Goal: Task Accomplishment & Management: Contribute content

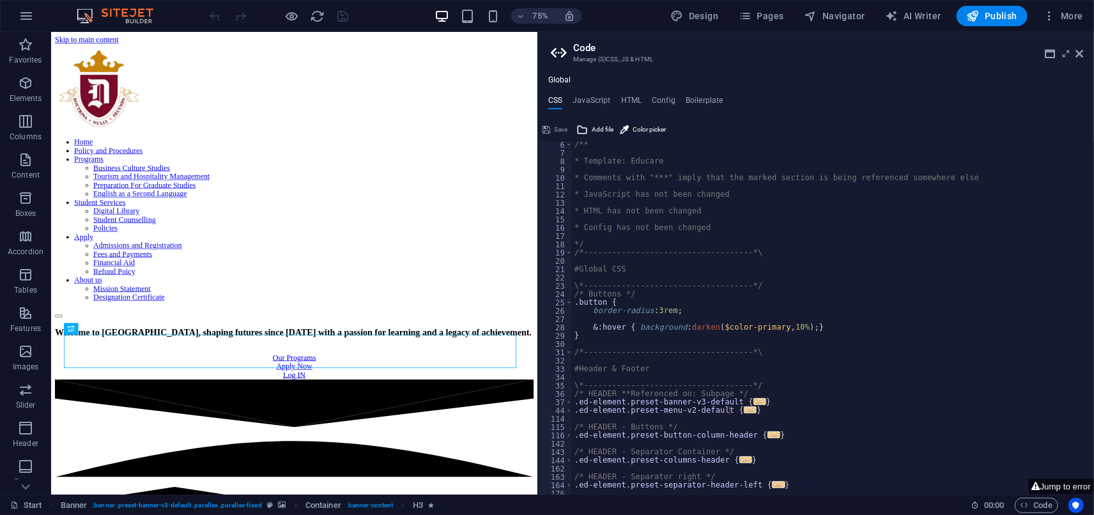
scroll to position [170, 0]
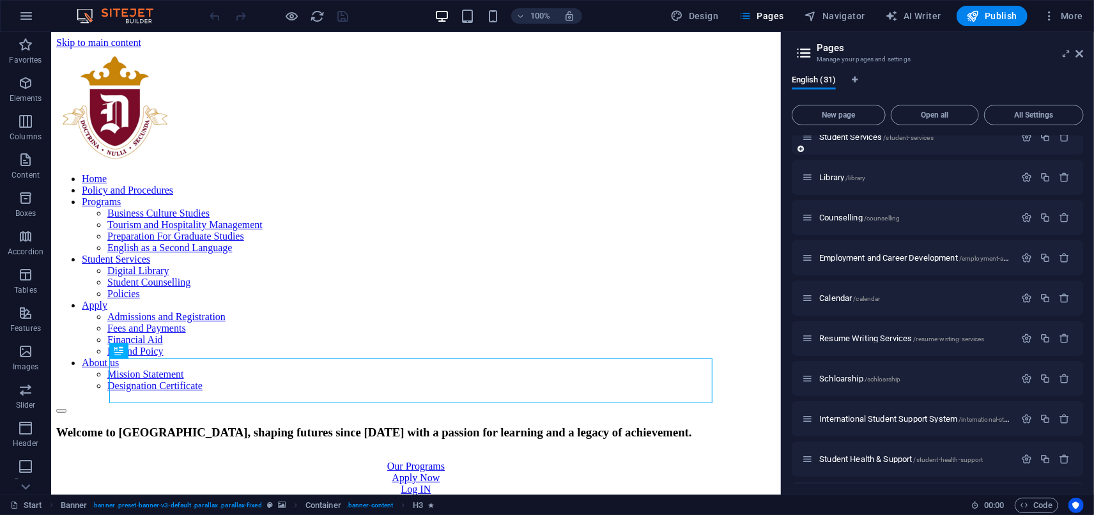
scroll to position [426, 0]
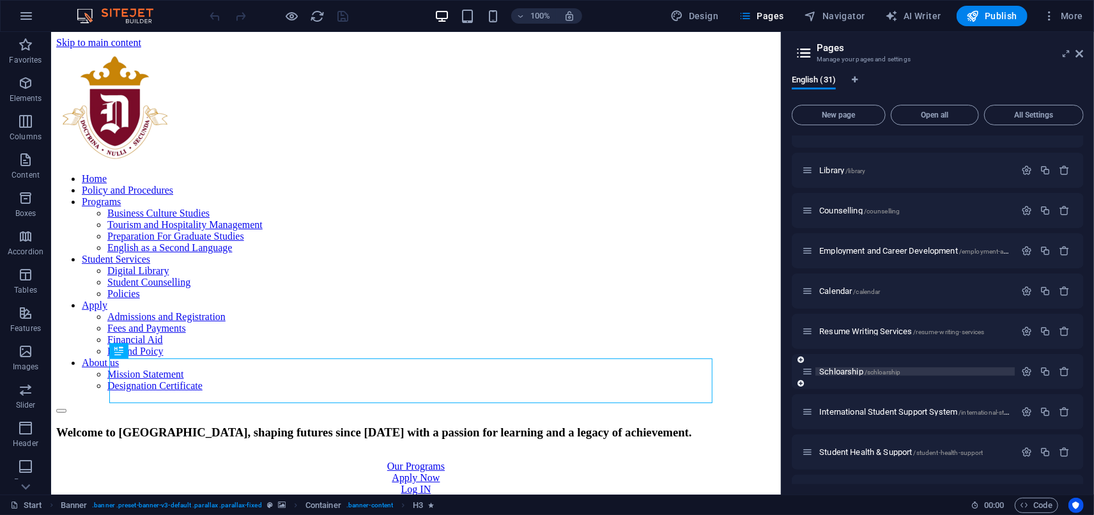
click at [849, 371] on span "Schloarship /schloarship" at bounding box center [859, 372] width 81 height 10
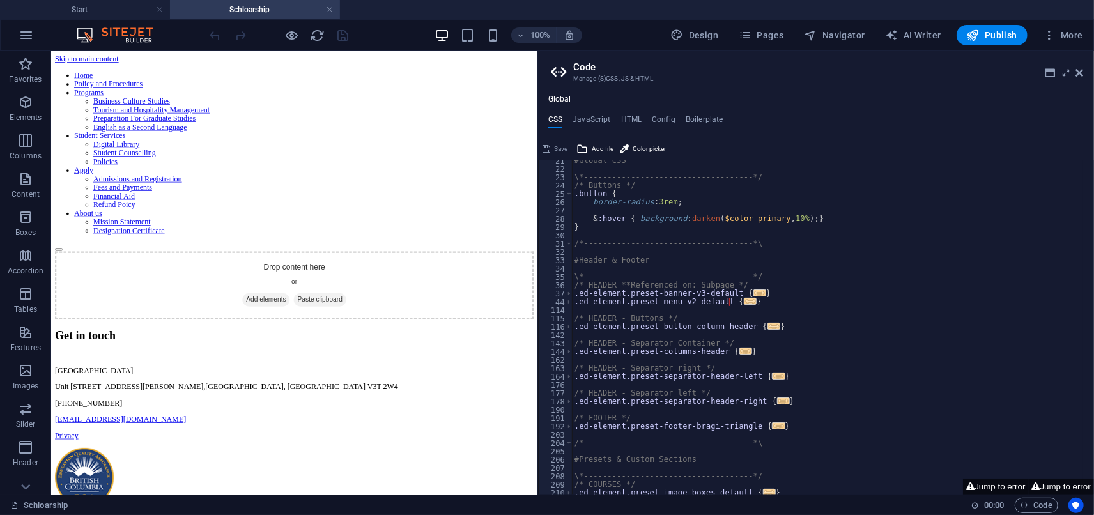
scroll to position [170, 0]
click at [318, 374] on span "Add elements" at bounding box center [337, 383] width 63 height 18
click at [1080, 72] on icon at bounding box center [1080, 73] width 8 height 10
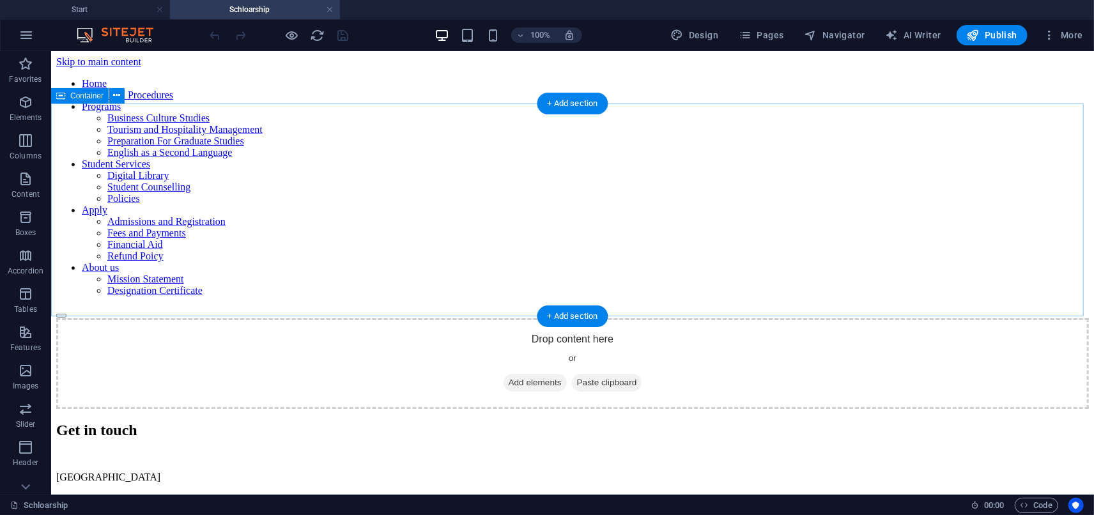
click at [536, 373] on span "Add elements" at bounding box center [534, 382] width 63 height 18
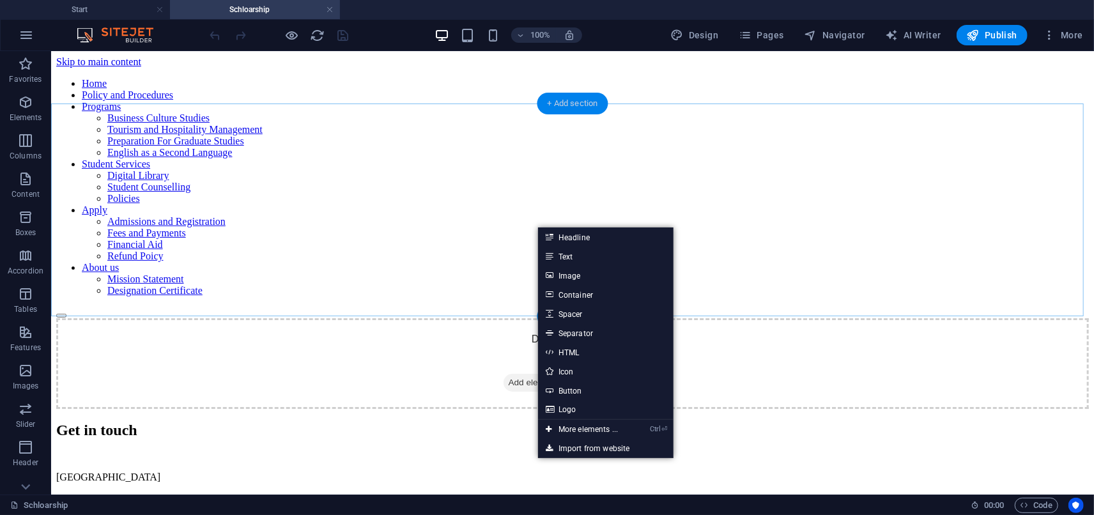
click at [571, 106] on div "+ Add section" at bounding box center [573, 104] width 71 height 22
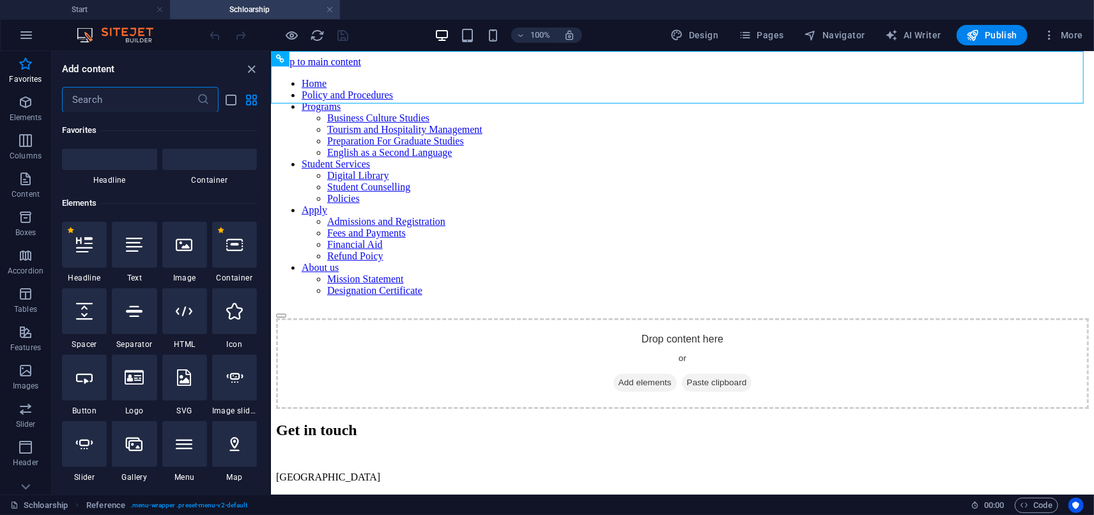
scroll to position [0, 0]
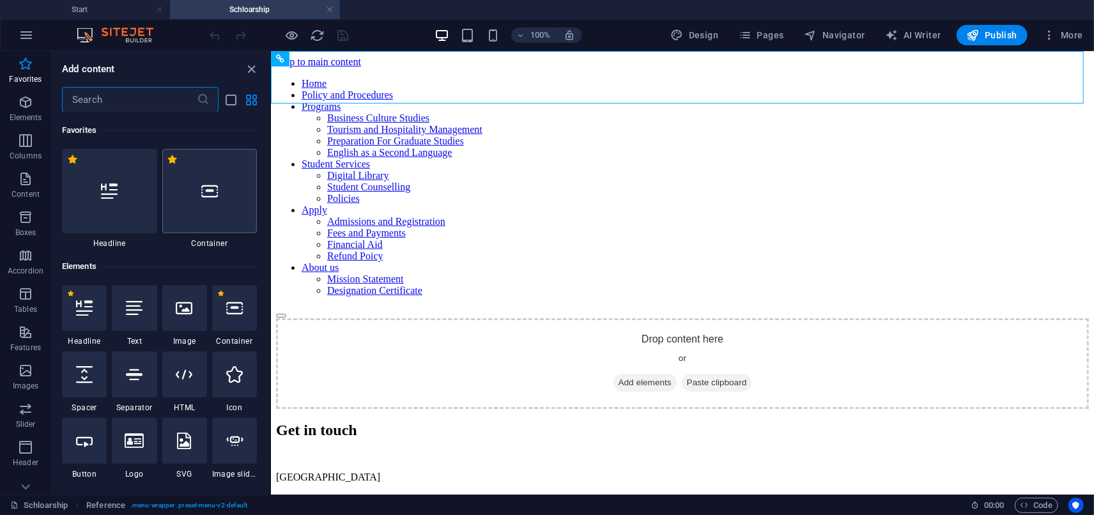
click at [210, 199] on div at bounding box center [209, 191] width 95 height 84
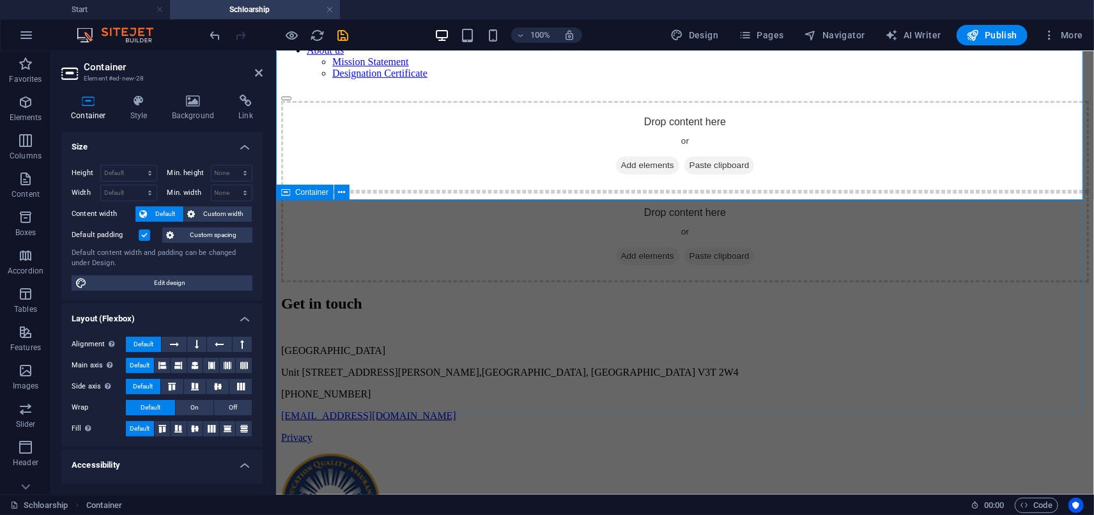
scroll to position [4, 0]
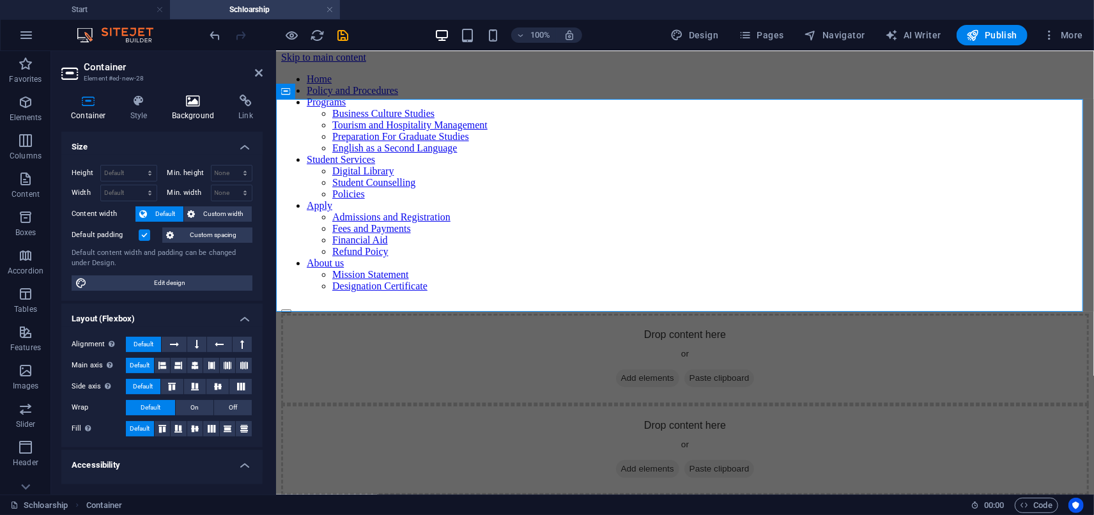
click at [179, 104] on icon at bounding box center [193, 101] width 62 height 13
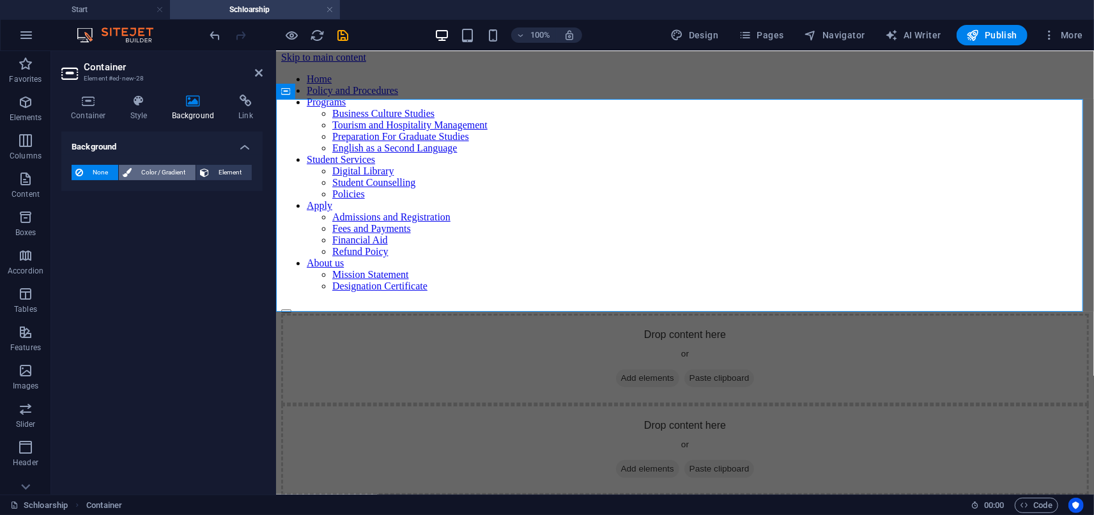
click at [175, 167] on span "Color / Gradient" at bounding box center [163, 172] width 56 height 15
click at [221, 173] on span "Element" at bounding box center [230, 172] width 35 height 15
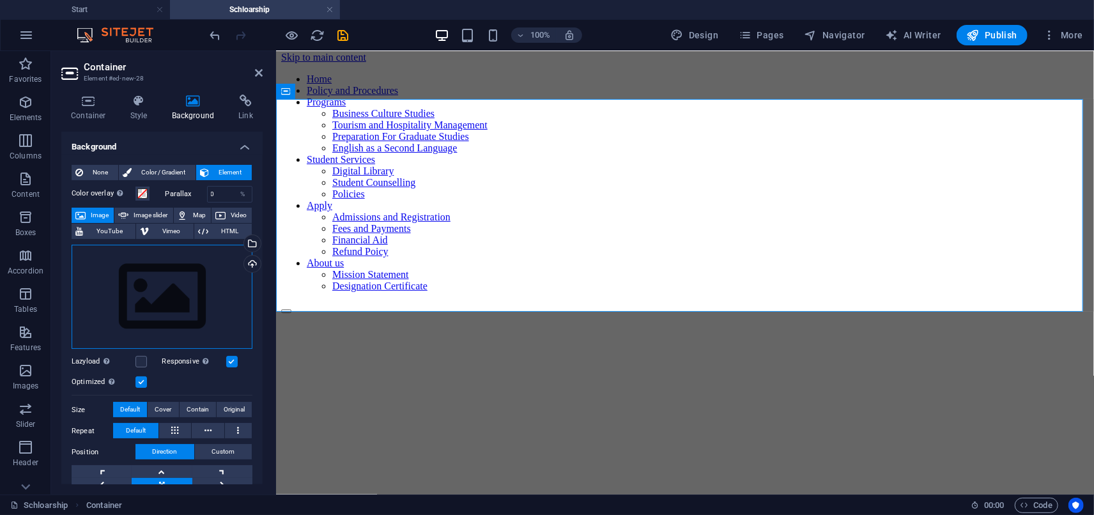
click at [161, 267] on div "Drag files here, click to choose files or select files from Files or our free s…" at bounding box center [162, 297] width 181 height 105
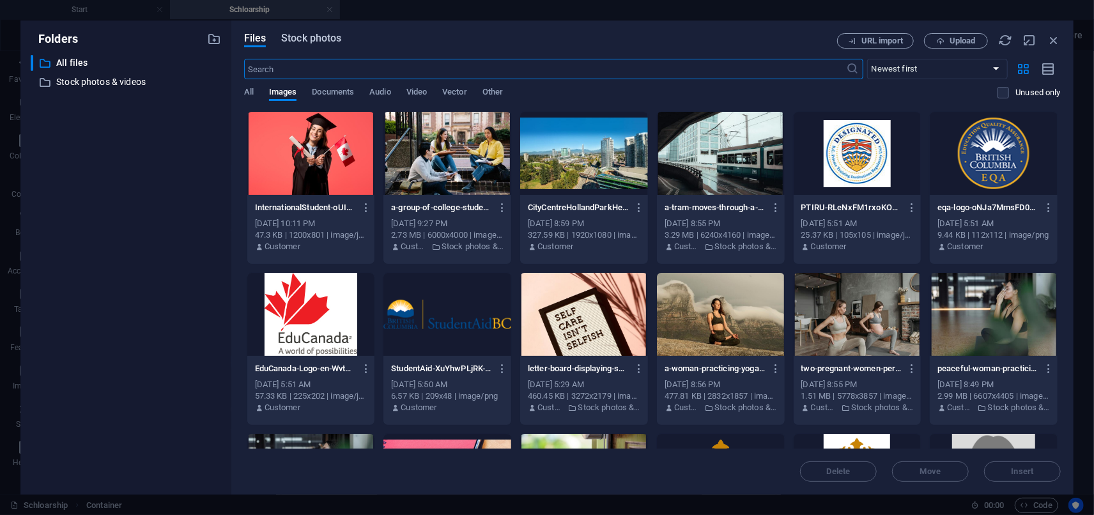
click at [314, 40] on span "Stock photos" at bounding box center [311, 38] width 60 height 15
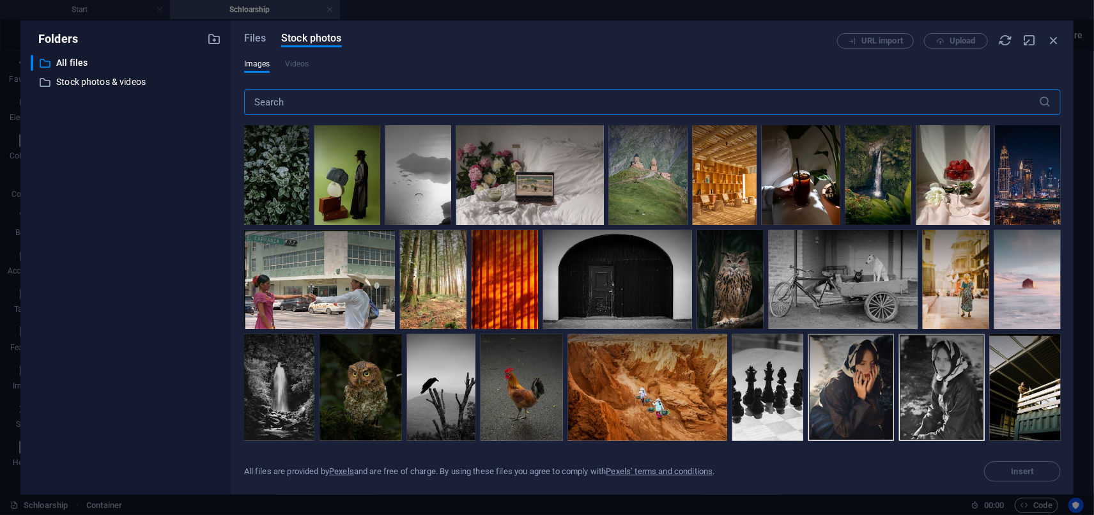
click at [313, 105] on input "text" at bounding box center [641, 102] width 795 height 26
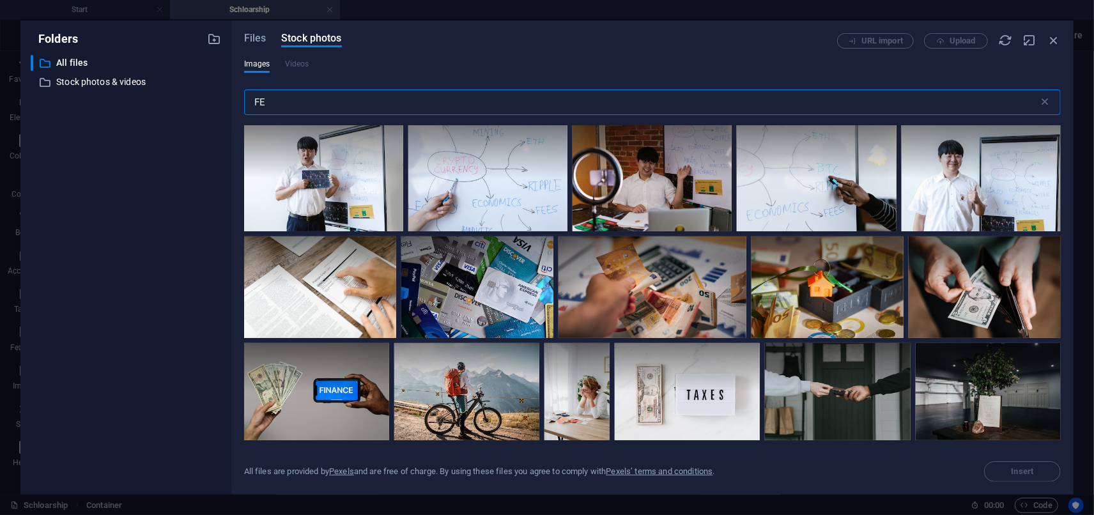
type input "F"
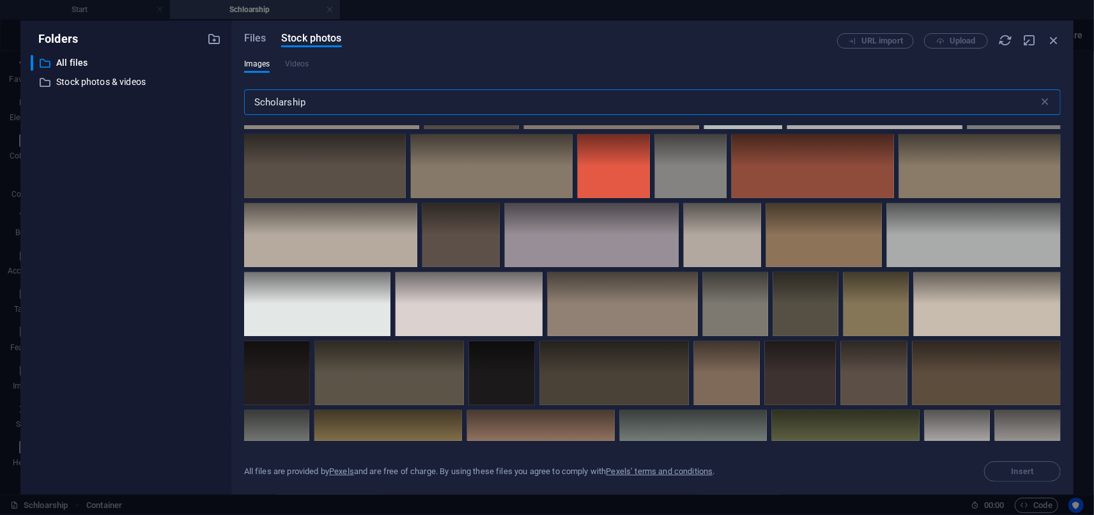
scroll to position [3835, 0]
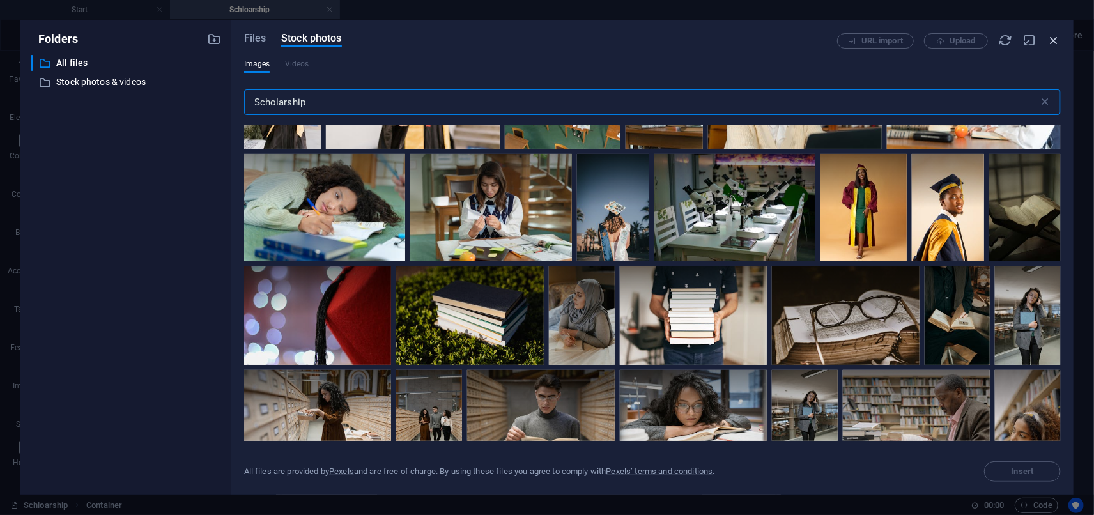
type input "Scholarship"
click at [1057, 33] on icon "button" at bounding box center [1054, 40] width 14 height 14
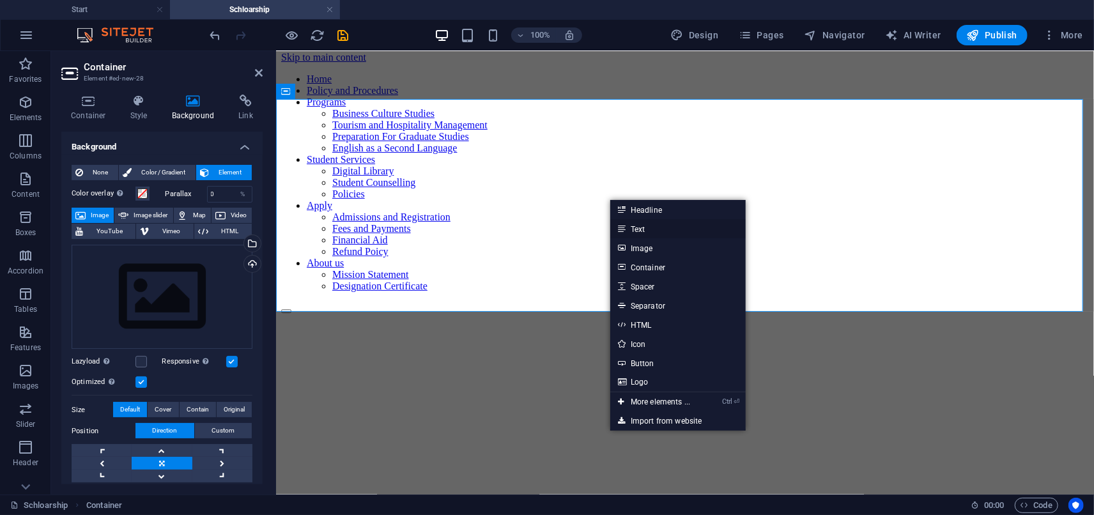
click at [635, 231] on link "Text" at bounding box center [677, 228] width 135 height 19
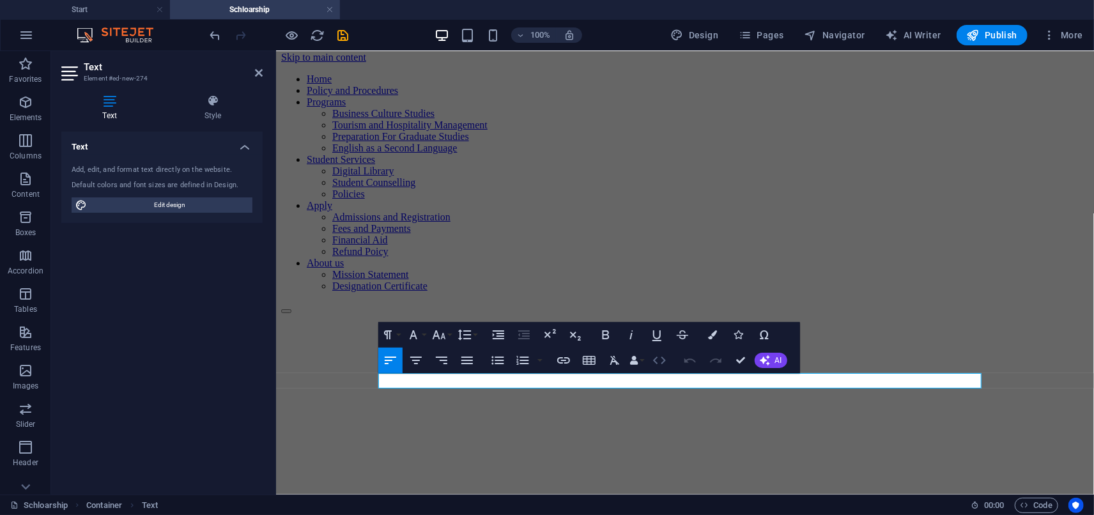
click at [656, 364] on icon "button" at bounding box center [659, 360] width 15 height 15
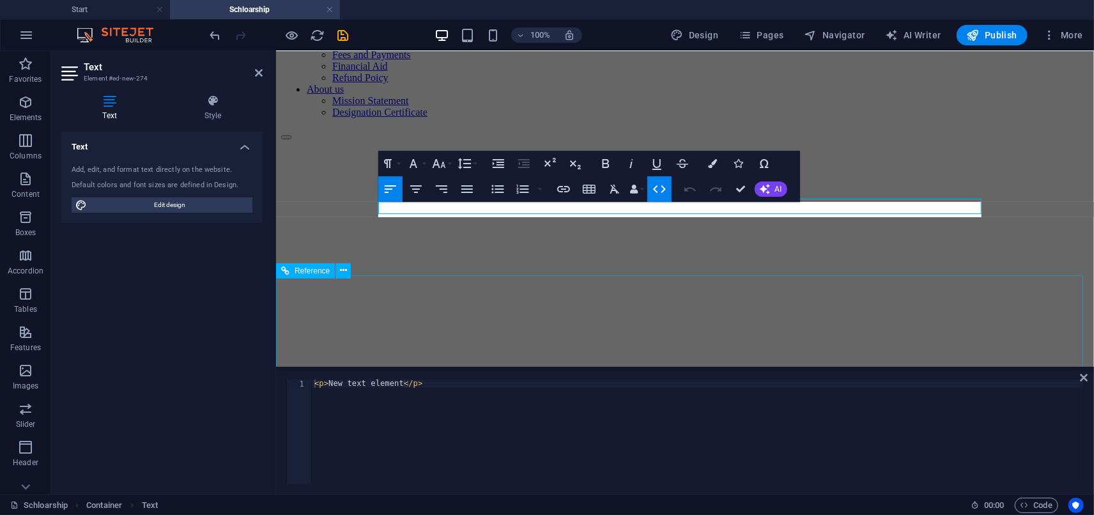
scroll to position [182, 0]
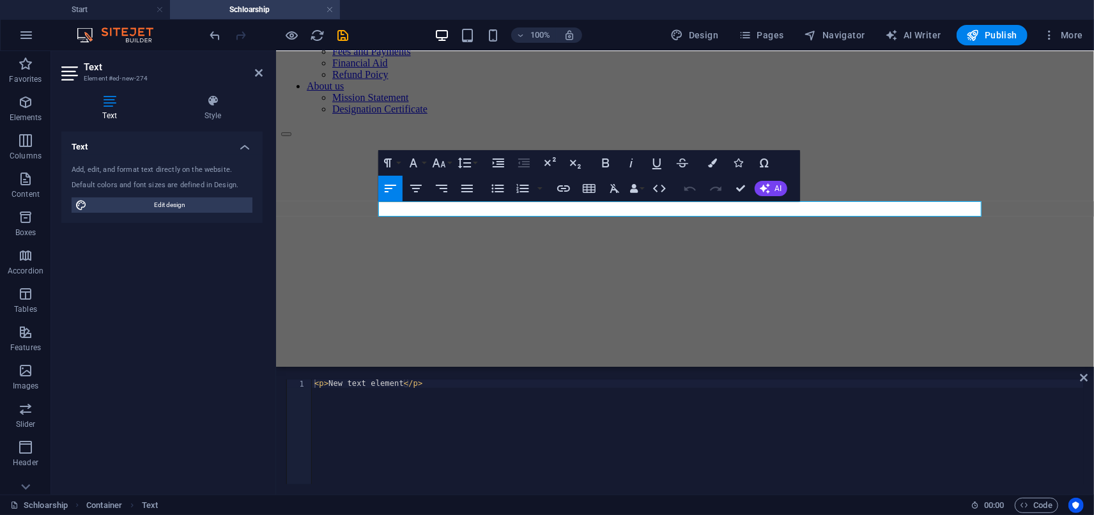
type textarea "<p>New text element</p>"
click at [422, 385] on div "< p > New text element </ p >" at bounding box center [698, 440] width 772 height 121
drag, startPoint x: 422, startPoint y: 385, endPoint x: 326, endPoint y: 377, distance: 96.8
click at [326, 377] on div "<p>New text element</p> 1 < p > New text element </ p > ההההההההההההההההההההההה…" at bounding box center [685, 431] width 818 height 125
paste textarea
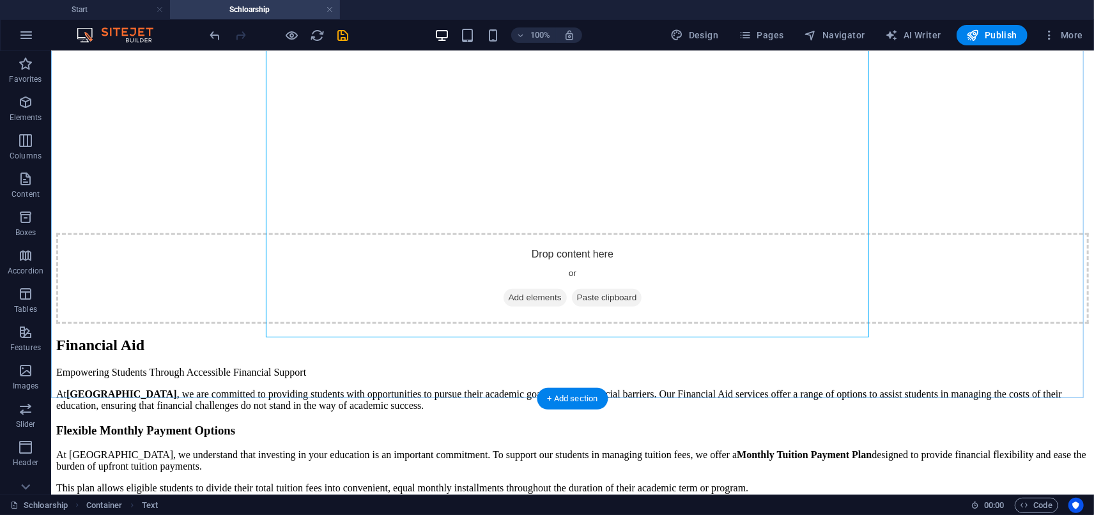
scroll to position [359, 0]
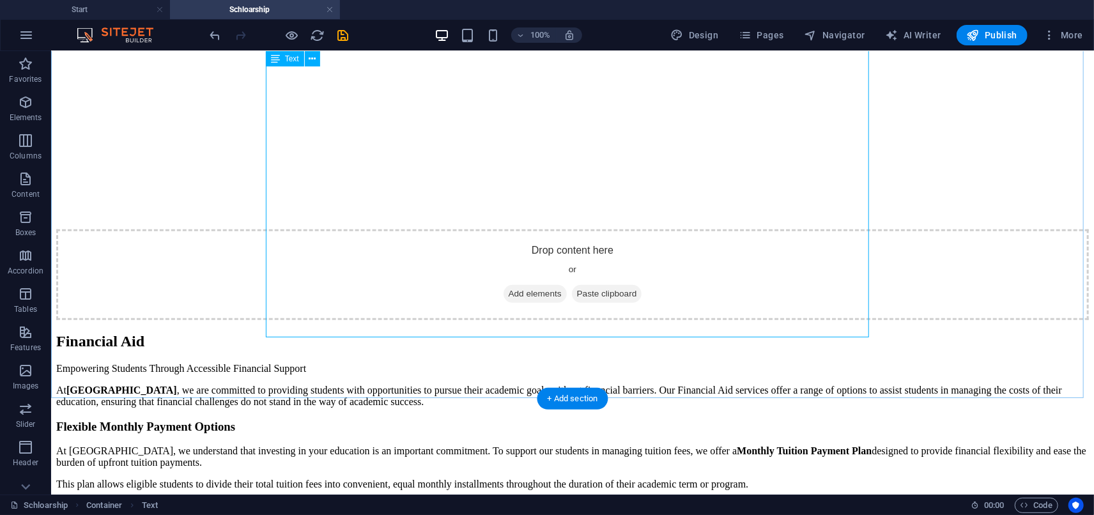
click at [767, 332] on div "Financial Aid Empowering Students Through Accessible Financial Support At [GEOG…" at bounding box center [572, 471] width 1033 height 278
click at [760, 332] on div "Financial Aid Empowering Students Through Accessible Financial Support At [GEOG…" at bounding box center [572, 471] width 1033 height 278
click at [755, 332] on div "Financial Aid Empowering Students Through Accessible Financial Support At [GEOG…" at bounding box center [572, 471] width 1033 height 278
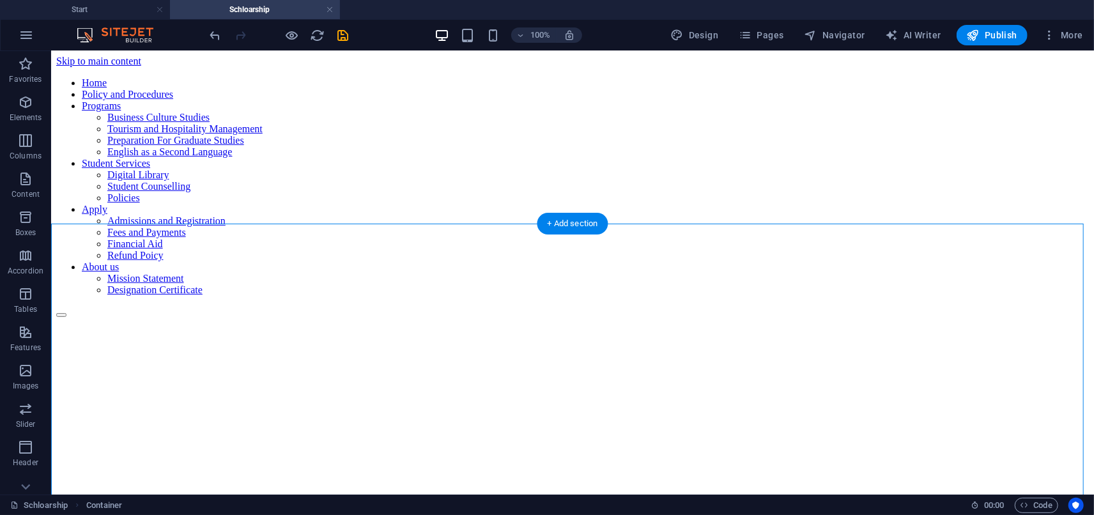
scroll to position [0, 0]
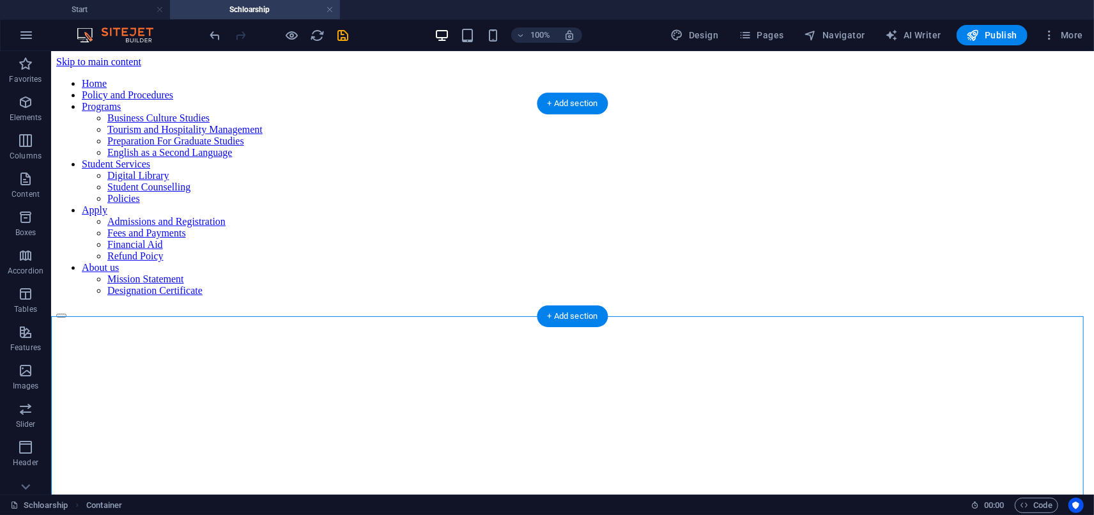
drag, startPoint x: 100, startPoint y: 205, endPoint x: 98, endPoint y: 148, distance: 56.3
click at [57, 318] on figure at bounding box center [572, 318] width 1033 height 0
click at [116, 318] on figure at bounding box center [572, 318] width 1033 height 0
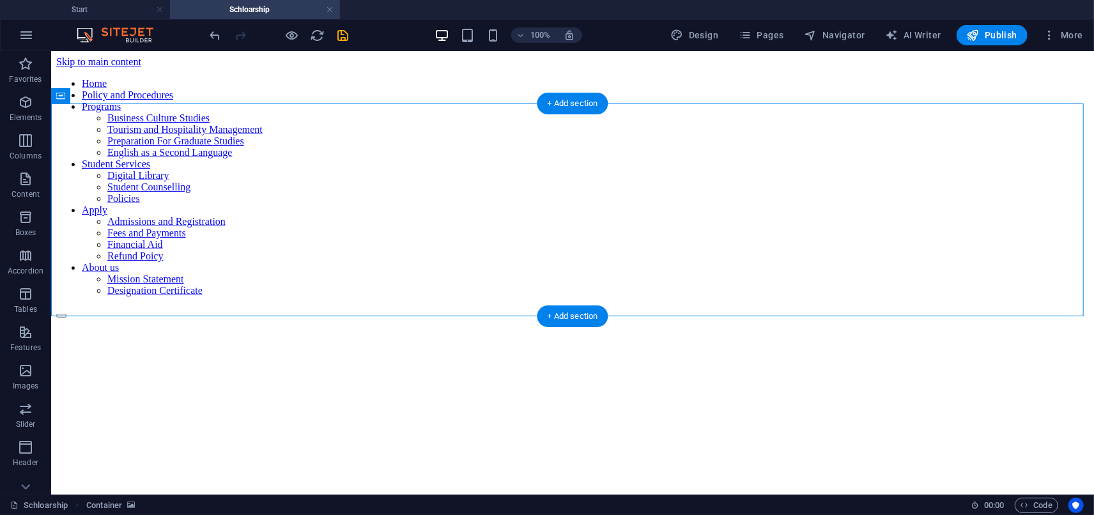
click at [124, 318] on figure at bounding box center [572, 318] width 1033 height 0
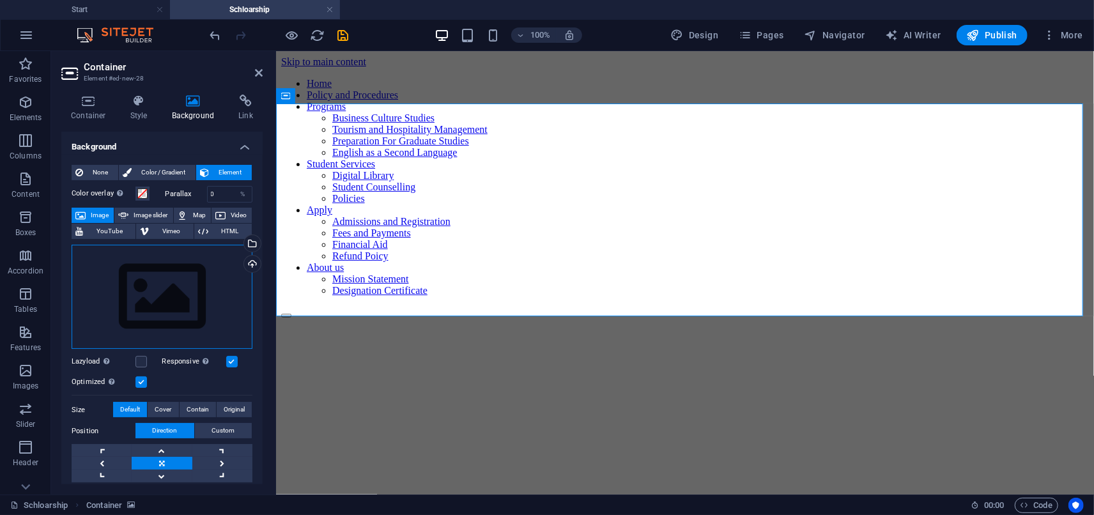
click at [162, 275] on div "Drag files here, click to choose files or select files from Files or our free s…" at bounding box center [162, 297] width 181 height 105
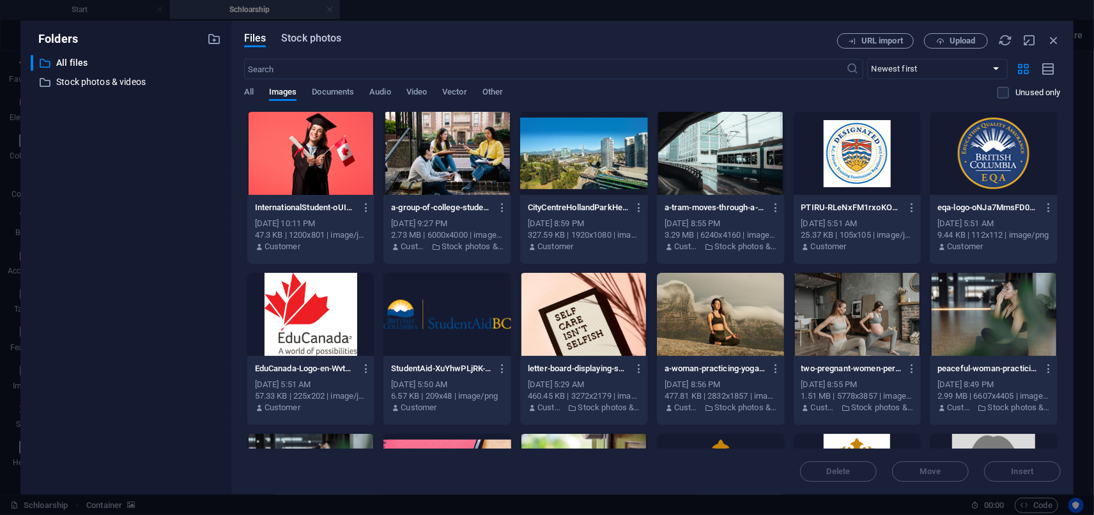
drag, startPoint x: 302, startPoint y: 35, endPoint x: 314, endPoint y: 54, distance: 22.9
click at [302, 35] on span "Stock photos" at bounding box center [311, 38] width 60 height 15
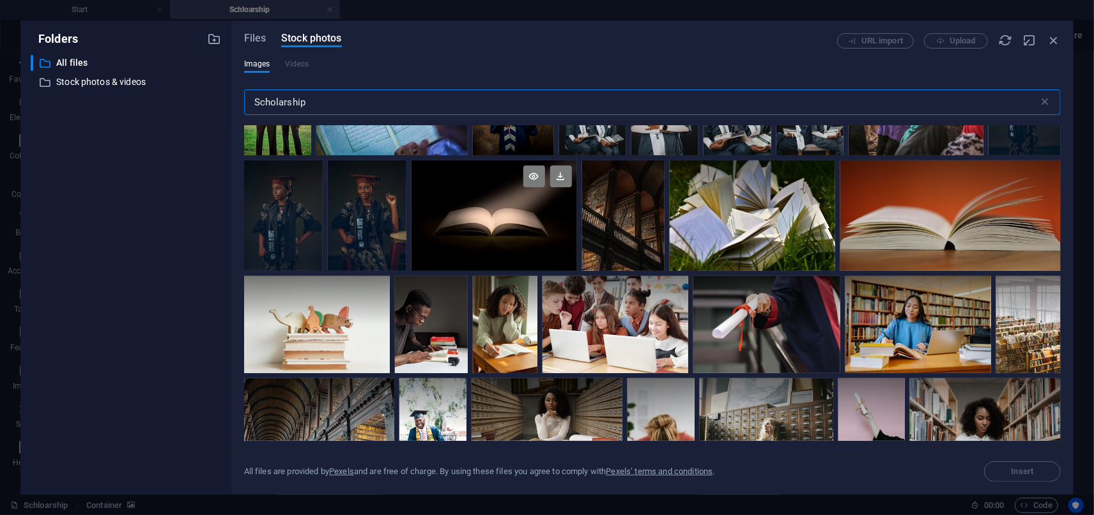
scroll to position [213, 0]
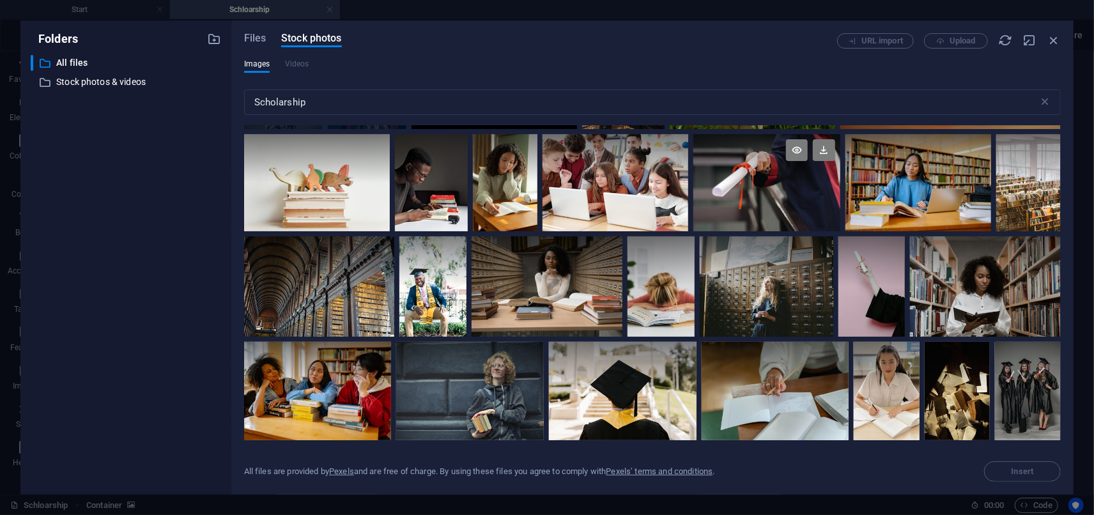
click at [771, 211] on div at bounding box center [766, 182] width 147 height 97
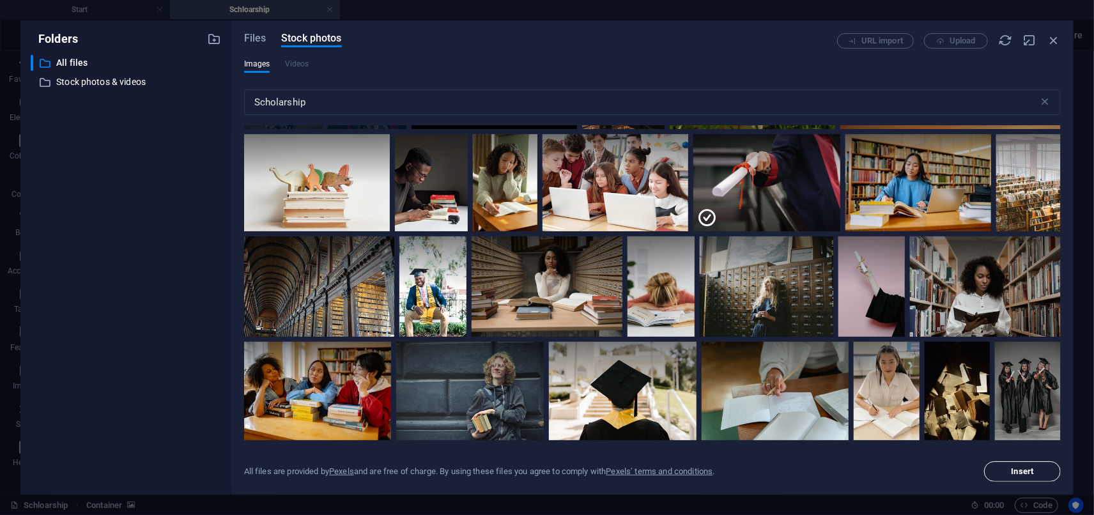
click at [1018, 472] on span "Insert" at bounding box center [1023, 472] width 22 height 8
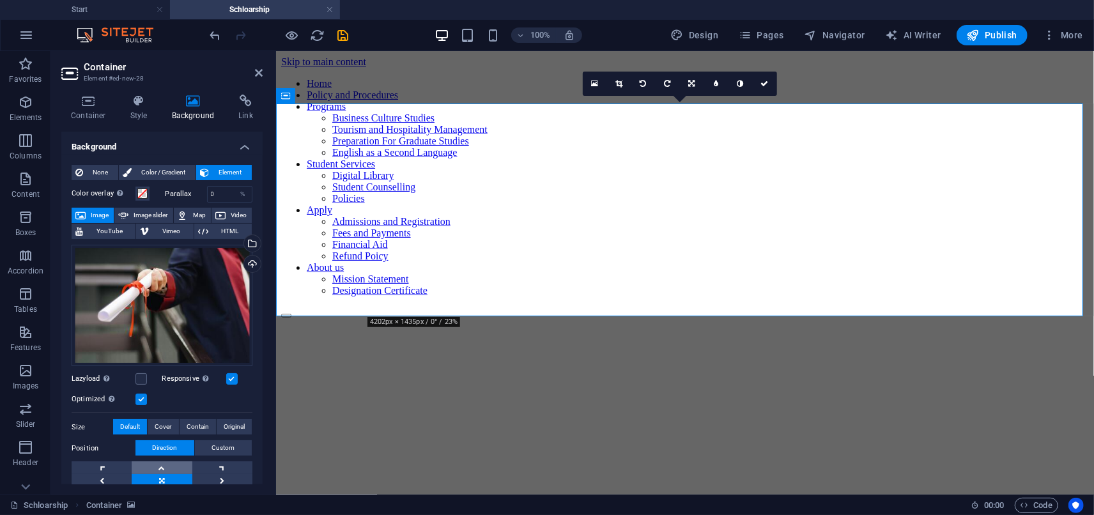
click at [163, 467] on link at bounding box center [162, 467] width 60 height 13
click at [169, 485] on div "Container Style Background Link Size Height Default px rem % vh vw Min. height …" at bounding box center [162, 289] width 222 height 410
click at [164, 479] on link at bounding box center [162, 480] width 60 height 13
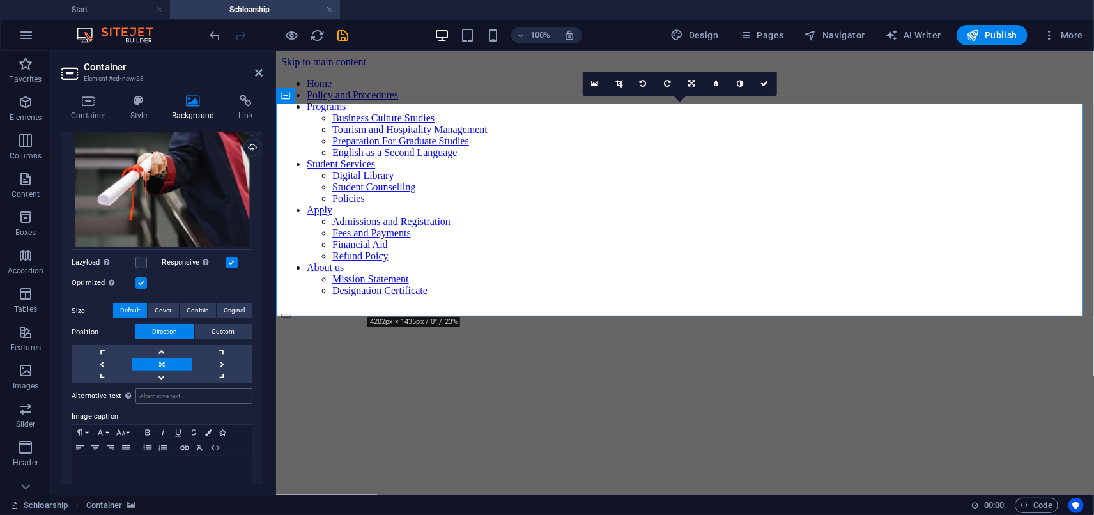
scroll to position [137, 0]
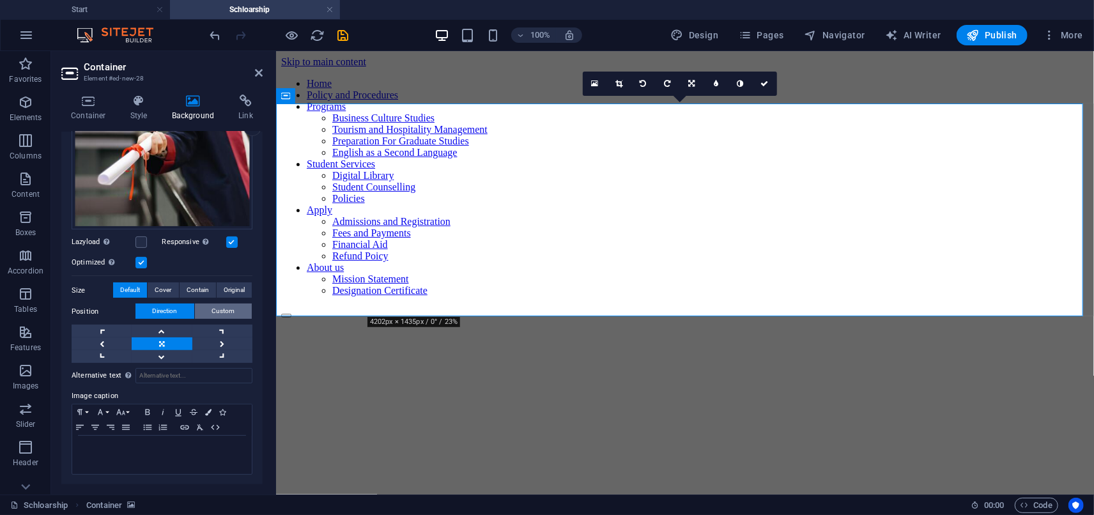
click at [220, 314] on span "Custom" at bounding box center [223, 311] width 23 height 15
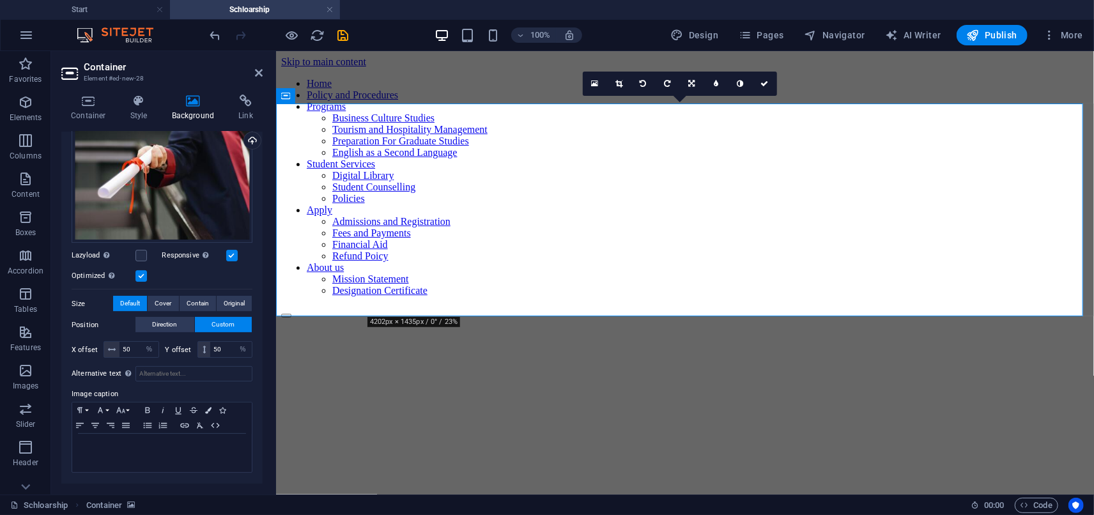
scroll to position [121, 0]
drag, startPoint x: 132, startPoint y: 352, endPoint x: 97, endPoint y: 352, distance: 35.2
click at [97, 352] on div "X offset 50 px rem % vh vw" at bounding box center [116, 352] width 88 height 17
click at [126, 352] on input "450" at bounding box center [139, 351] width 39 height 15
type input "50"
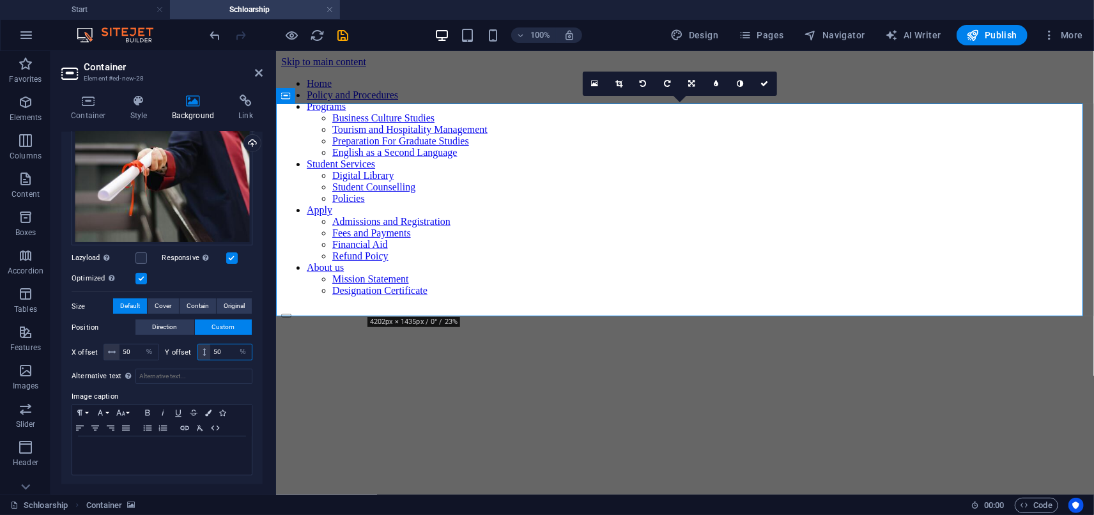
click at [217, 351] on input "50" at bounding box center [231, 351] width 42 height 15
type input "5"
drag, startPoint x: 222, startPoint y: 349, endPoint x: 196, endPoint y: 341, distance: 27.3
click at [197, 344] on div "40 px rem % vh vw" at bounding box center [225, 352] width 56 height 17
type input "35"
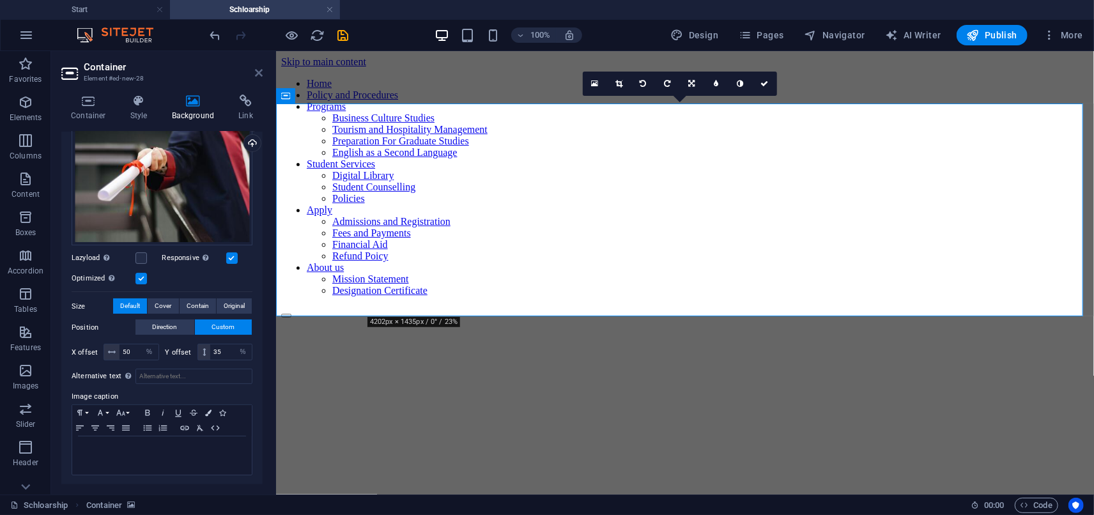
click at [260, 72] on icon at bounding box center [259, 73] width 8 height 10
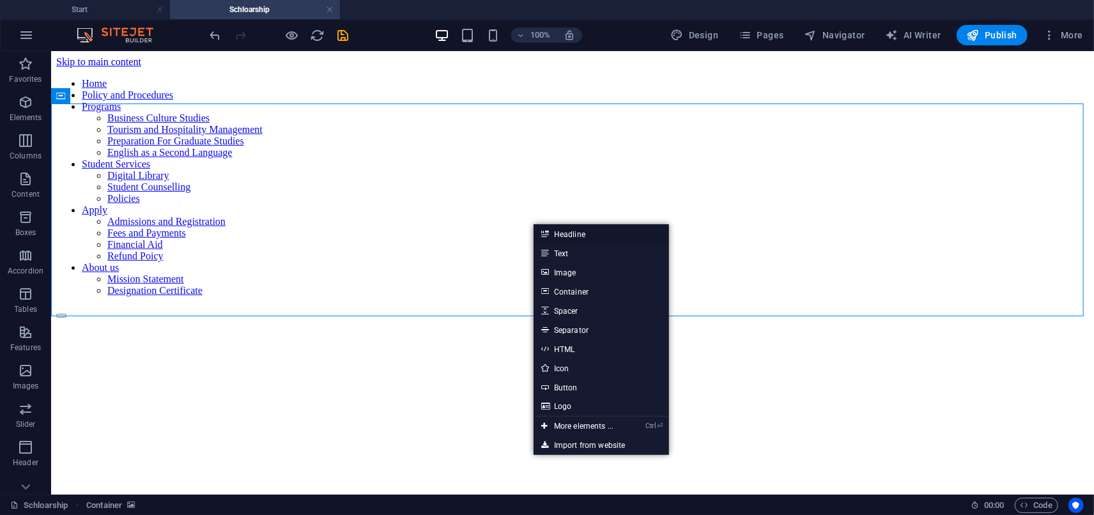
drag, startPoint x: 569, startPoint y: 238, endPoint x: 291, endPoint y: 185, distance: 282.4
click at [569, 238] on link "Headline" at bounding box center [601, 233] width 135 height 19
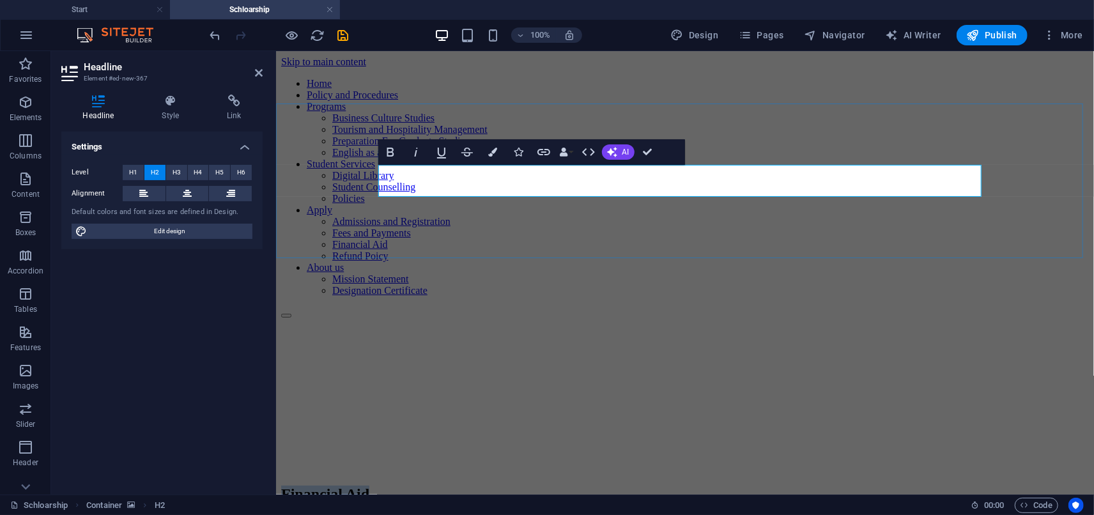
drag, startPoint x: 578, startPoint y: 181, endPoint x: 381, endPoint y: 189, distance: 197.0
click at [381, 485] on h2 "Financial Aid" at bounding box center [685, 493] width 808 height 17
click at [495, 155] on icon "button" at bounding box center [492, 152] width 9 height 9
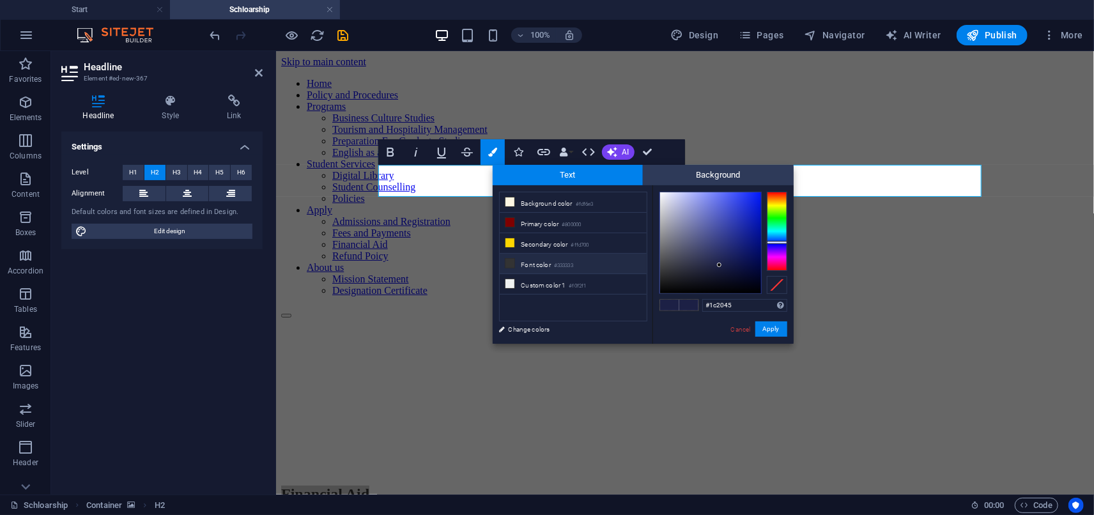
click at [557, 268] on small "#333333" at bounding box center [563, 265] width 19 height 9
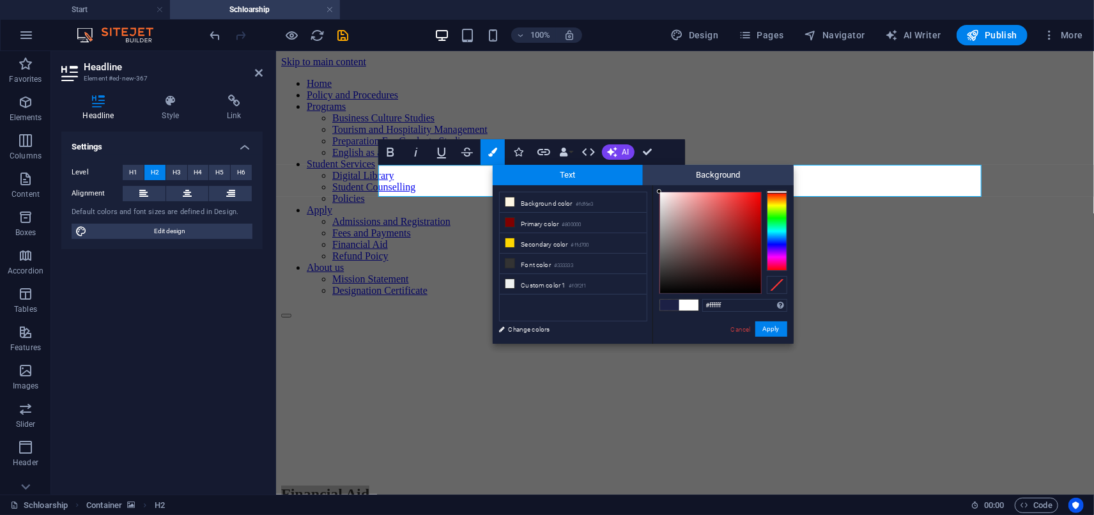
click at [656, 185] on div "#ffffff Supported formats #0852ed rgb(8, 82, 237) rgba(8, 82, 237, 90%) hsv(221…" at bounding box center [723, 357] width 141 height 344
type input "#ffffff"
click at [659, 189] on div at bounding box center [659, 191] width 4 height 4
click at [778, 326] on button "Apply" at bounding box center [771, 328] width 32 height 15
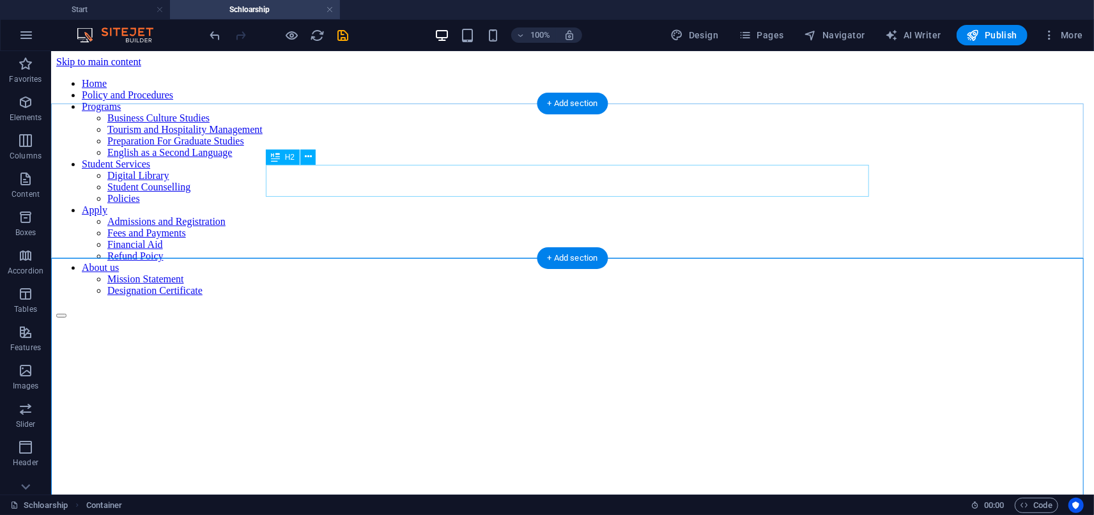
click at [418, 485] on div "Financial Aid" at bounding box center [572, 493] width 1033 height 17
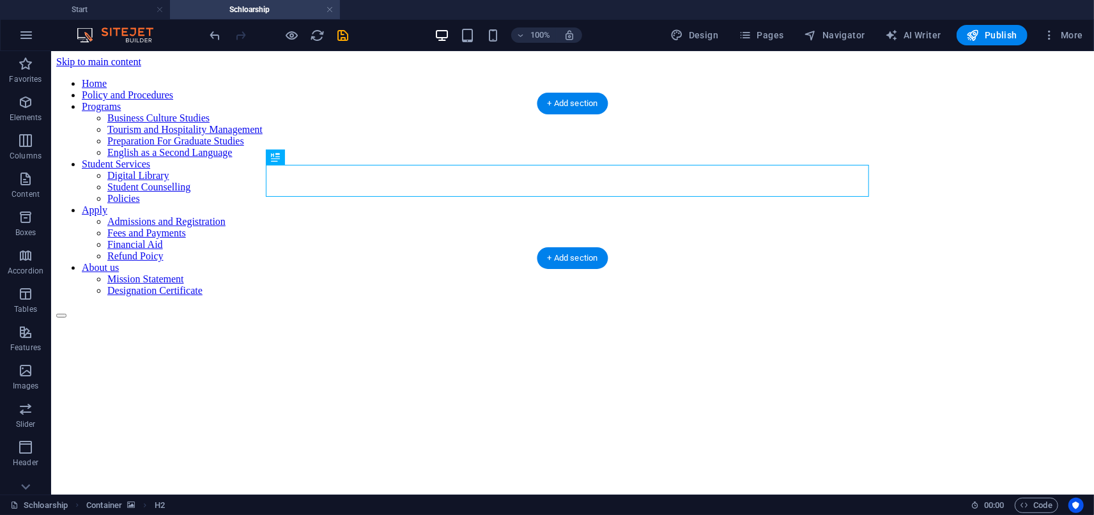
click at [139, 318] on figure at bounding box center [572, 318] width 1033 height 0
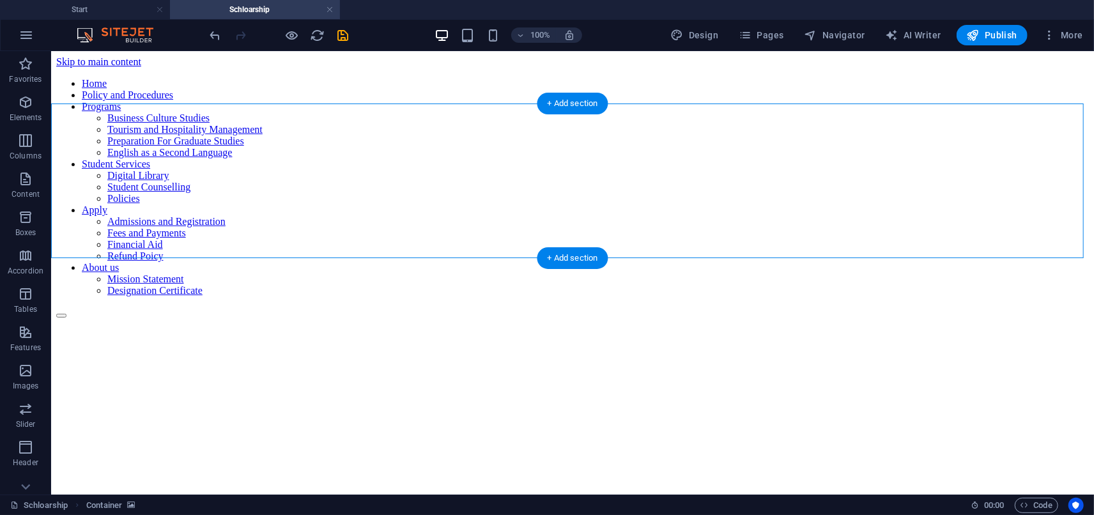
click at [139, 318] on figure at bounding box center [572, 318] width 1033 height 0
select select "%"
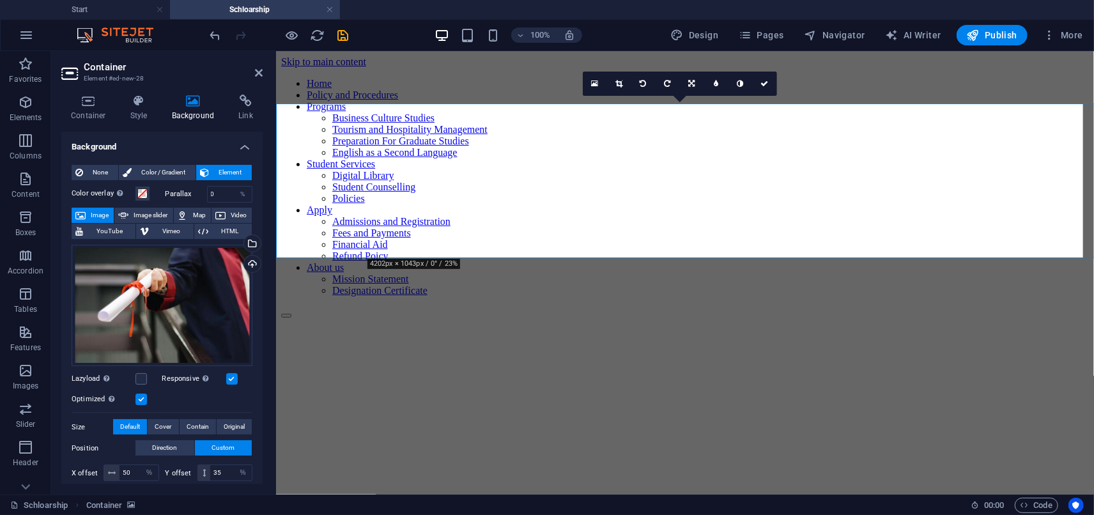
click at [140, 192] on span at bounding box center [142, 194] width 10 height 10
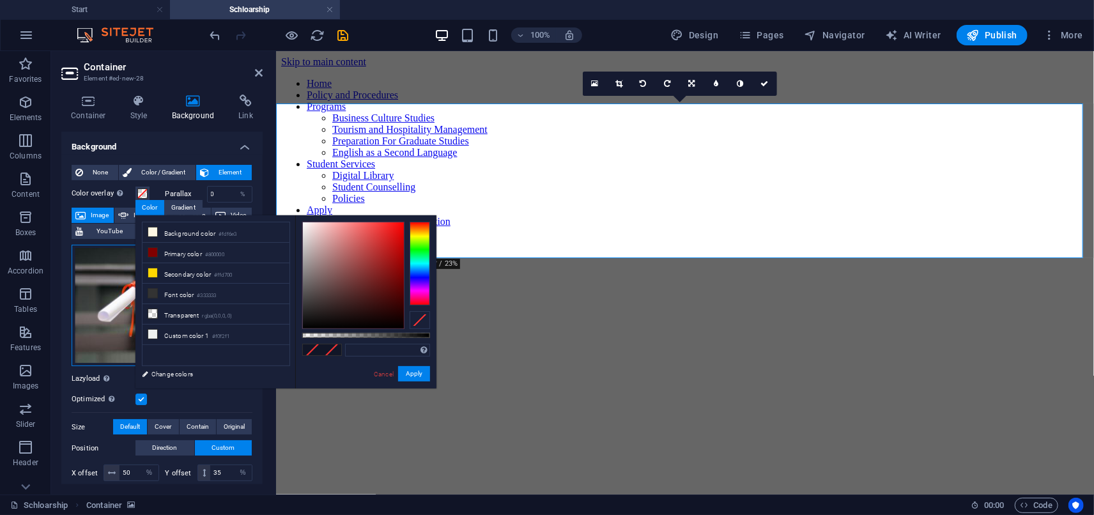
click at [100, 340] on div "Drag files here, click to choose files or select files from Files or our free s…" at bounding box center [162, 306] width 181 height 122
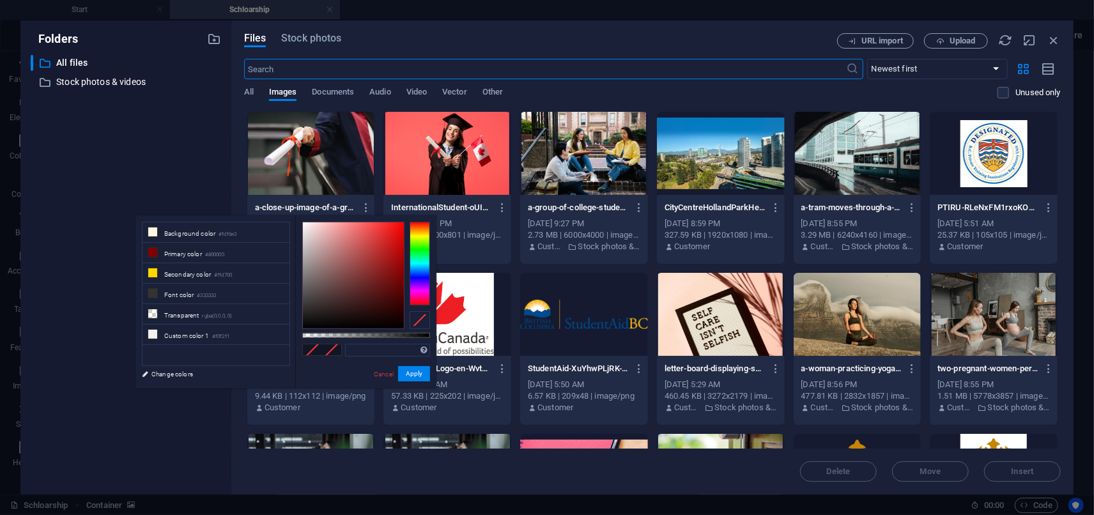
click at [1053, 47] on div "URL import Upload" at bounding box center [949, 40] width 224 height 15
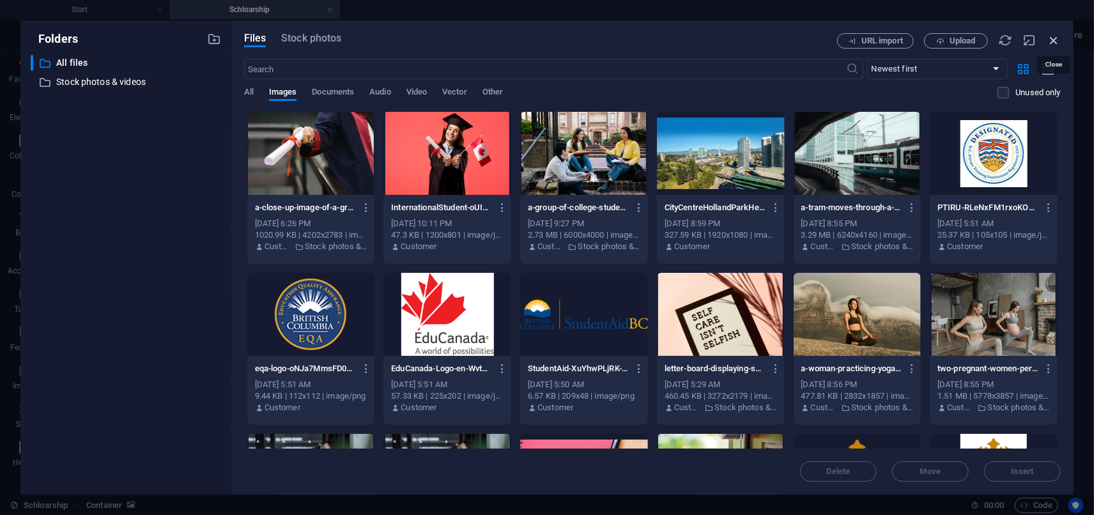
click at [1053, 42] on icon "button" at bounding box center [1054, 40] width 14 height 14
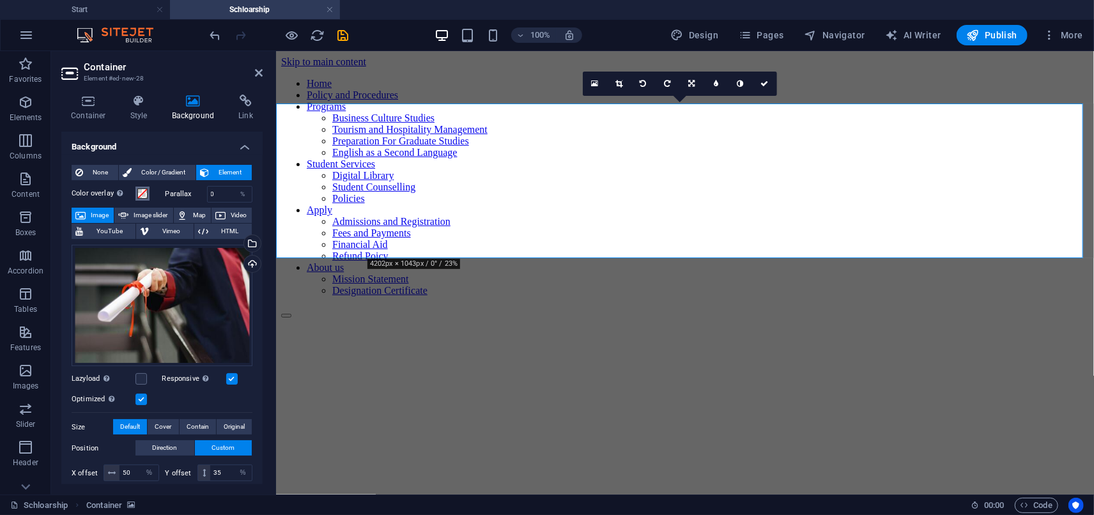
click at [146, 192] on span at bounding box center [142, 194] width 10 height 10
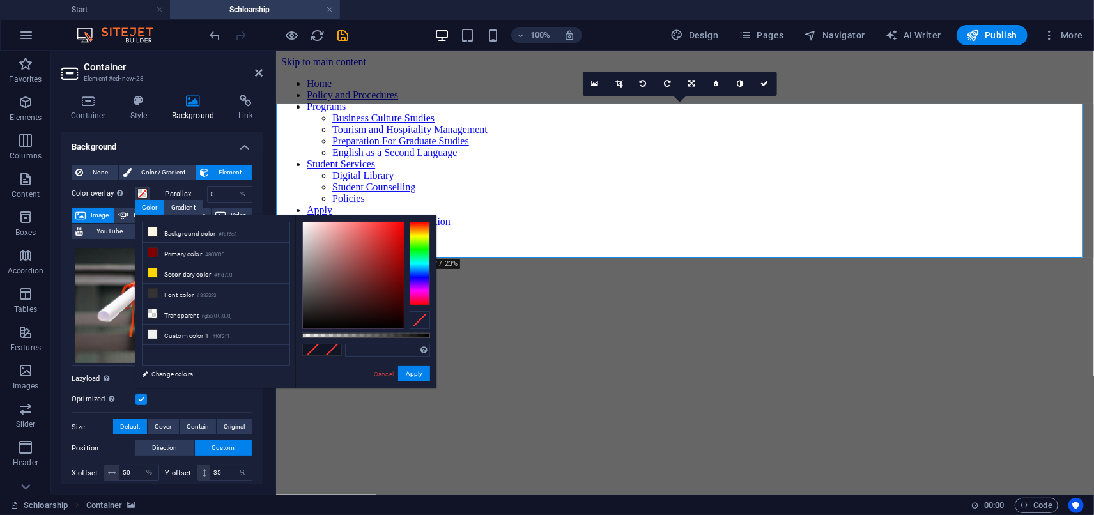
click at [407, 329] on div at bounding box center [366, 275] width 128 height 107
type input "rgba(0, 0, 0, 0.521)"
drag, startPoint x: 402, startPoint y: 334, endPoint x: 369, endPoint y: 337, distance: 33.3
click at [369, 337] on div at bounding box center [366, 335] width 128 height 5
click at [414, 380] on button "Apply" at bounding box center [414, 373] width 32 height 15
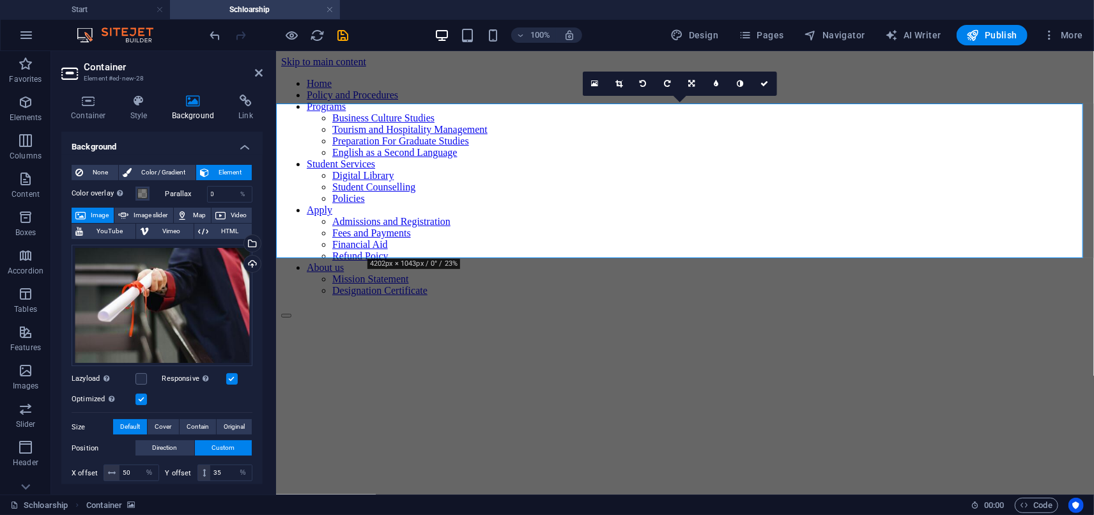
click at [265, 74] on aside "Container Element #ed-new-28 Container Style Background Link Size Height Defaul…" at bounding box center [163, 273] width 225 height 444
click at [263, 75] on aside "Container Element #ed-new-28 Container Style Background Link Size Height Defaul…" at bounding box center [163, 273] width 225 height 444
click at [255, 72] on icon at bounding box center [259, 73] width 8 height 10
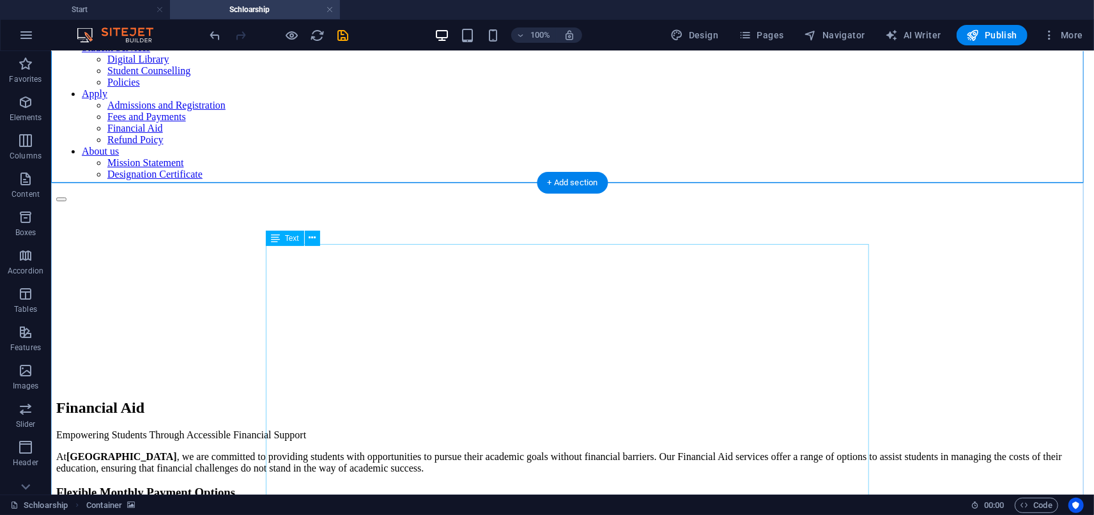
scroll to position [142, 0]
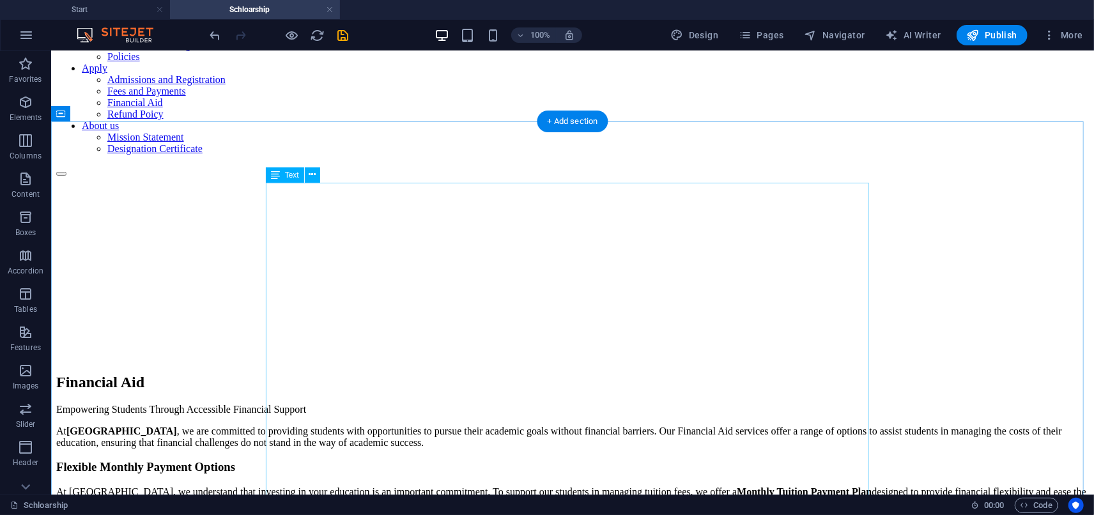
click at [506, 373] on div "Financial Aid Empowering Students Through Accessible Financial Support At [GEOG…" at bounding box center [572, 512] width 1033 height 278
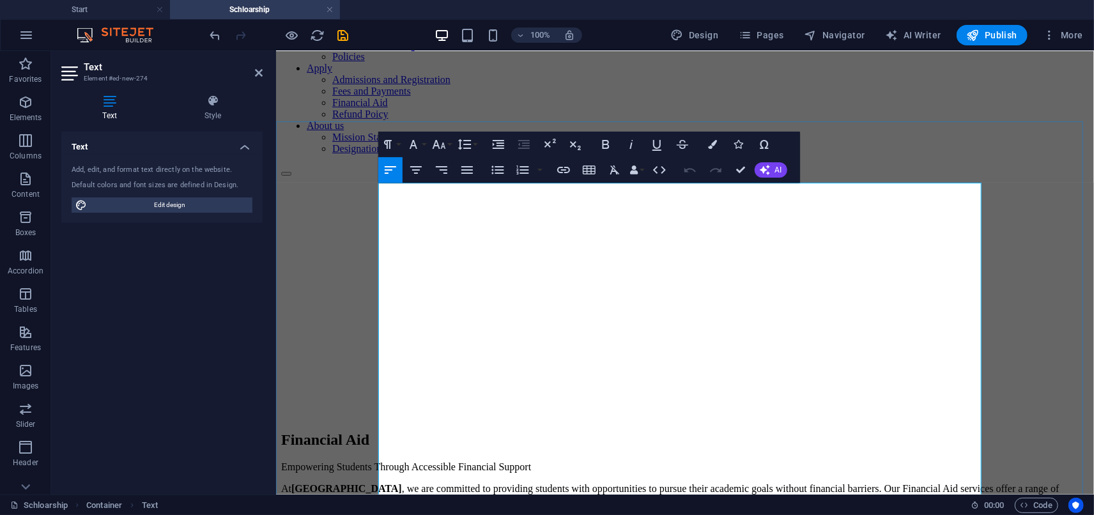
click at [659, 461] on p "Empowering Students Through Accessible Financial Support" at bounding box center [685, 467] width 808 height 12
click at [655, 461] on p "Empowering Students Through Accessible Financial Support" at bounding box center [685, 467] width 808 height 12
drag, startPoint x: 638, startPoint y: 219, endPoint x: 376, endPoint y: 216, distance: 262.1
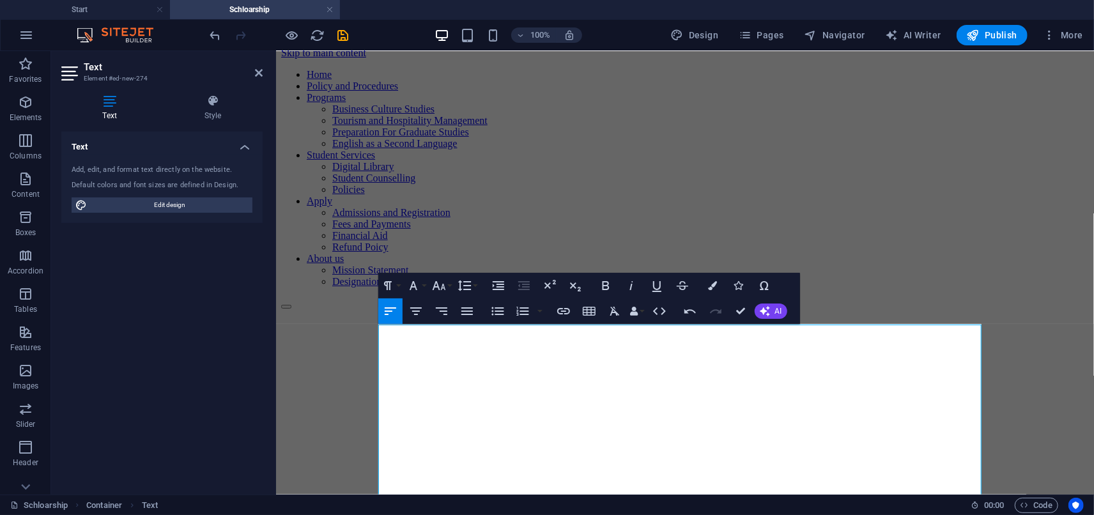
scroll to position [0, 0]
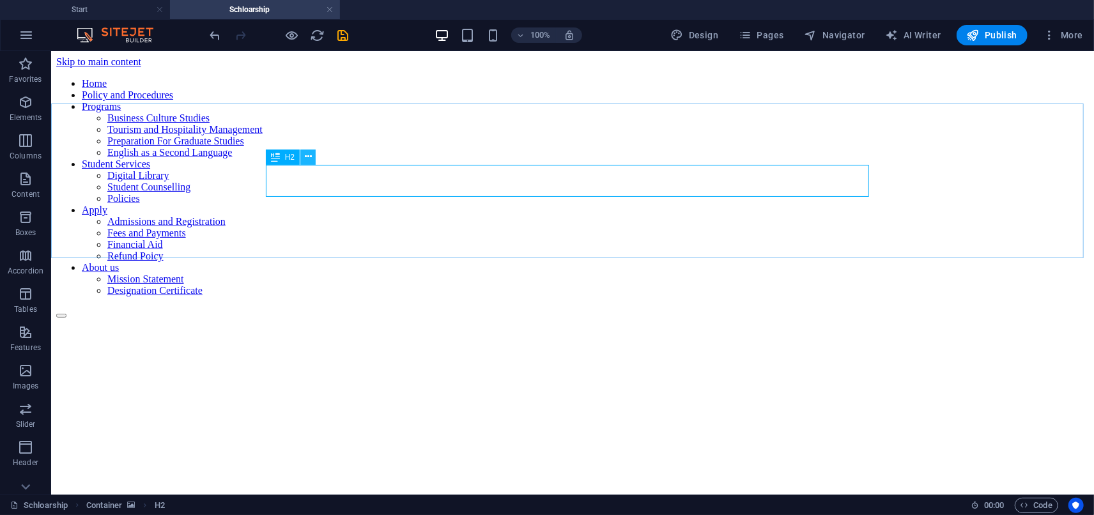
click at [313, 159] on button at bounding box center [307, 157] width 15 height 15
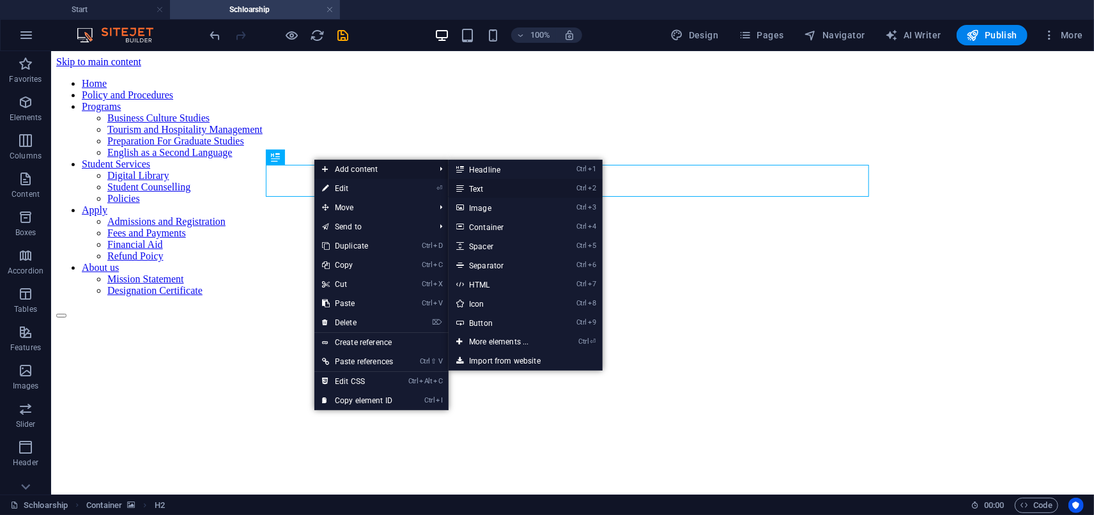
click at [461, 188] on icon at bounding box center [459, 188] width 6 height 19
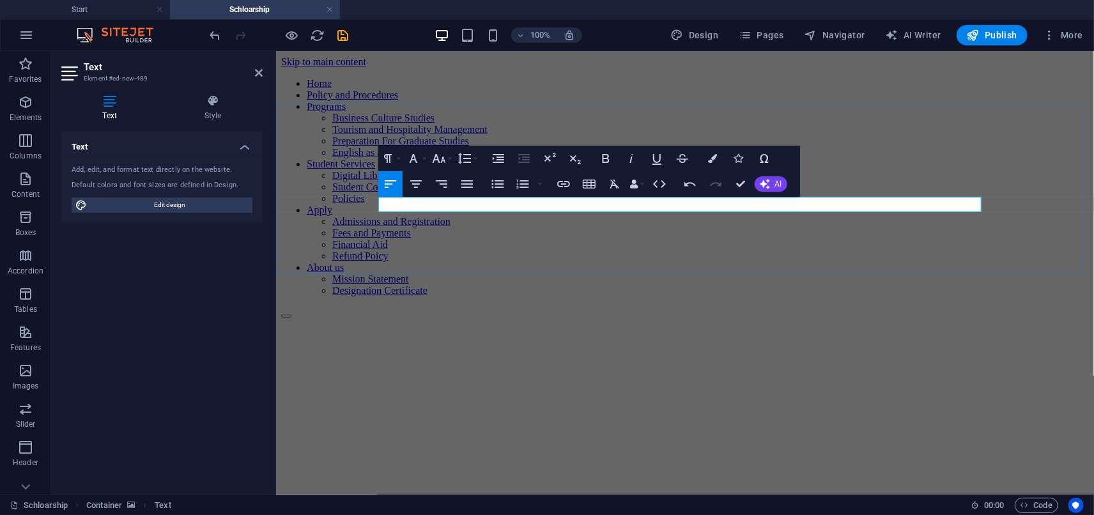
click at [704, 160] on button "Colors" at bounding box center [713, 159] width 24 height 26
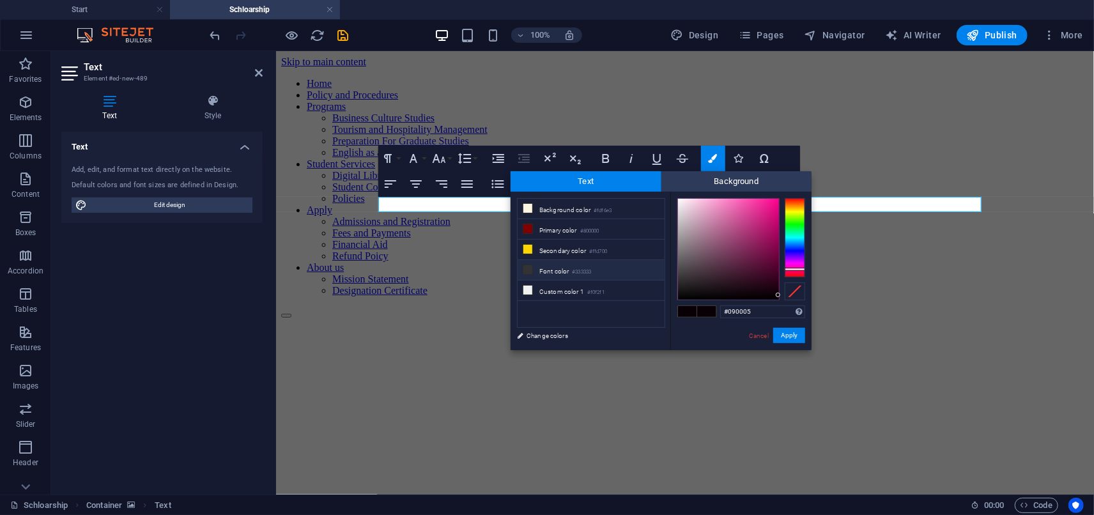
click at [555, 271] on li "Font color #333333" at bounding box center [591, 270] width 147 height 20
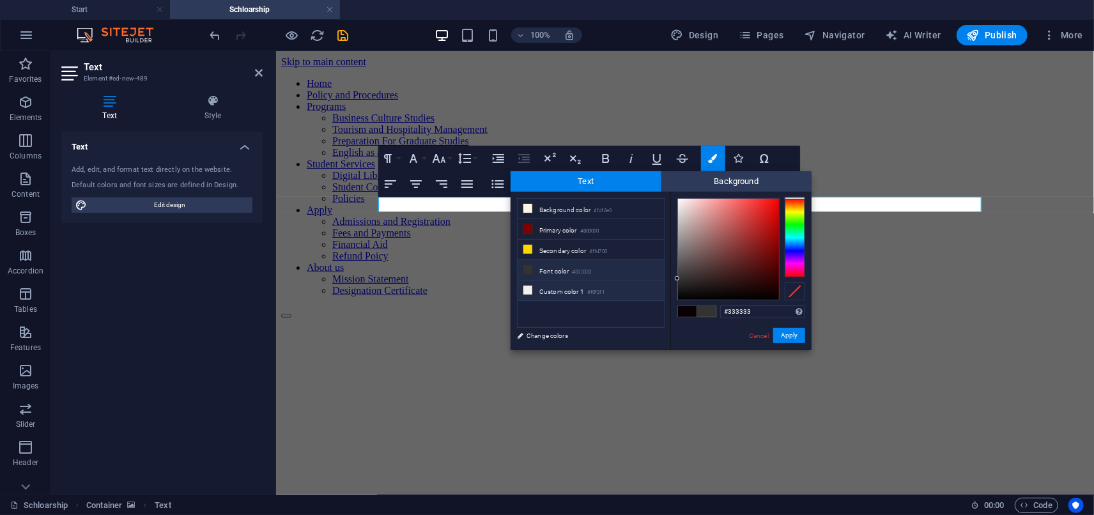
click at [621, 295] on li "Custom color 1 #f0f2f1" at bounding box center [591, 291] width 147 height 20
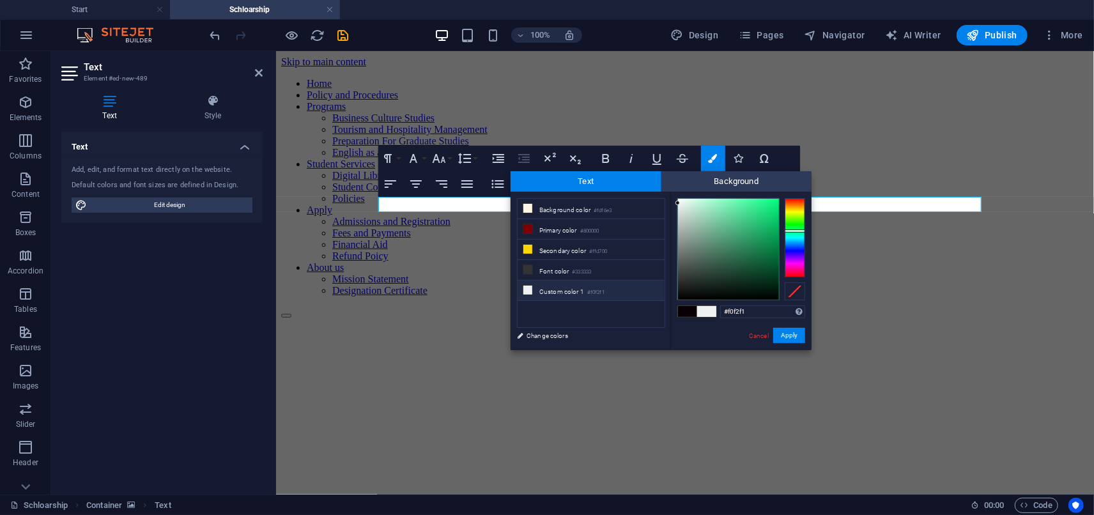
click at [674, 205] on div "#f0f2f1 Supported formats #0852ed rgb(8, 82, 237) rgba(8, 82, 237, 90%) hsv(221…" at bounding box center [740, 364] width 141 height 344
type input "#ffffff"
drag, startPoint x: 675, startPoint y: 203, endPoint x: 676, endPoint y: 196, distance: 6.5
click at [676, 196] on div at bounding box center [677, 198] width 4 height 4
click at [789, 335] on button "Apply" at bounding box center [789, 335] width 32 height 15
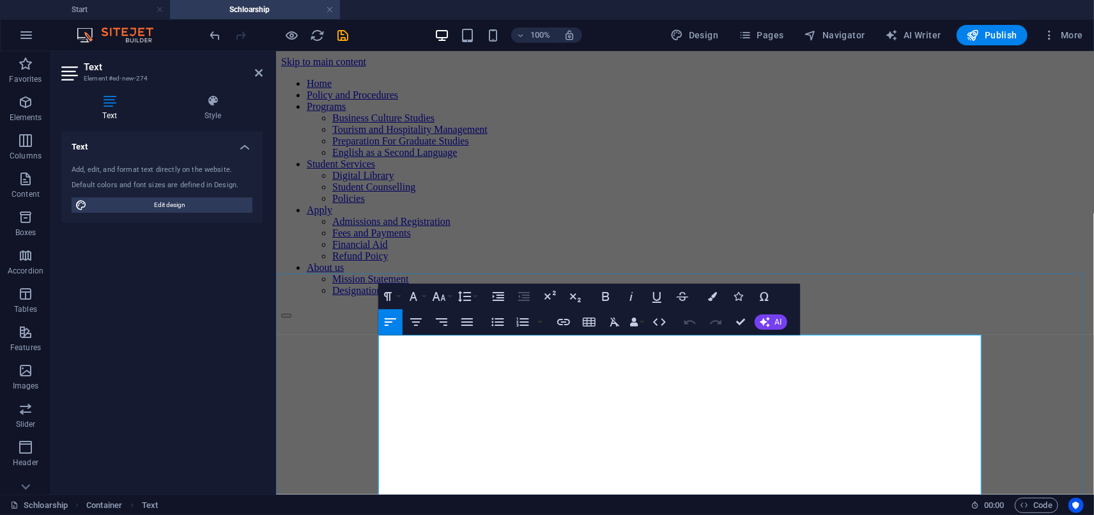
drag, startPoint x: 582, startPoint y: 344, endPoint x: 370, endPoint y: 350, distance: 212.3
drag, startPoint x: 739, startPoint y: 318, endPoint x: 690, endPoint y: 267, distance: 71.4
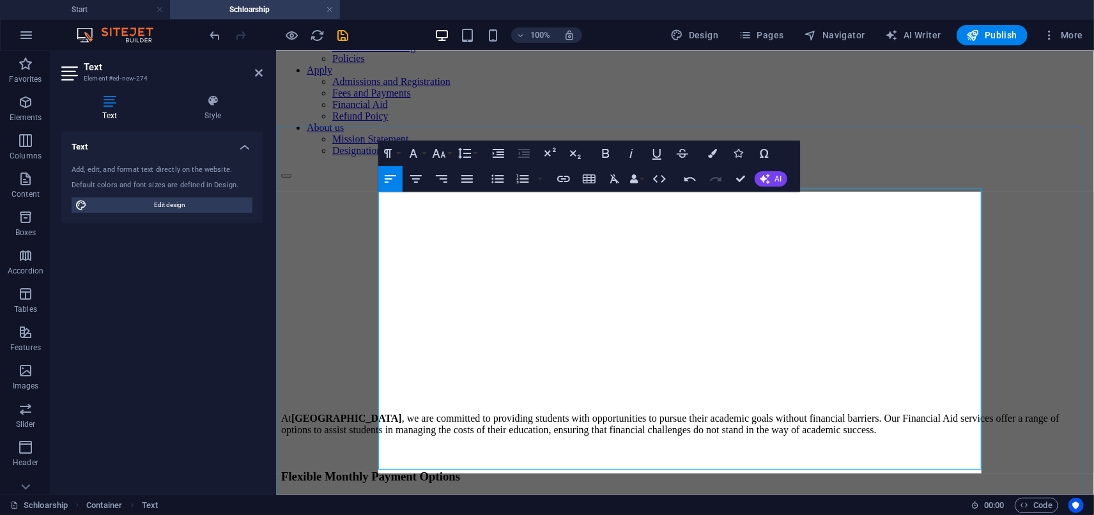
scroll to position [148, 0]
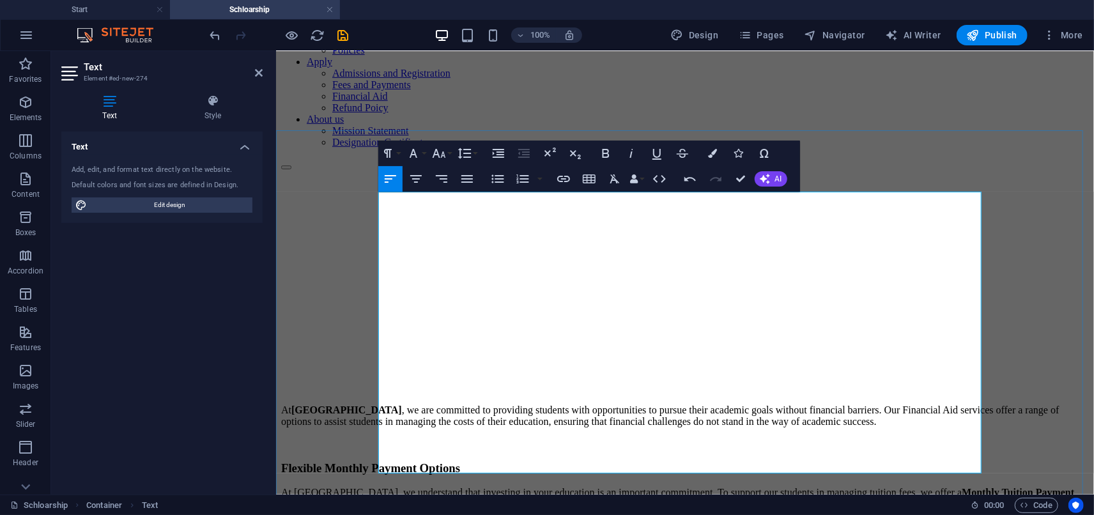
click at [433, 486] on p "At [GEOGRAPHIC_DATA], we understand that investing in your education is an impo…" at bounding box center [685, 497] width 808 height 23
click at [531, 515] on p "This plan allows eligible students to divide their total tuition fees into conv…" at bounding box center [685, 526] width 808 height 12
click at [532, 515] on p "This plan allows eligible students to divide their total tuition fees into conv…" at bounding box center [685, 526] width 808 height 12
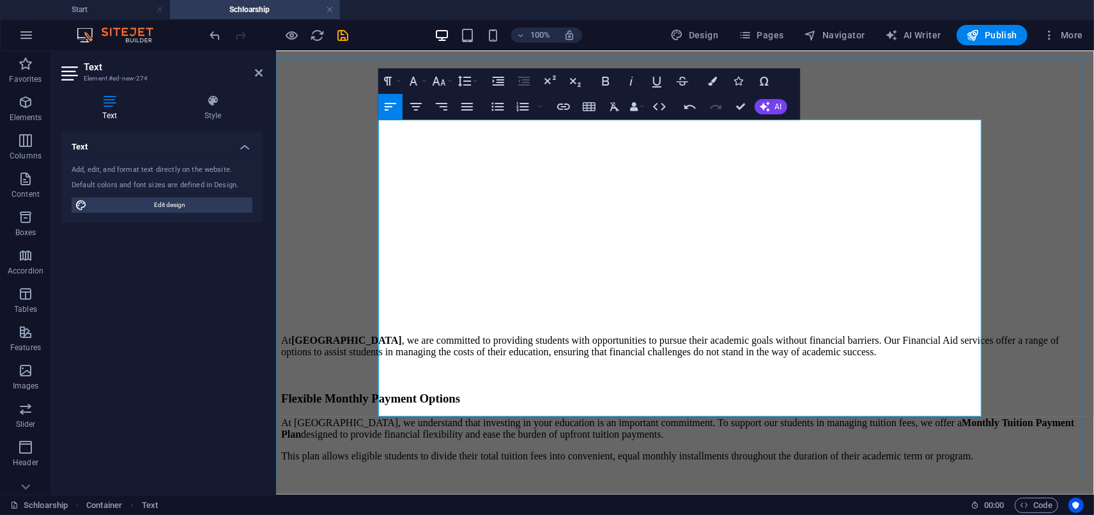
scroll to position [290, 0]
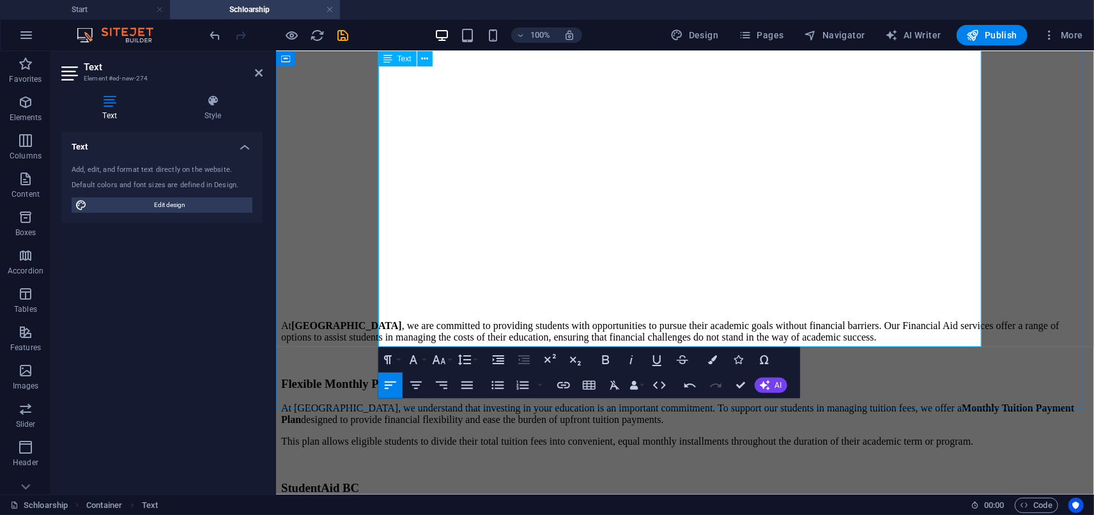
click at [932, 507] on p "[DEMOGRAPHIC_DATA] and [DEMOGRAPHIC_DATA] are eligible to apply for student loa…" at bounding box center [685, 513] width 808 height 12
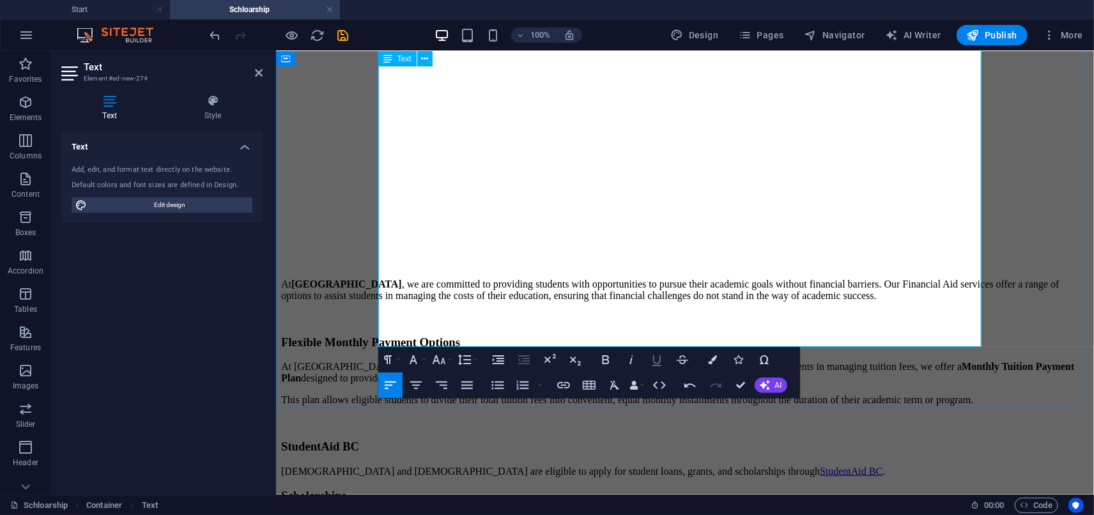
scroll to position [361, 0]
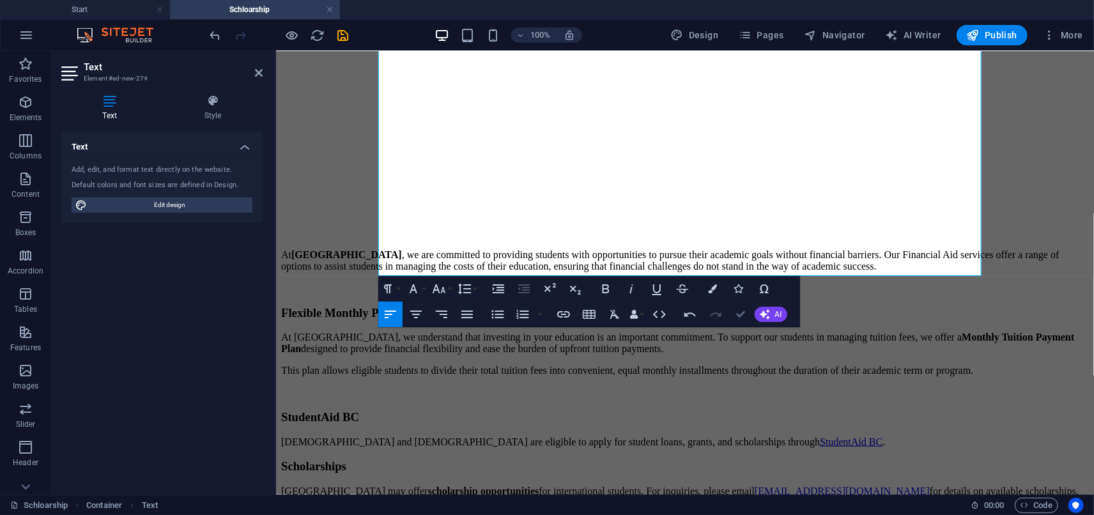
drag, startPoint x: 741, startPoint y: 313, endPoint x: 690, endPoint y: 262, distance: 72.3
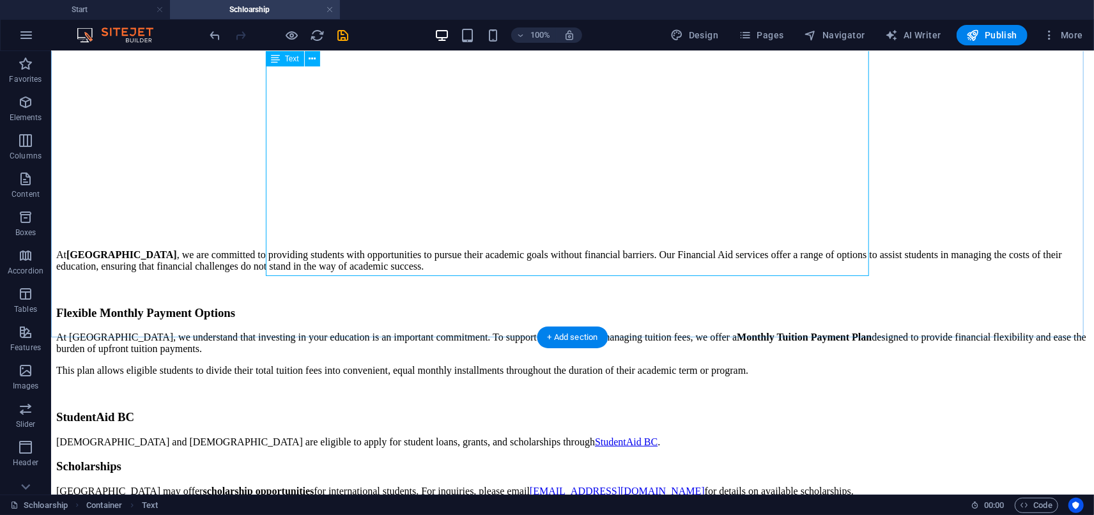
click at [553, 249] on div "At [GEOGRAPHIC_DATA] , we are committed to providing students with opportunitie…" at bounding box center [572, 384] width 1033 height 270
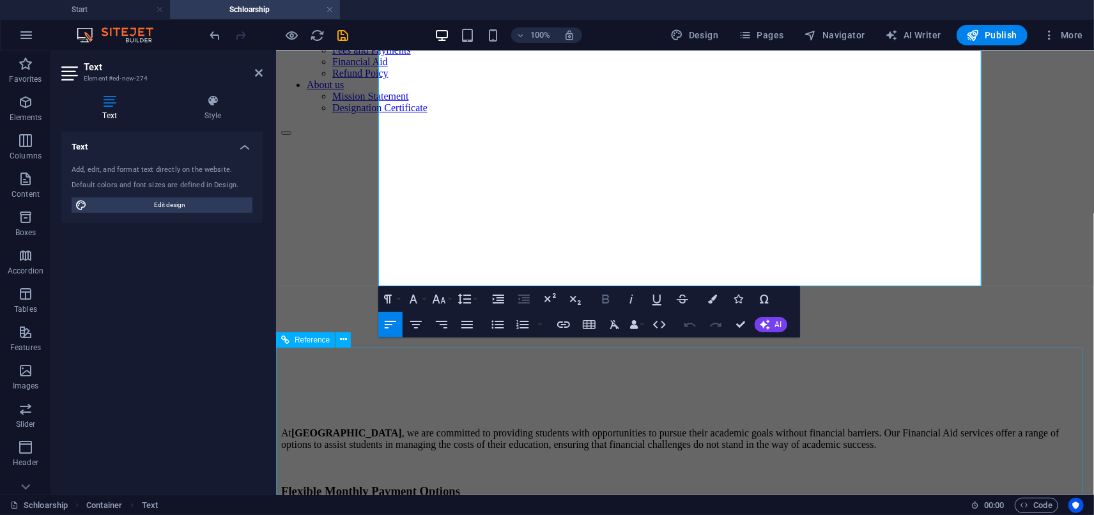
scroll to position [351, 0]
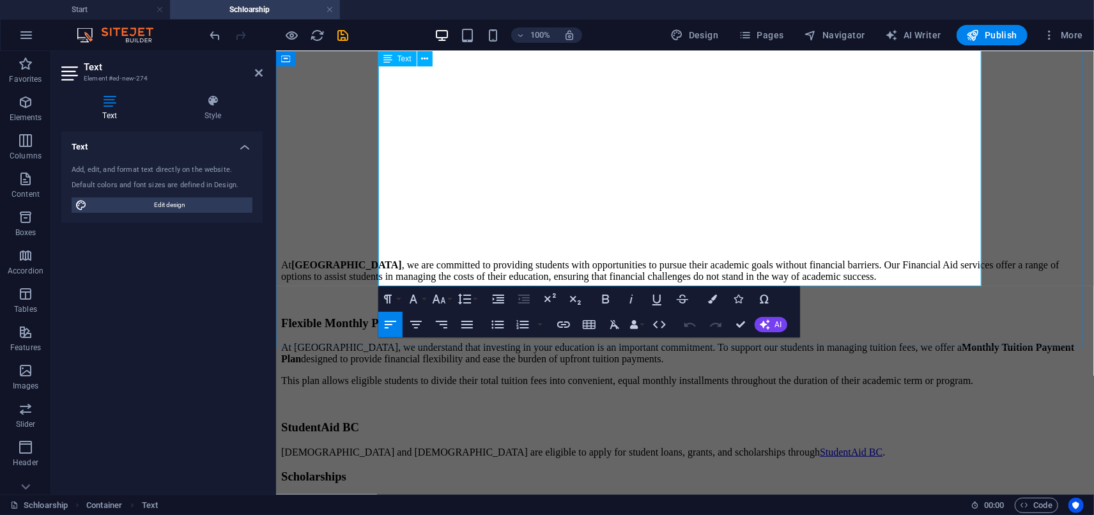
click at [686, 495] on p "[GEOGRAPHIC_DATA] may offer scholarship opportunities for international student…" at bounding box center [685, 501] width 808 height 12
drag, startPoint x: 680, startPoint y: 233, endPoint x: 630, endPoint y: 240, distance: 50.3
click at [630, 495] on p "[GEOGRAPHIC_DATA] may offer scholarship opportunities for international student…" at bounding box center [685, 501] width 808 height 12
click at [640, 495] on p "[GEOGRAPHIC_DATA] may offer scholarship opportunities for international student…" at bounding box center [685, 501] width 808 height 12
drag, startPoint x: 624, startPoint y: 231, endPoint x: 679, endPoint y: 226, distance: 55.1
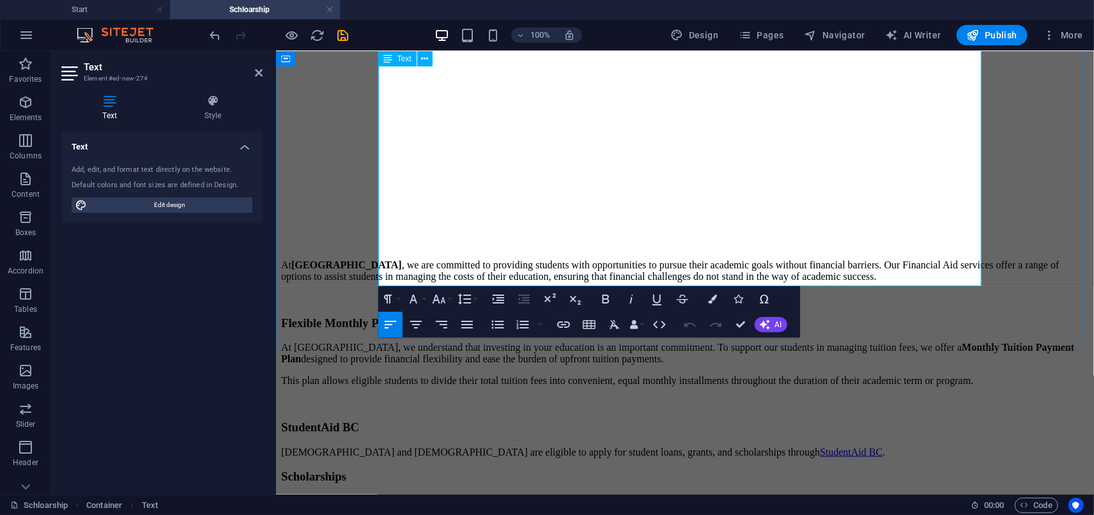
click at [679, 495] on p "[GEOGRAPHIC_DATA] may offer scholarship opportunities for international student…" at bounding box center [685, 501] width 808 height 12
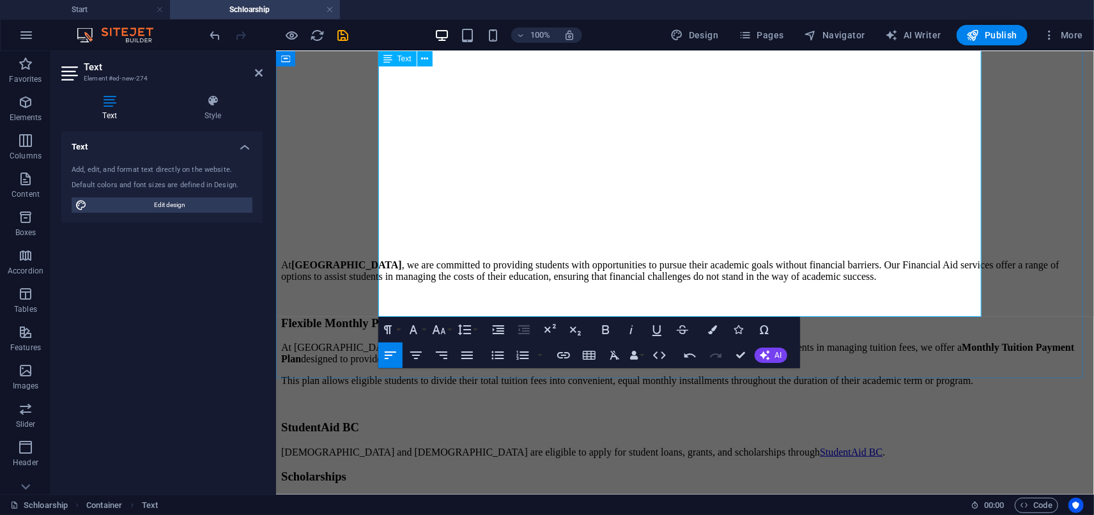
drag, startPoint x: 396, startPoint y: 247, endPoint x: 709, endPoint y: 259, distance: 313.4
click at [709, 515] on p "[GEOGRAPHIC_DATA] may offer scholarship opportunities for students. For inquiri…" at bounding box center [685, 523] width 808 height 12
click at [467, 358] on icon "button" at bounding box center [467, 356] width 12 height 8
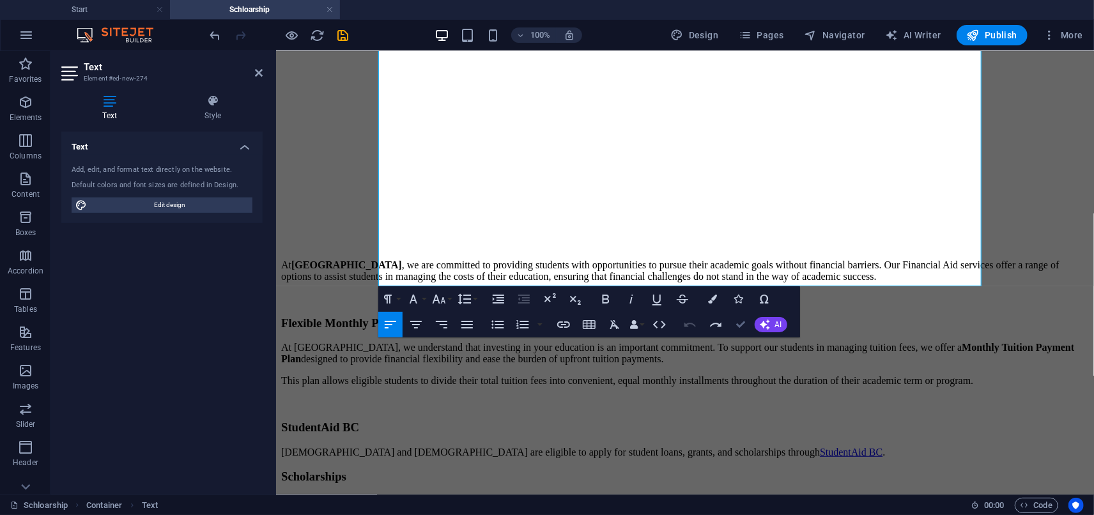
drag, startPoint x: 741, startPoint y: 325, endPoint x: 737, endPoint y: 254, distance: 70.4
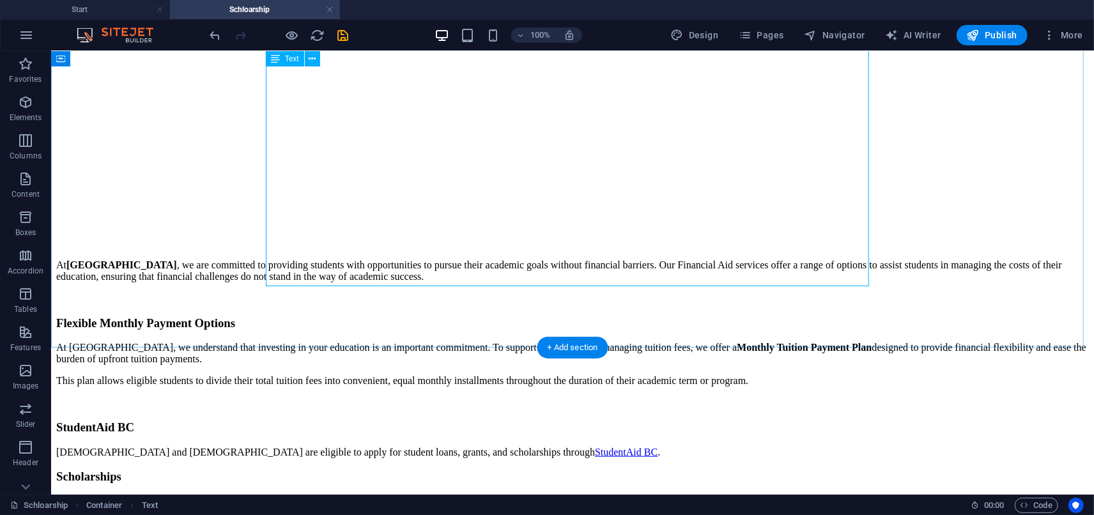
click at [575, 259] on div "At [GEOGRAPHIC_DATA] , we are committed to providing students with opportunitie…" at bounding box center [572, 394] width 1033 height 270
click at [569, 259] on div "At [GEOGRAPHIC_DATA] , we are committed to providing students with opportunitie…" at bounding box center [572, 394] width 1033 height 270
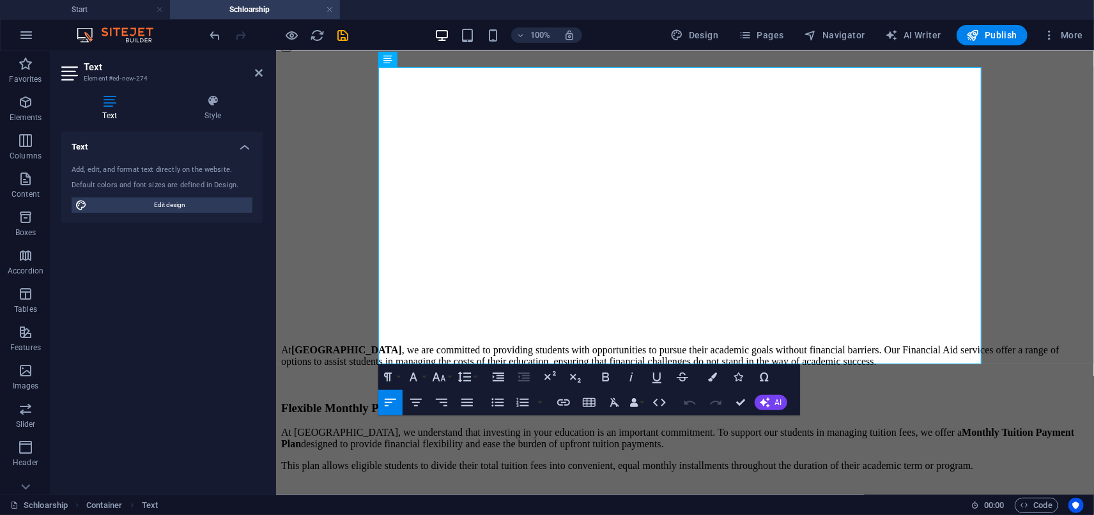
scroll to position [280, 0]
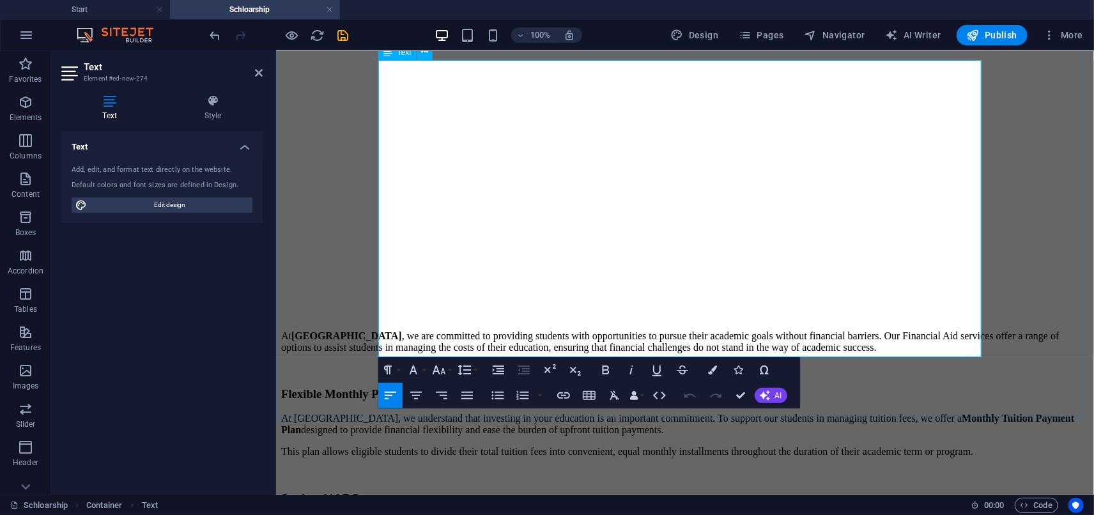
drag, startPoint x: 378, startPoint y: 300, endPoint x: 662, endPoint y: 318, distance: 284.4
click at [468, 394] on icon "button" at bounding box center [467, 395] width 15 height 15
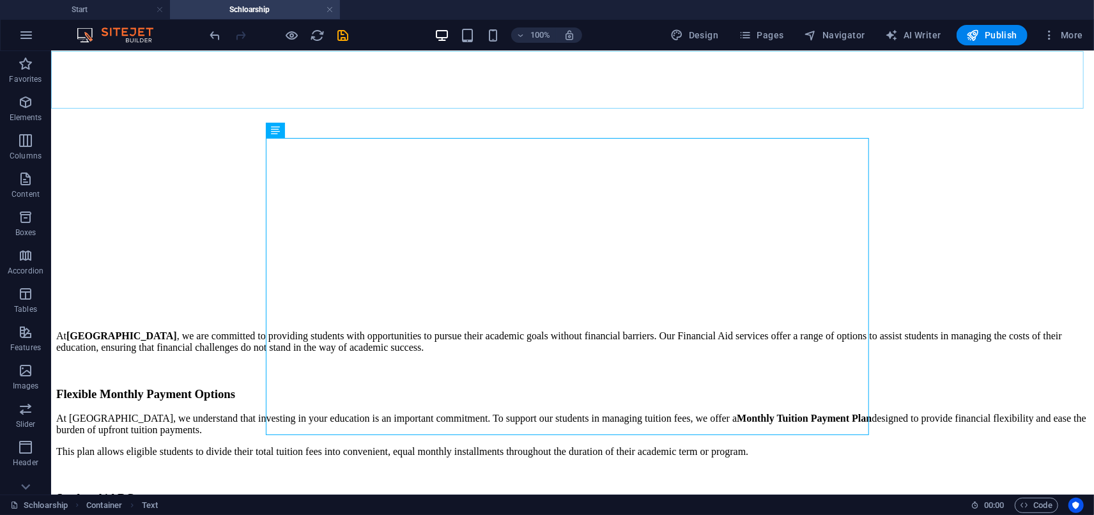
scroll to position [137, 0]
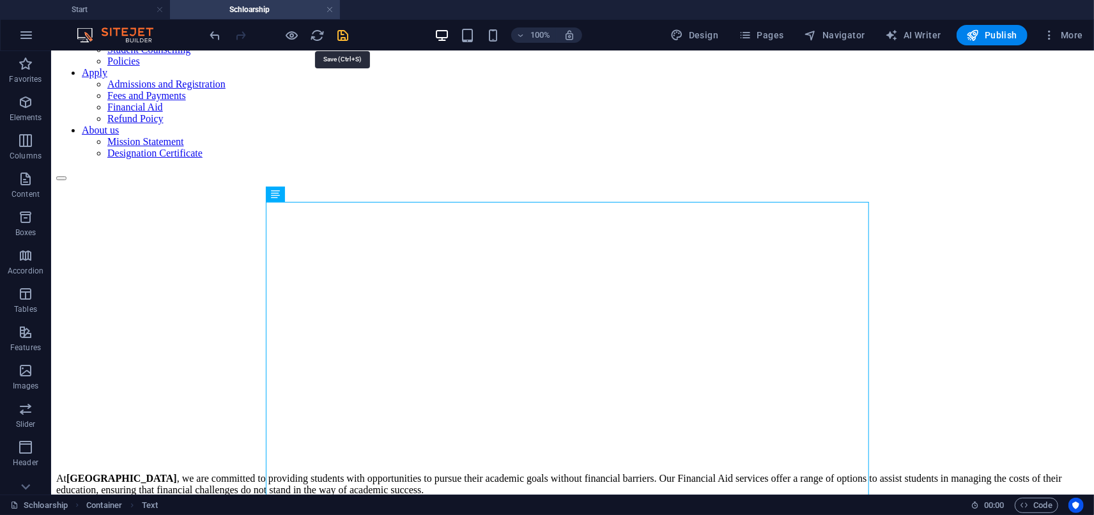
click at [349, 38] on icon "save" at bounding box center [343, 35] width 15 height 15
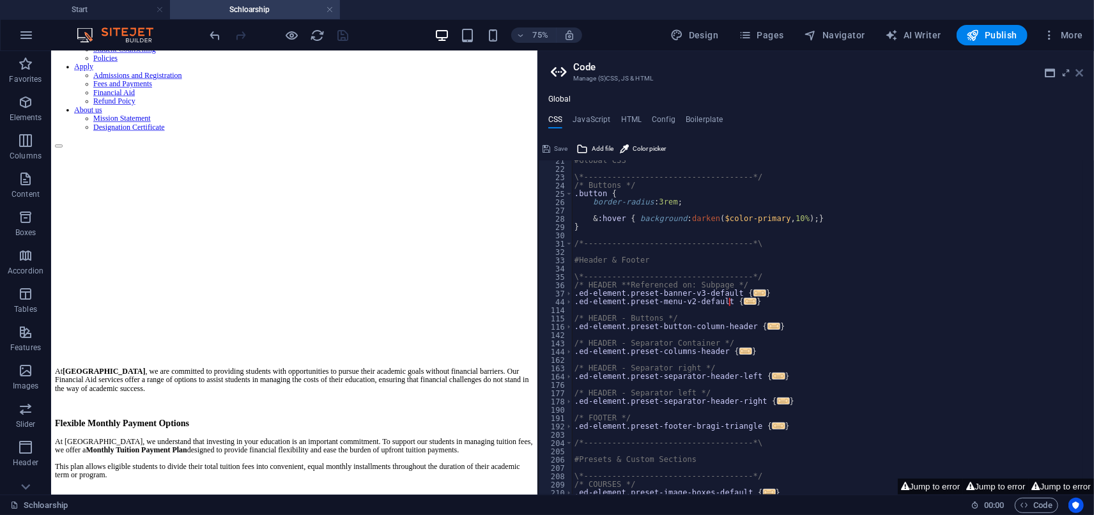
click at [1082, 74] on icon at bounding box center [1080, 73] width 8 height 10
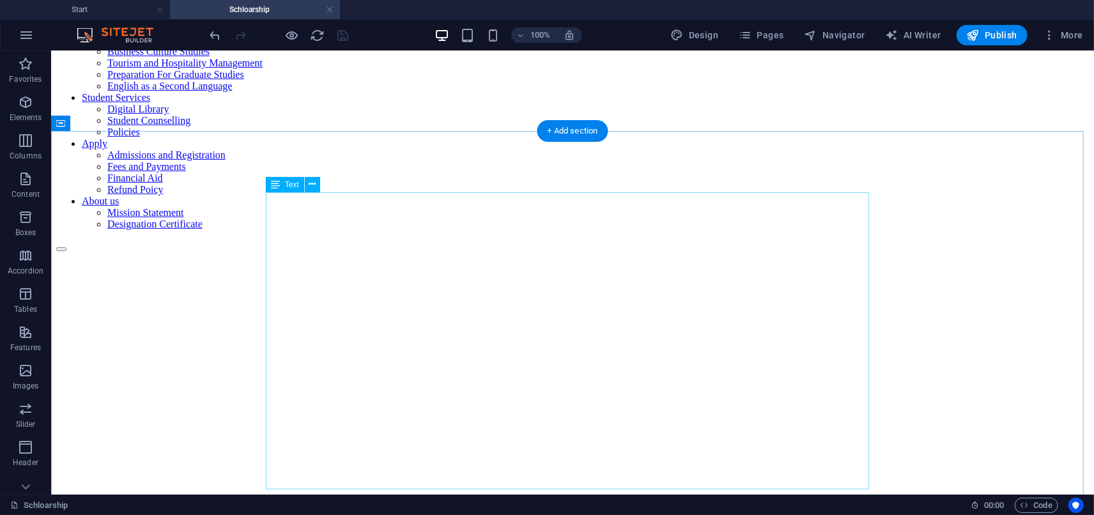
scroll to position [209, 0]
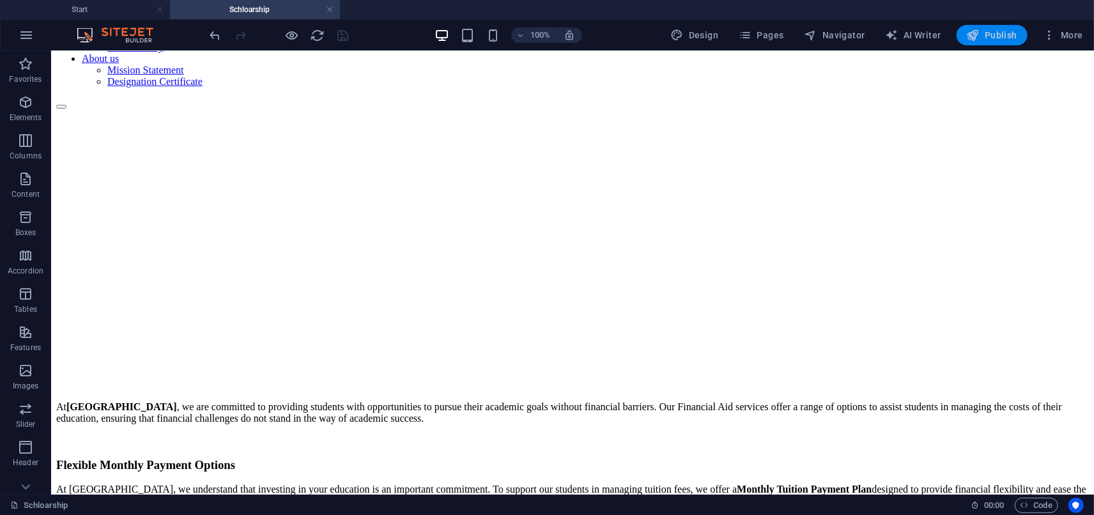
click at [984, 40] on span "Publish" at bounding box center [992, 35] width 50 height 13
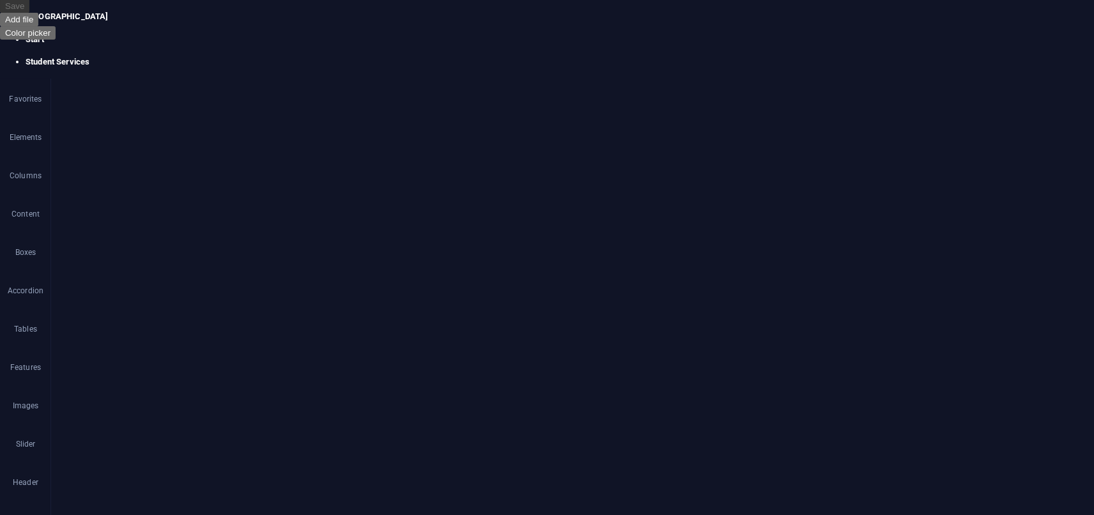
scroll to position [170, 0]
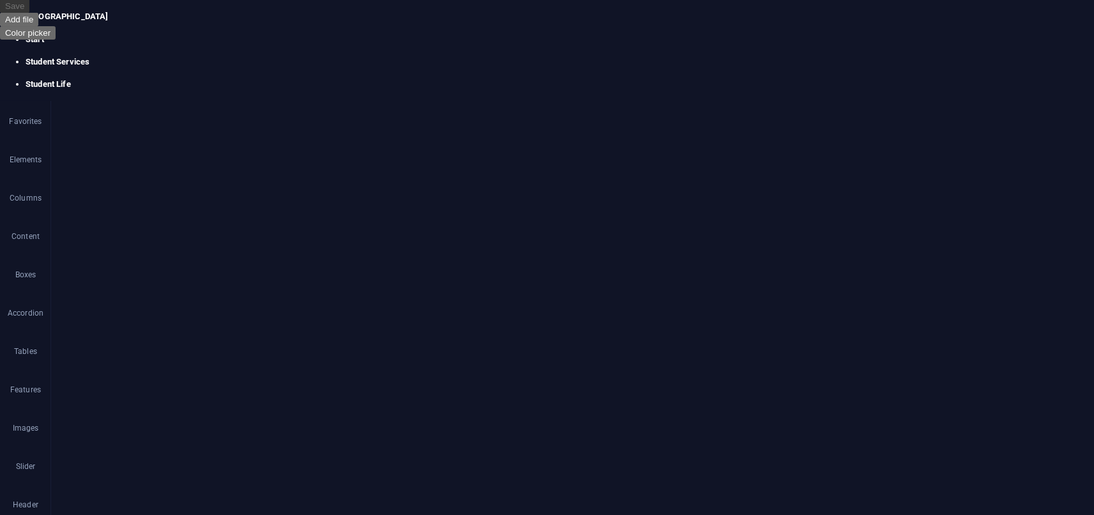
scroll to position [497, 0]
drag, startPoint x: 1081, startPoint y: 74, endPoint x: 992, endPoint y: 30, distance: 98.9
click at [288, 56] on h4 "Student Services" at bounding box center [560, 62] width 1069 height 12
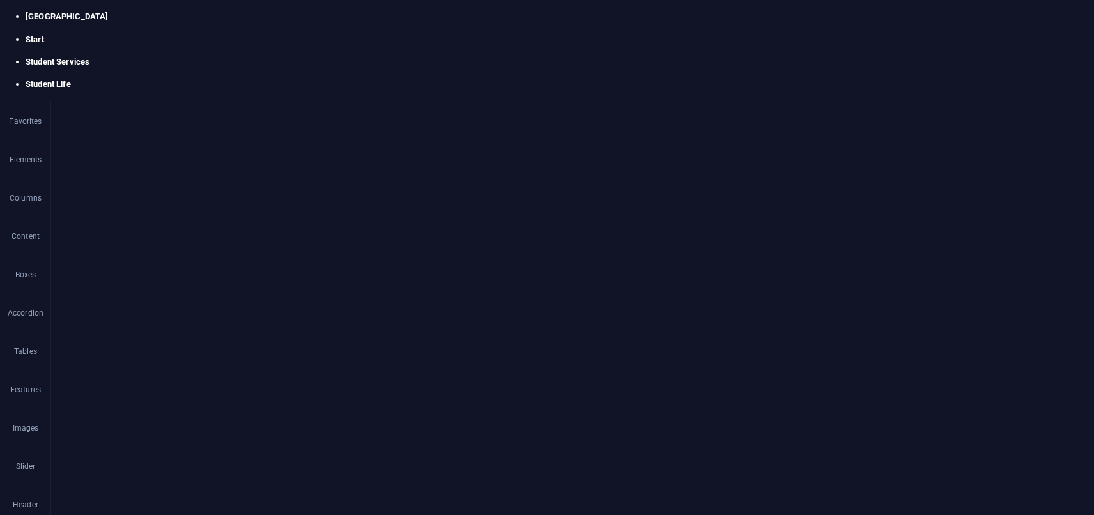
drag, startPoint x: 253, startPoint y: 5195, endPoint x: 242, endPoint y: 5341, distance: 146.1
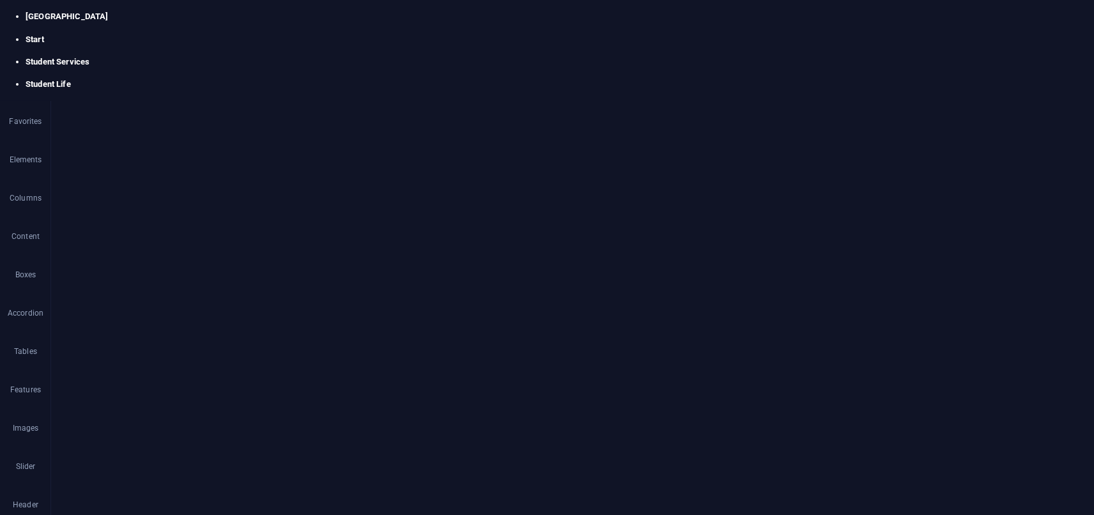
scroll to position [936, 0]
drag, startPoint x: 254, startPoint y: 4971, endPoint x: 263, endPoint y: 4903, distance: 69.0
drag, startPoint x: 218, startPoint y: 4998, endPoint x: 295, endPoint y: 4884, distance: 138.1
drag, startPoint x: 152, startPoint y: 4993, endPoint x: 272, endPoint y: 4887, distance: 159.8
drag, startPoint x: 30, startPoint y: 4953, endPoint x: 135, endPoint y: 4876, distance: 129.9
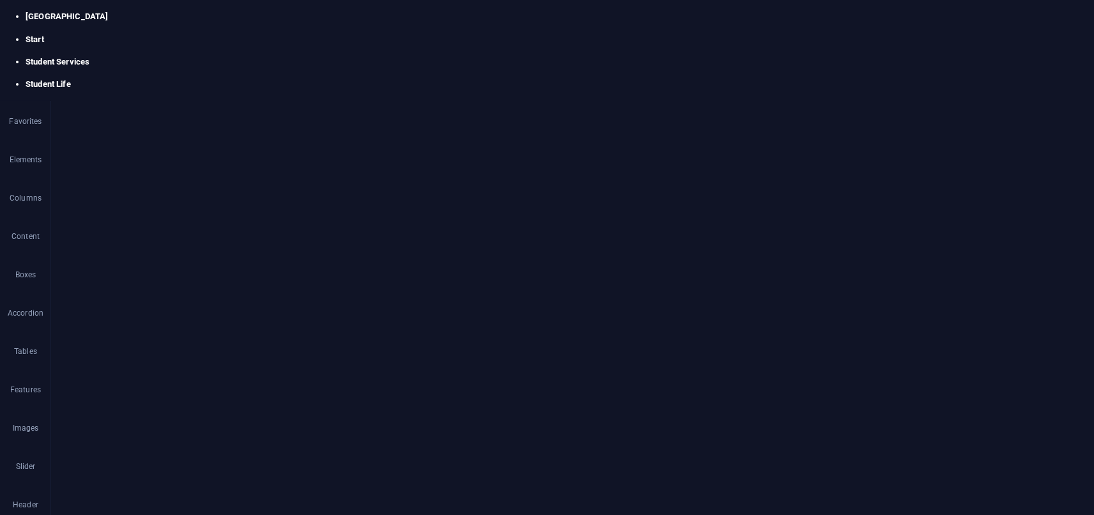
scroll to position [83, 0]
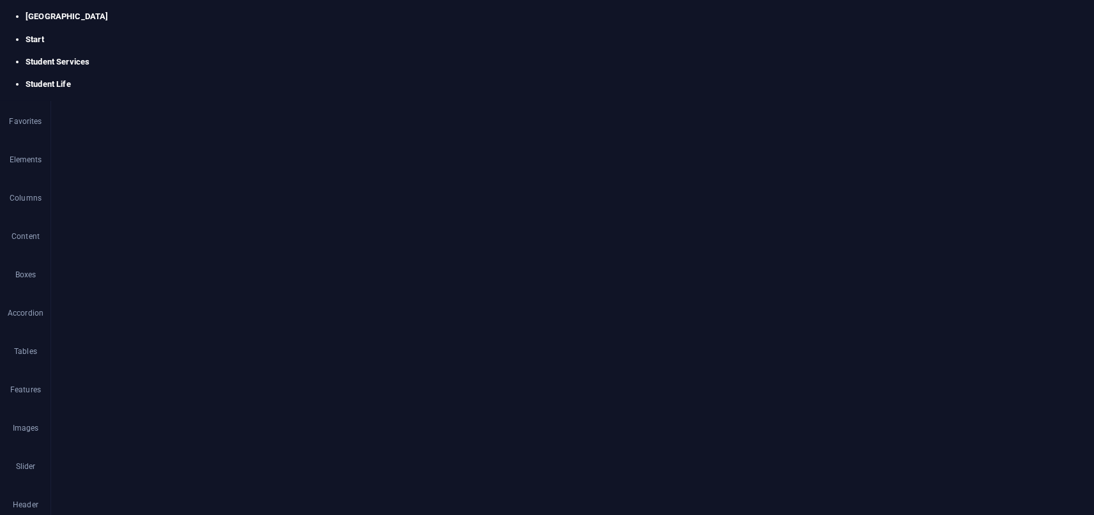
click at [98, 34] on h4 "Start" at bounding box center [560, 40] width 1069 height 12
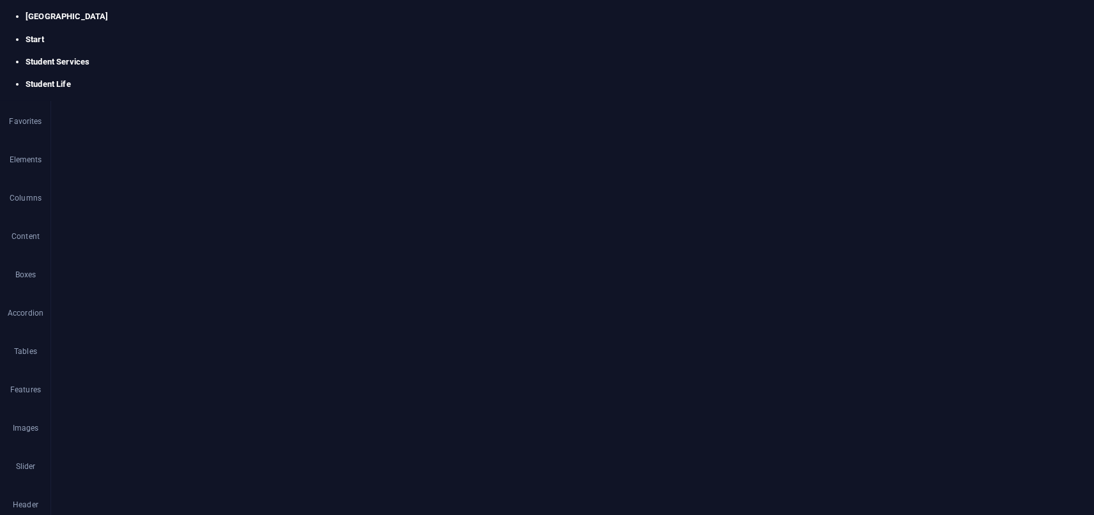
scroll to position [6, 0]
select select "%"
type input "49.3"
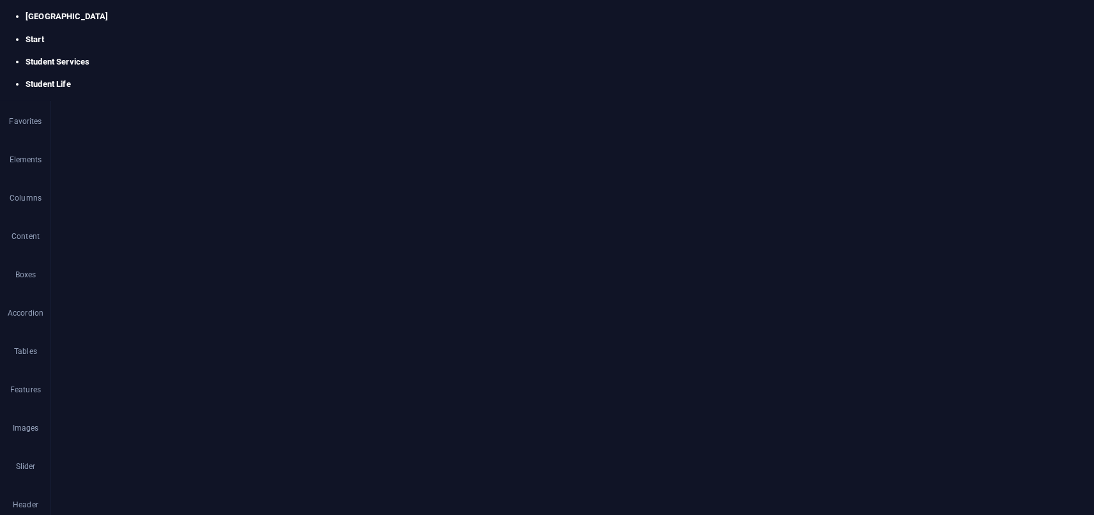
scroll to position [4091, 0]
drag, startPoint x: 181, startPoint y: 334, endPoint x: 121, endPoint y: 335, distance: 59.5
drag, startPoint x: 175, startPoint y: 332, endPoint x: 128, endPoint y: 327, distance: 47.0
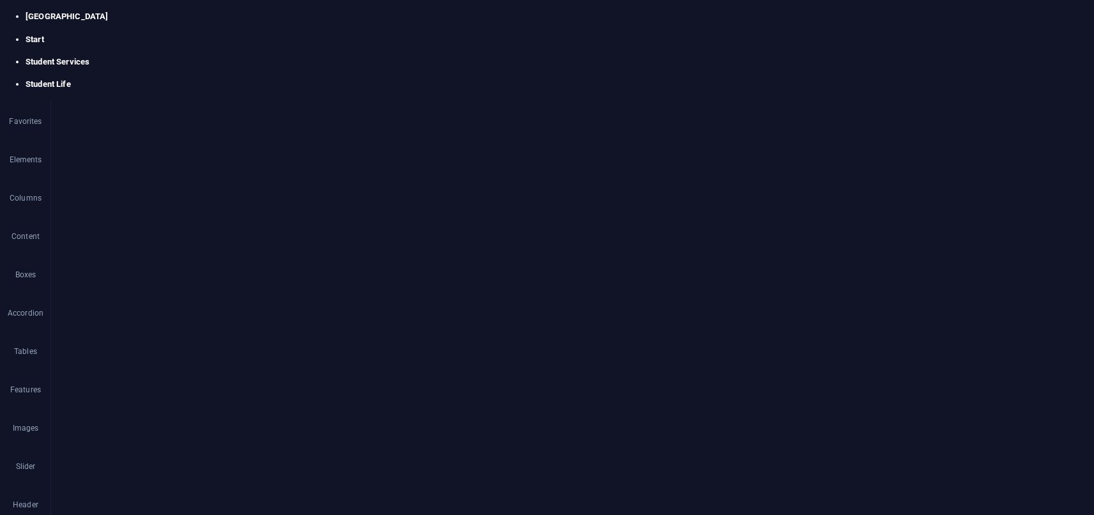
type input "20"
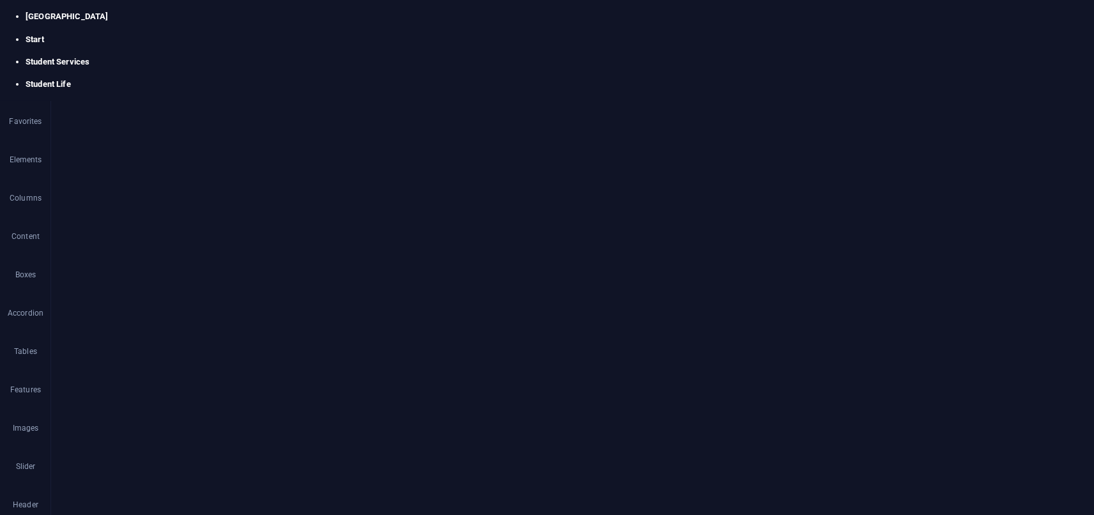
select select "%"
type input "20"
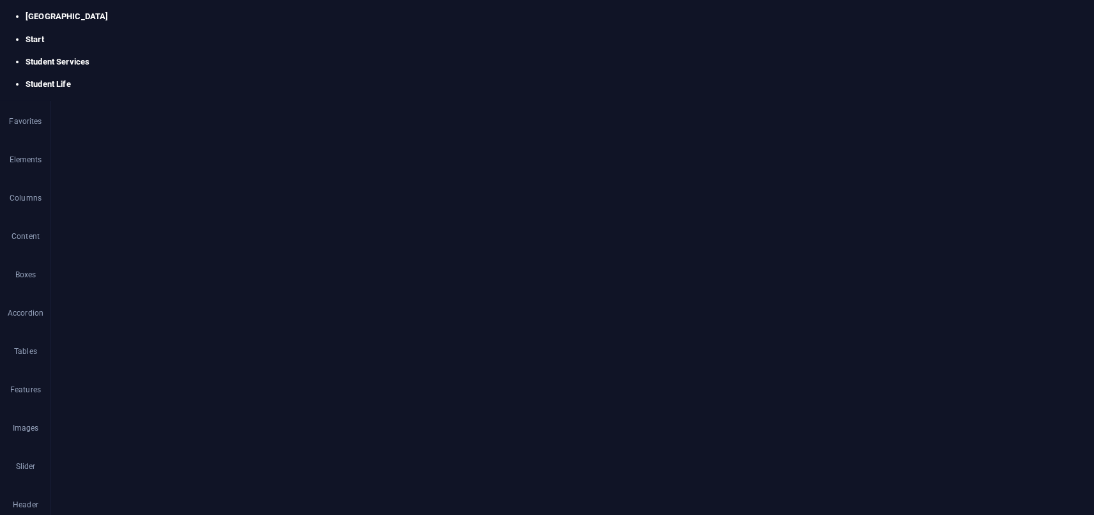
scroll to position [4055, 0]
drag, startPoint x: 249, startPoint y: 1000, endPoint x: 343, endPoint y: 973, distance: 97.5
drag, startPoint x: 263, startPoint y: 948, endPoint x: 263, endPoint y: 990, distance: 42.2
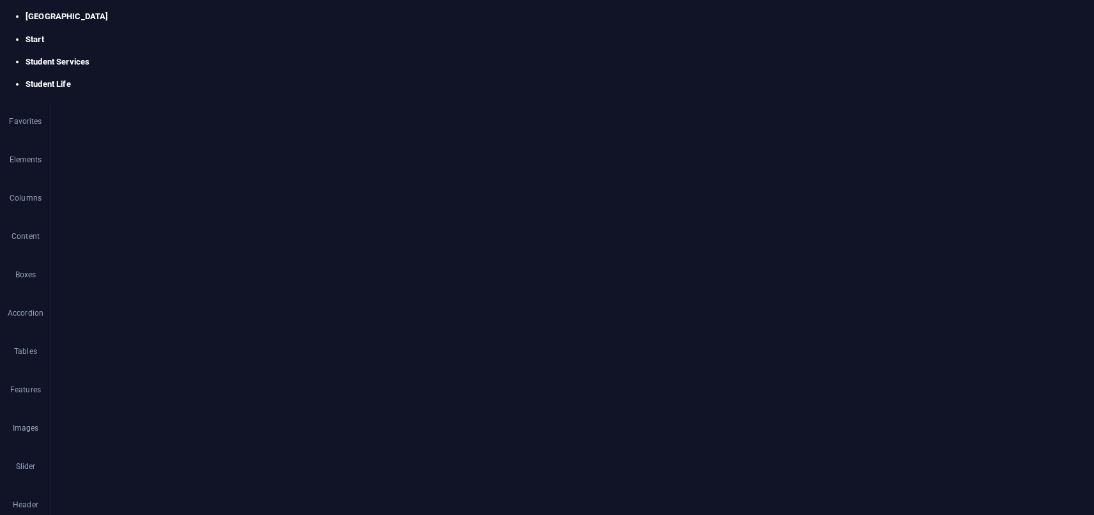
scroll to position [3274, 0]
click at [265, 56] on h4 "Student Services" at bounding box center [560, 62] width 1069 height 12
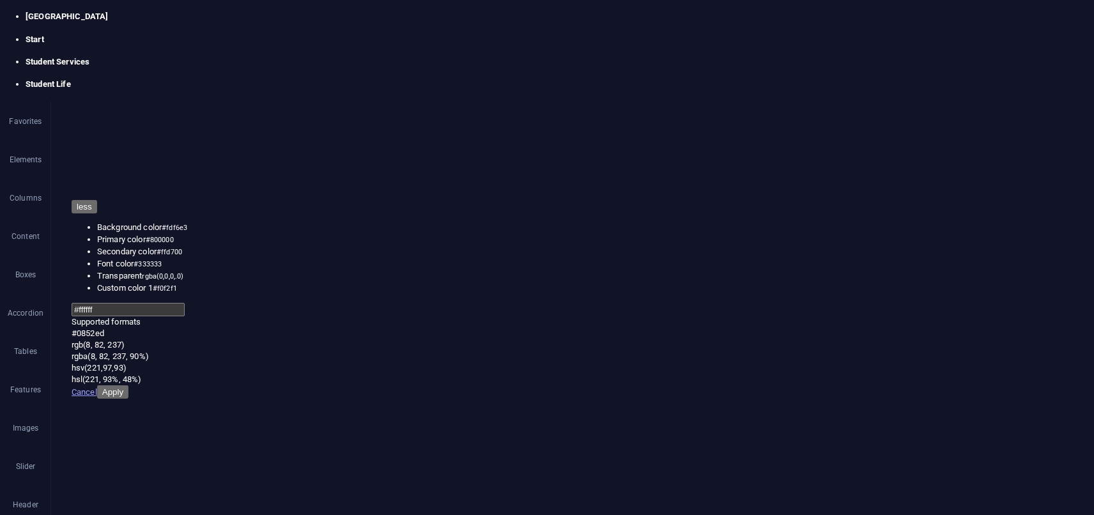
click at [125, 270] on li "Font color #333333" at bounding box center [142, 264] width 90 height 12
type input "#333333"
click at [128, 385] on button "Apply" at bounding box center [112, 391] width 31 height 13
drag, startPoint x: 697, startPoint y: 221, endPoint x: 421, endPoint y: 169, distance: 280.8
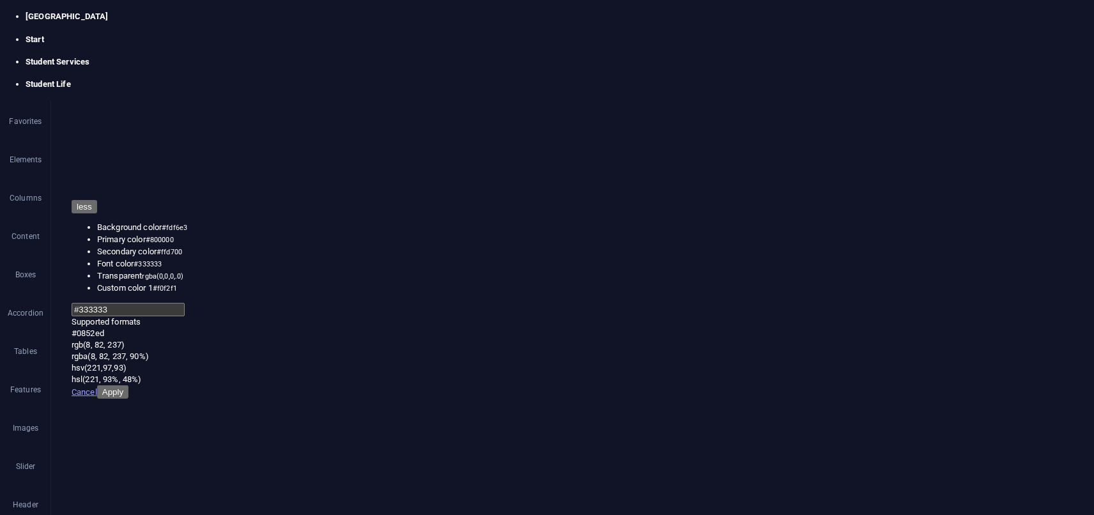
drag, startPoint x: 245, startPoint y: 5325, endPoint x: 8, endPoint y: 5327, distance: 237.1
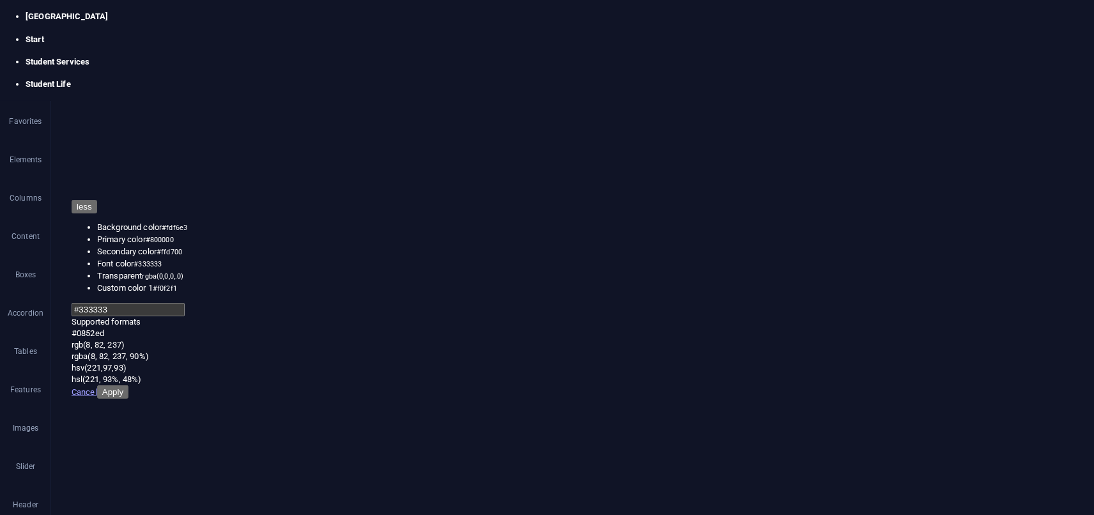
drag, startPoint x: 3, startPoint y: 5322, endPoint x: 380, endPoint y: 5317, distance: 376.5
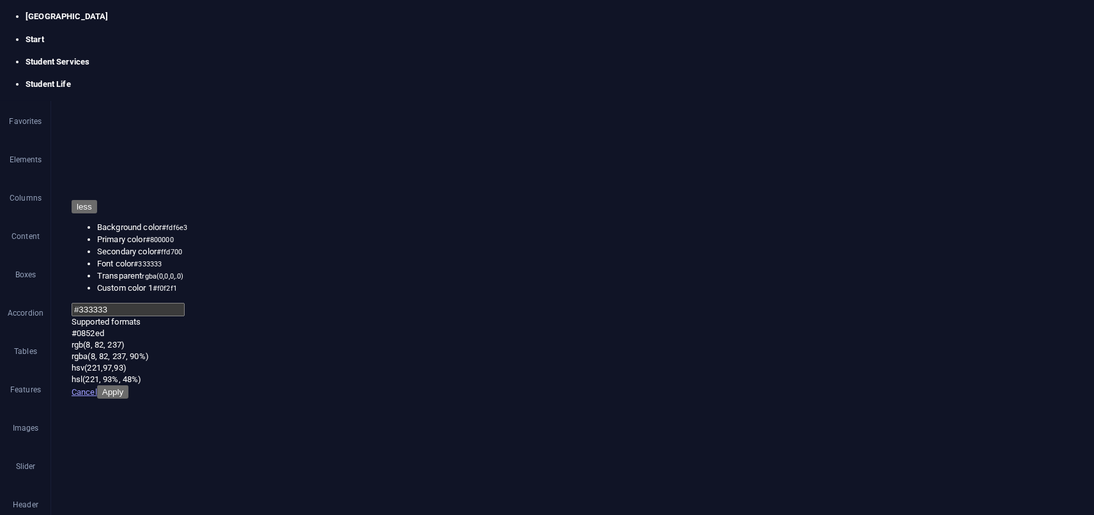
type input "#f0f2f1"
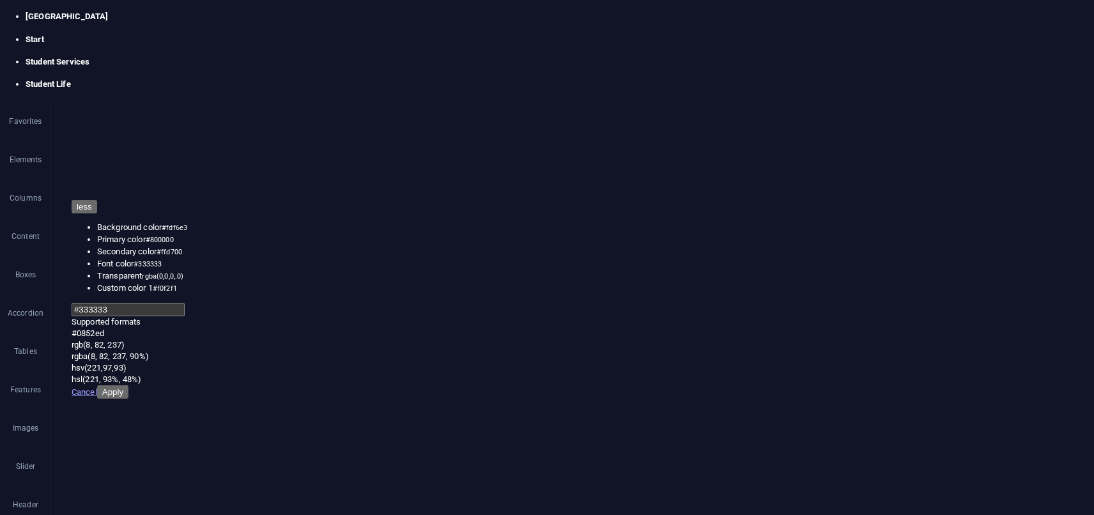
drag, startPoint x: 589, startPoint y: 3092, endPoint x: 573, endPoint y: 2973, distance: 119.4
drag, startPoint x: 291, startPoint y: 3055, endPoint x: 270, endPoint y: 3019, distance: 42.1
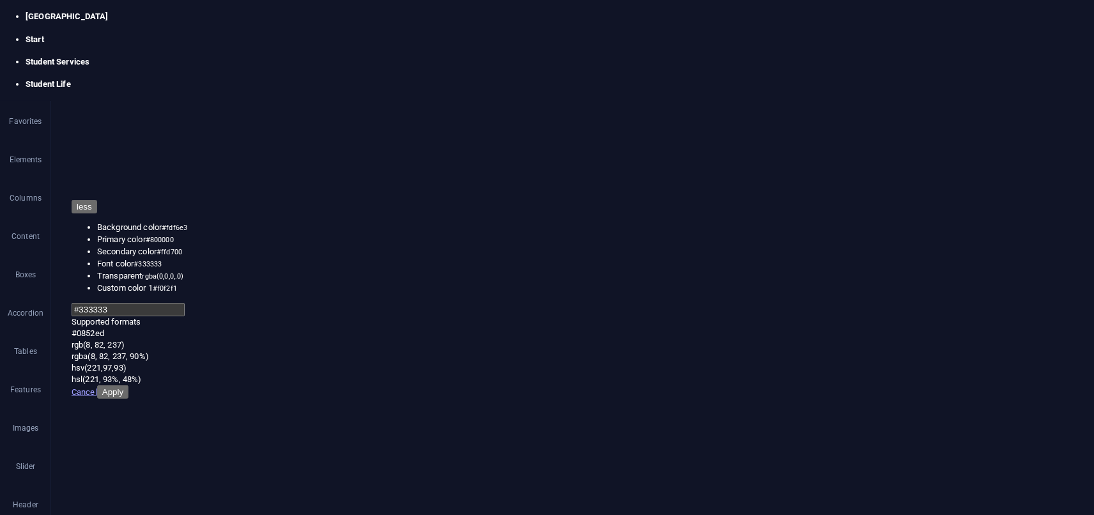
drag, startPoint x: 342, startPoint y: 2969, endPoint x: 315, endPoint y: 3056, distance: 91.0
drag, startPoint x: 63, startPoint y: 3008, endPoint x: 257, endPoint y: 2870, distance: 238.7
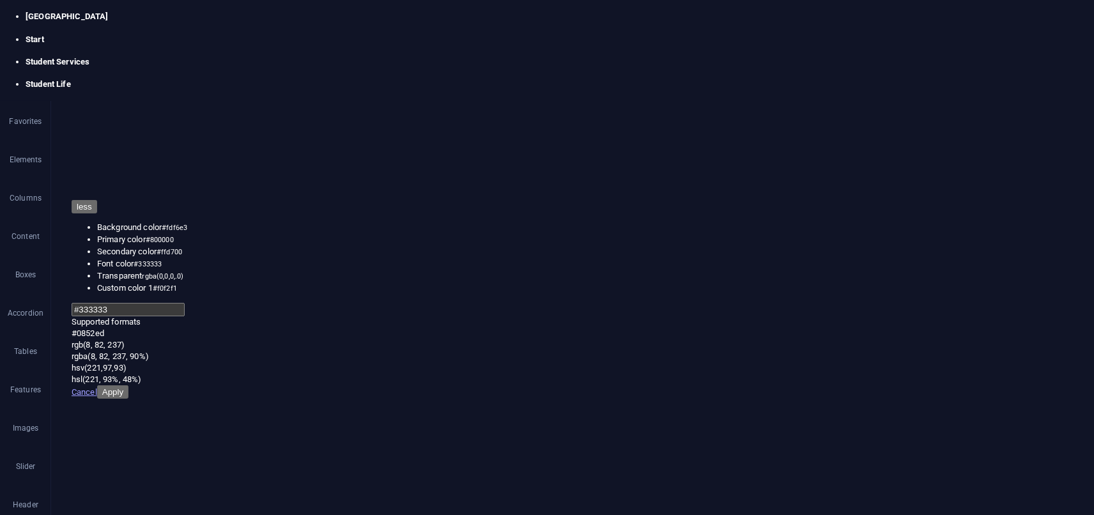
select select "px"
drag, startPoint x: 390, startPoint y: 2962, endPoint x: 745, endPoint y: 2946, distance: 355.1
drag, startPoint x: 343, startPoint y: 2990, endPoint x: 364, endPoint y: 2906, distance: 86.8
drag, startPoint x: 427, startPoint y: 3058, endPoint x: 375, endPoint y: 2923, distance: 143.9
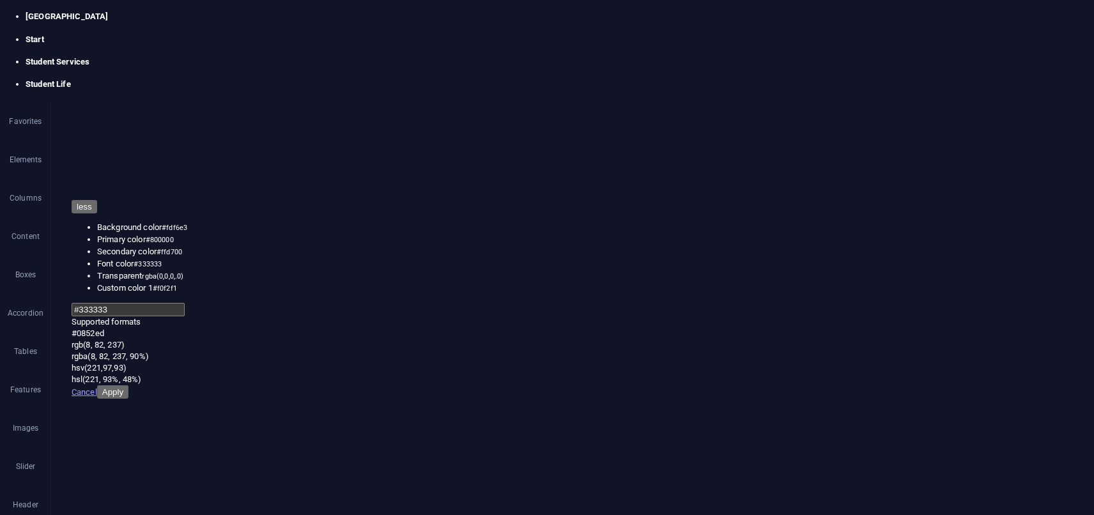
drag, startPoint x: 342, startPoint y: 3039, endPoint x: 353, endPoint y: 2954, distance: 85.7
drag, startPoint x: 226, startPoint y: 3037, endPoint x: 226, endPoint y: 3010, distance: 26.8
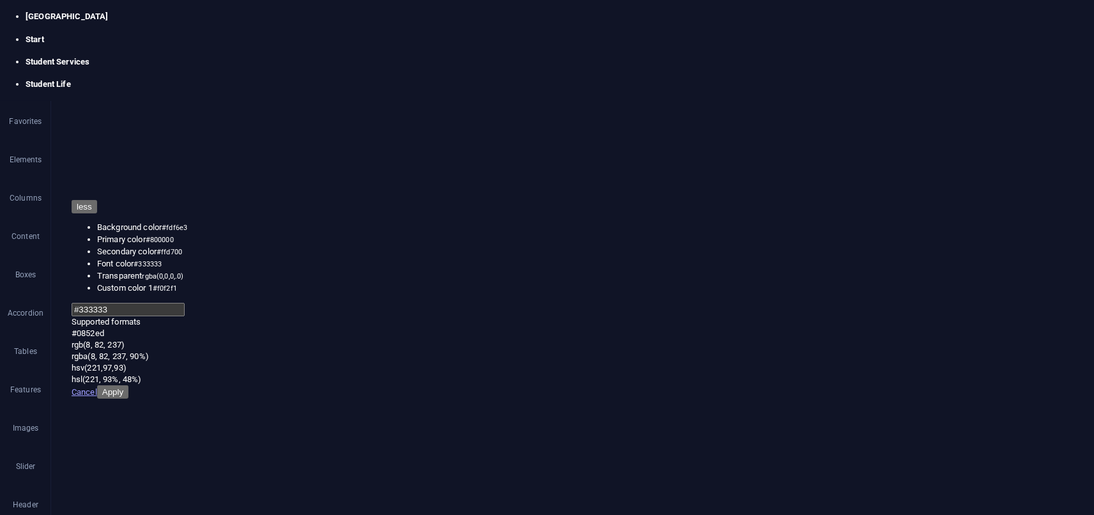
drag, startPoint x: 345, startPoint y: 3037, endPoint x: 358, endPoint y: 3074, distance: 39.2
drag, startPoint x: 370, startPoint y: 3047, endPoint x: 368, endPoint y: 3021, distance: 25.6
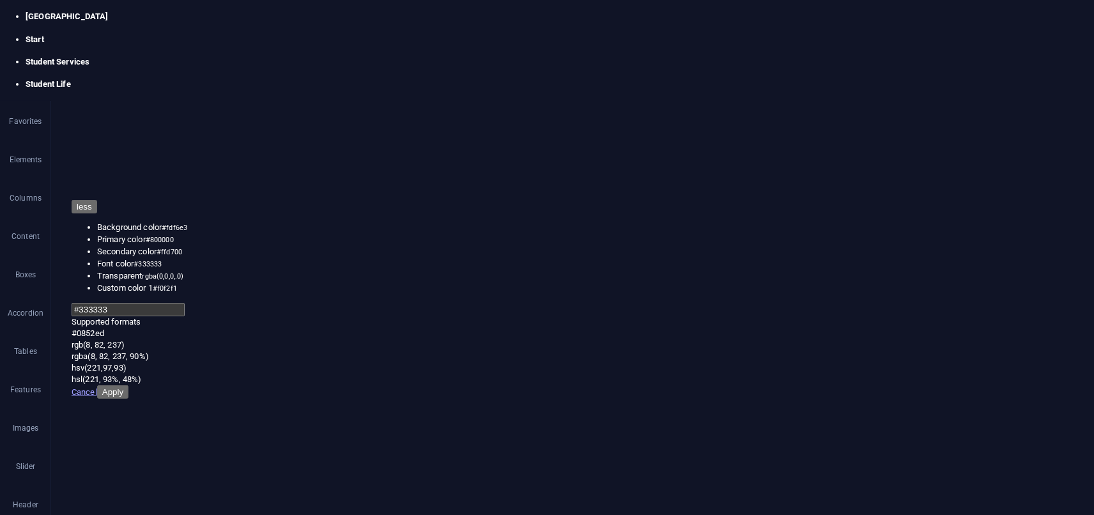
drag, startPoint x: 357, startPoint y: 3093, endPoint x: 368, endPoint y: 3030, distance: 64.2
drag, startPoint x: 377, startPoint y: 2858, endPoint x: 398, endPoint y: 2805, distance: 56.9
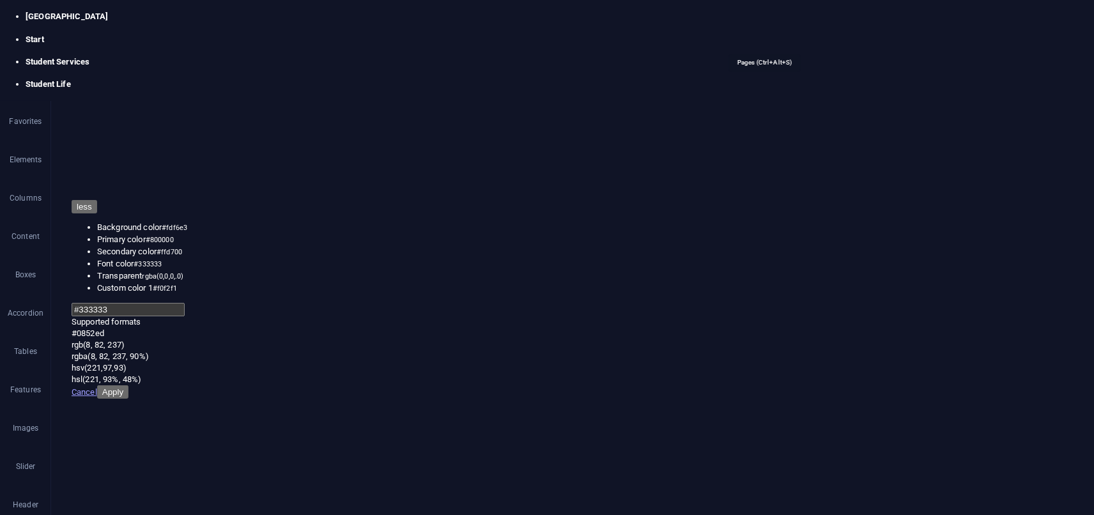
type input "Impo"
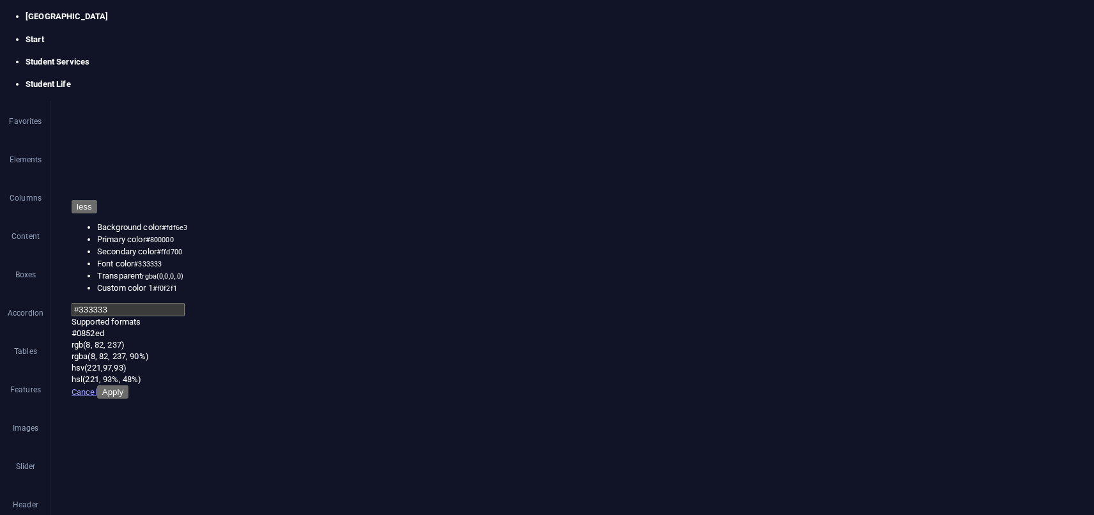
type input "/imp"
type input "Importa"
type input "/import"
type input "Important"
type input "/importa"
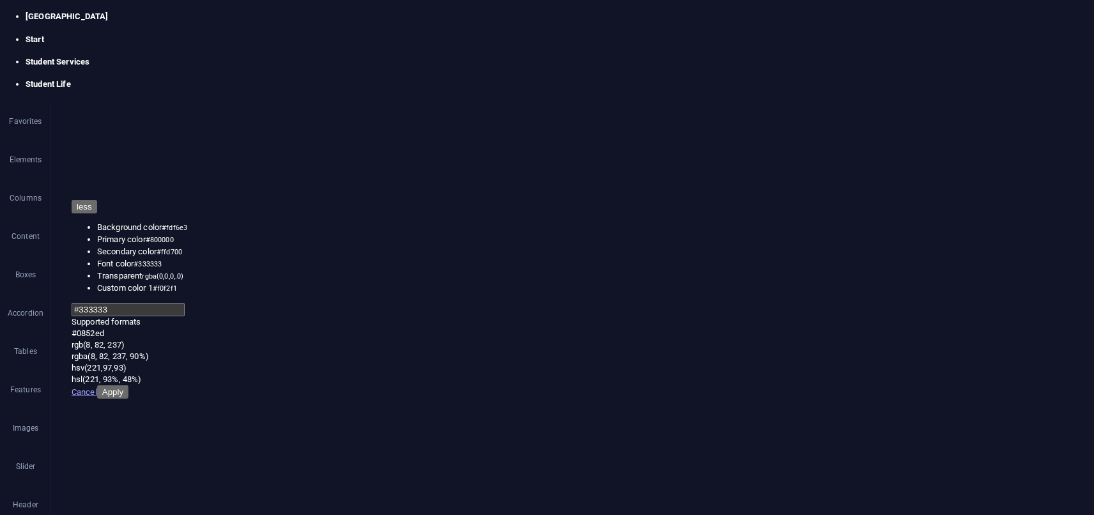
type input "Important"
type input "/important"
type input "Important Dates"
type input "/important-dates"
type input "Important Dates"
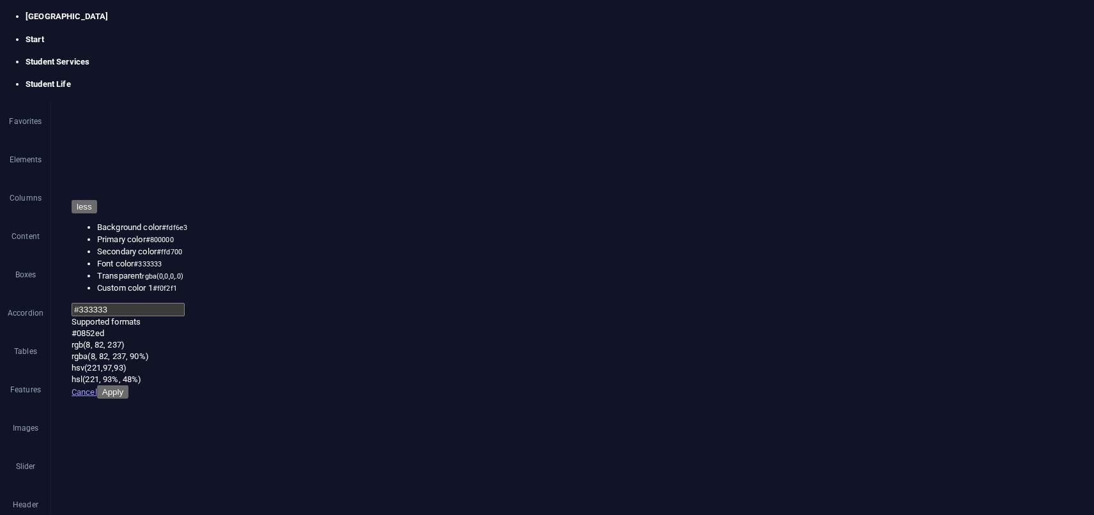
drag, startPoint x: 479, startPoint y: 6312, endPoint x: 323, endPoint y: 6310, distance: 156.0
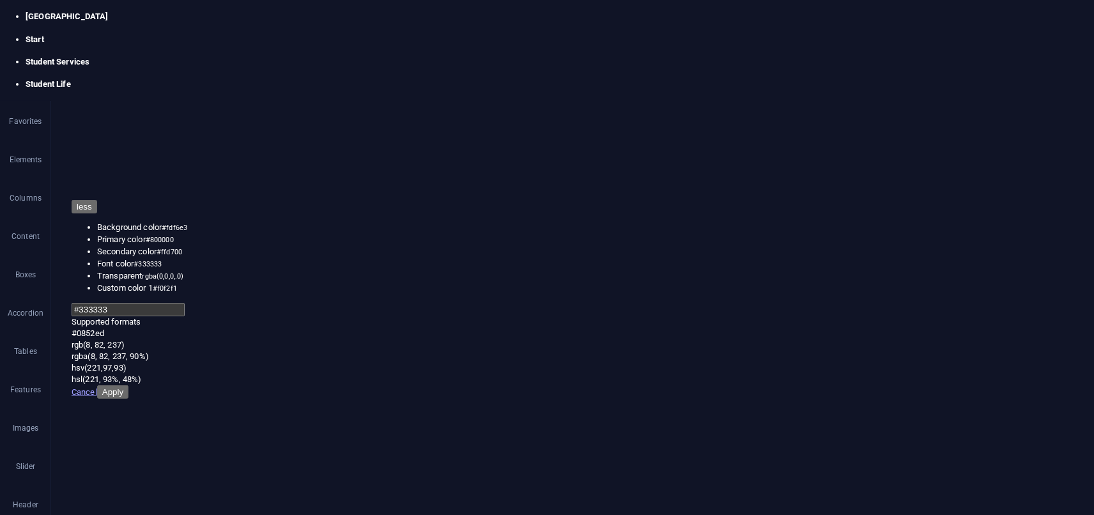
drag, startPoint x: 491, startPoint y: 214, endPoint x: 441, endPoint y: 162, distance: 71.9
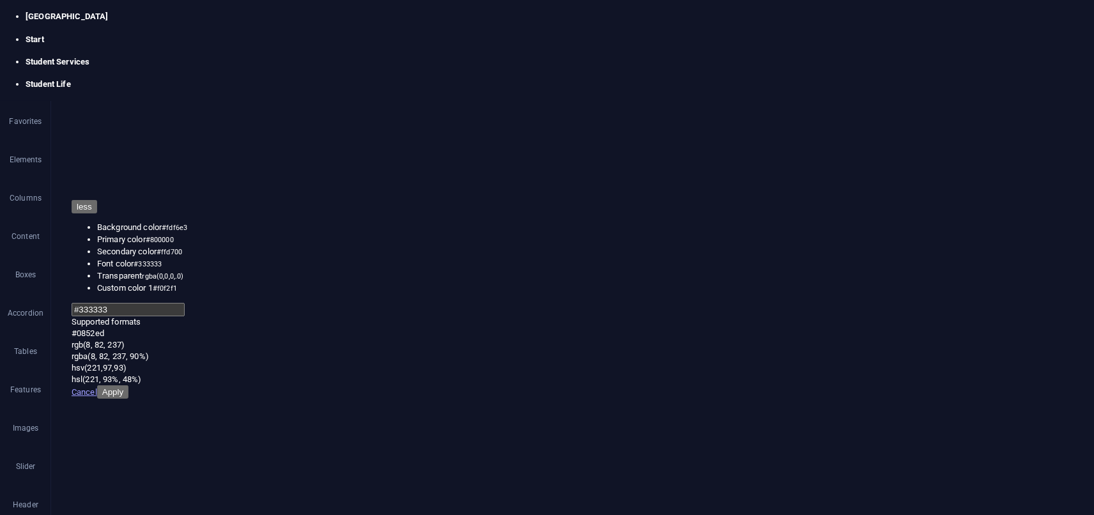
scroll to position [933, 0]
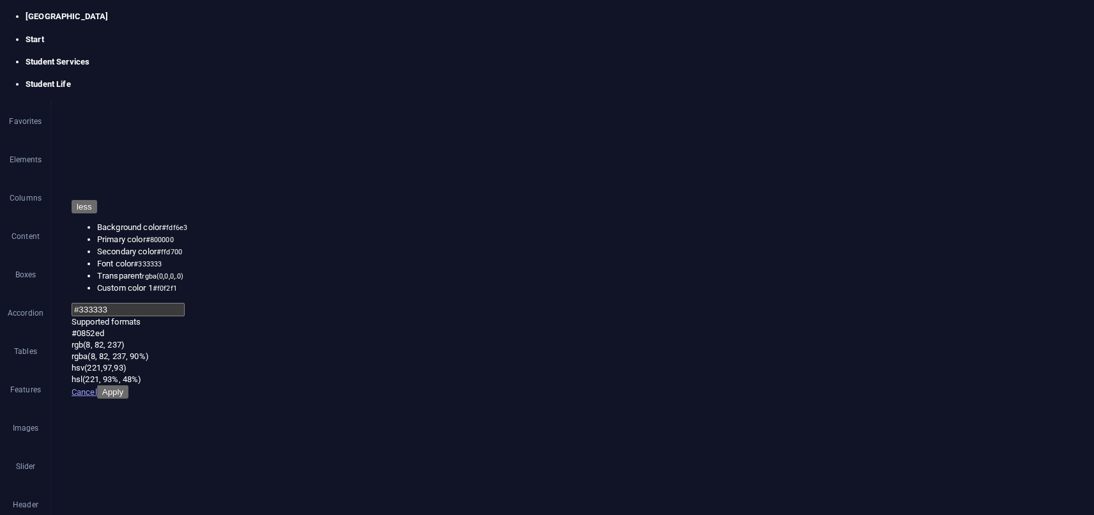
scroll to position [936, 0]
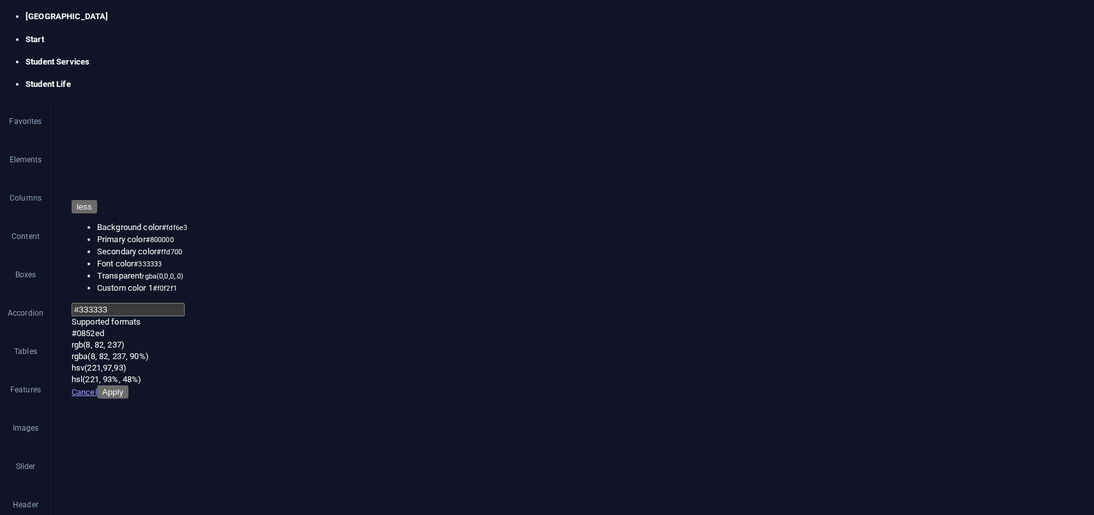
drag, startPoint x: 431, startPoint y: 6335, endPoint x: 400, endPoint y: 6355, distance: 36.9
drag, startPoint x: 419, startPoint y: 6348, endPoint x: 361, endPoint y: 6343, distance: 58.3
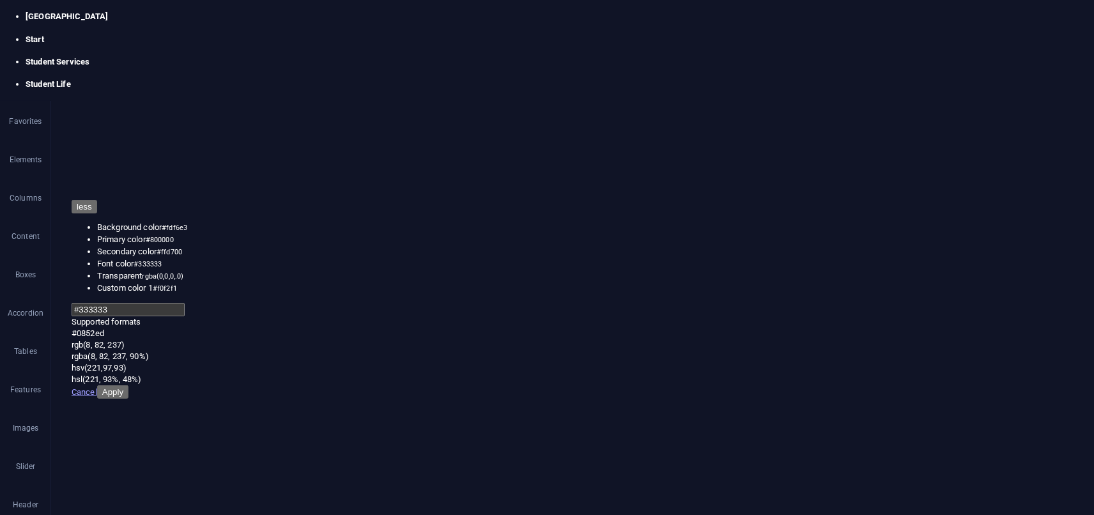
drag, startPoint x: 261, startPoint y: 6416, endPoint x: 293, endPoint y: 6393, distance: 39.5
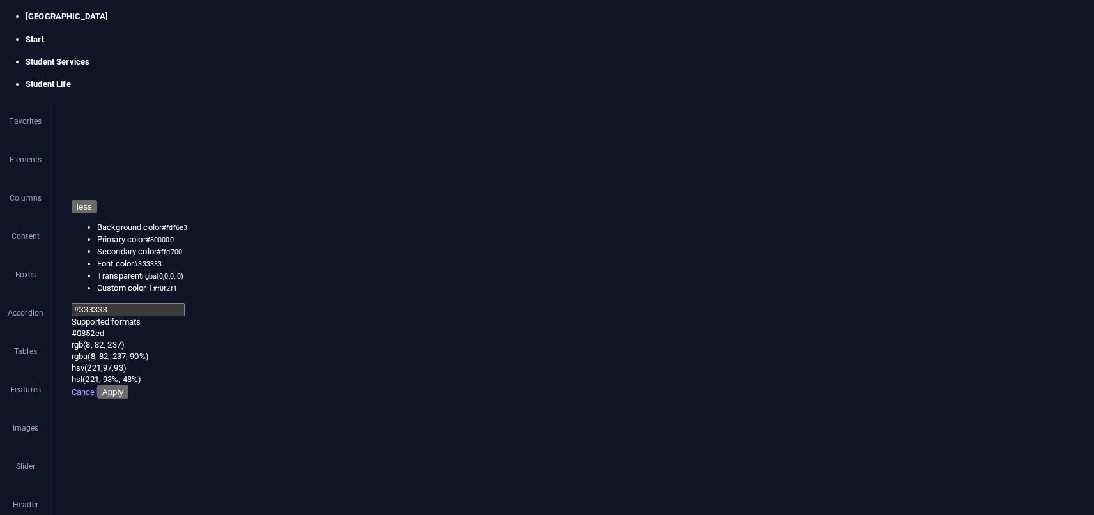
scroll to position [938, 0]
drag, startPoint x: 7, startPoint y: 2978, endPoint x: 83, endPoint y: 2941, distance: 84.6
drag, startPoint x: 61, startPoint y: 2959, endPoint x: 102, endPoint y: 2958, distance: 40.9
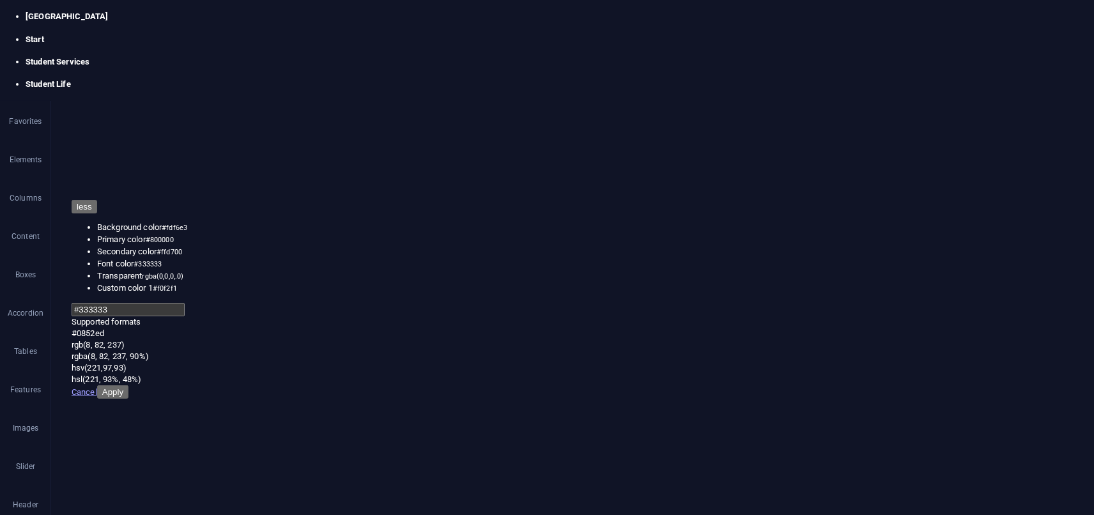
scroll to position [938, 0]
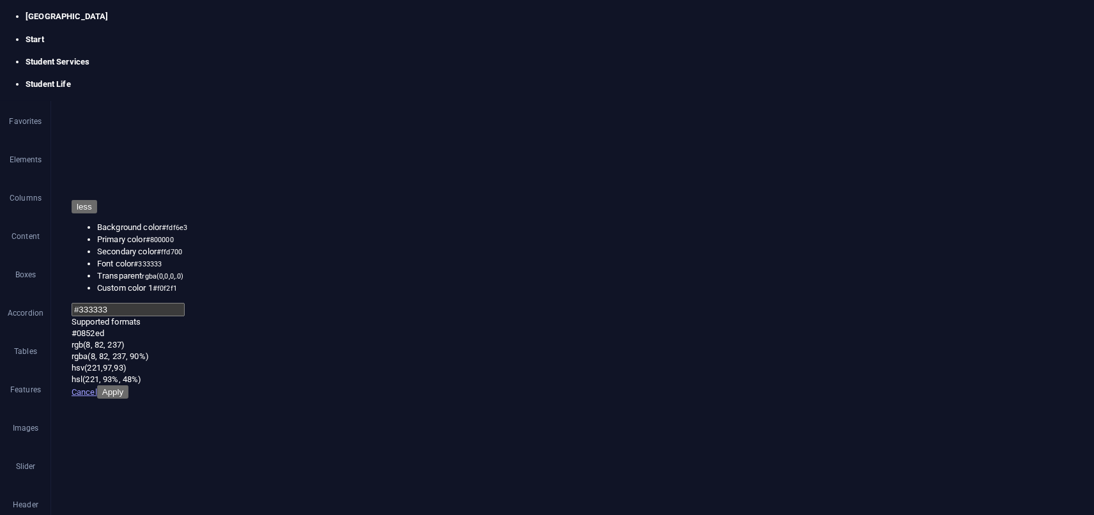
select select "21"
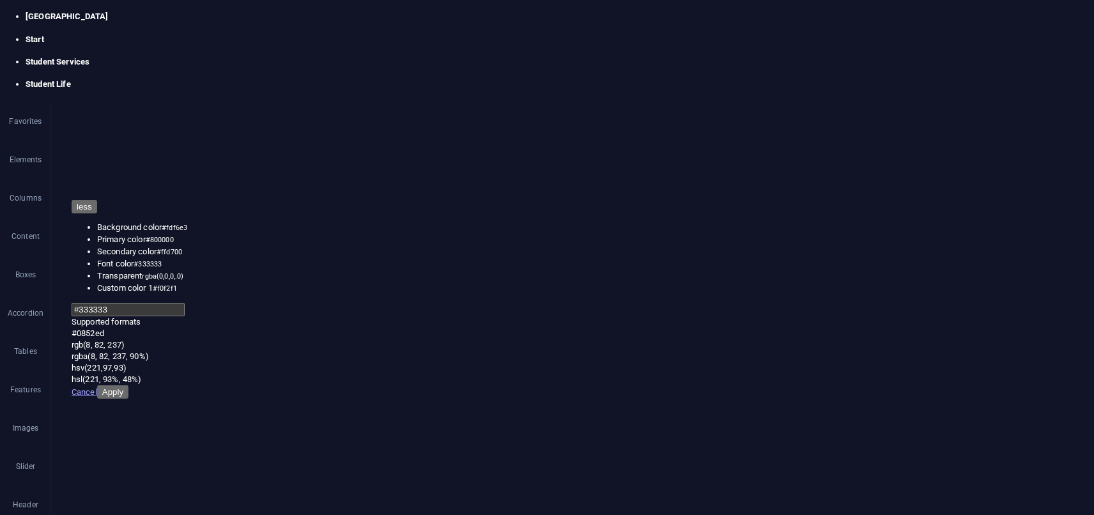
scroll to position [1009, 0]
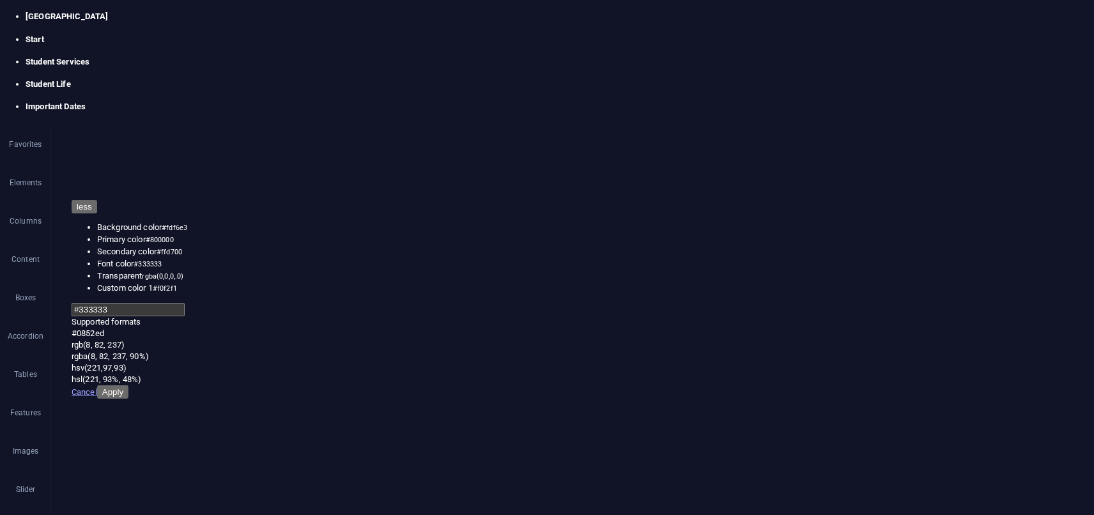
scroll to position [0, 0]
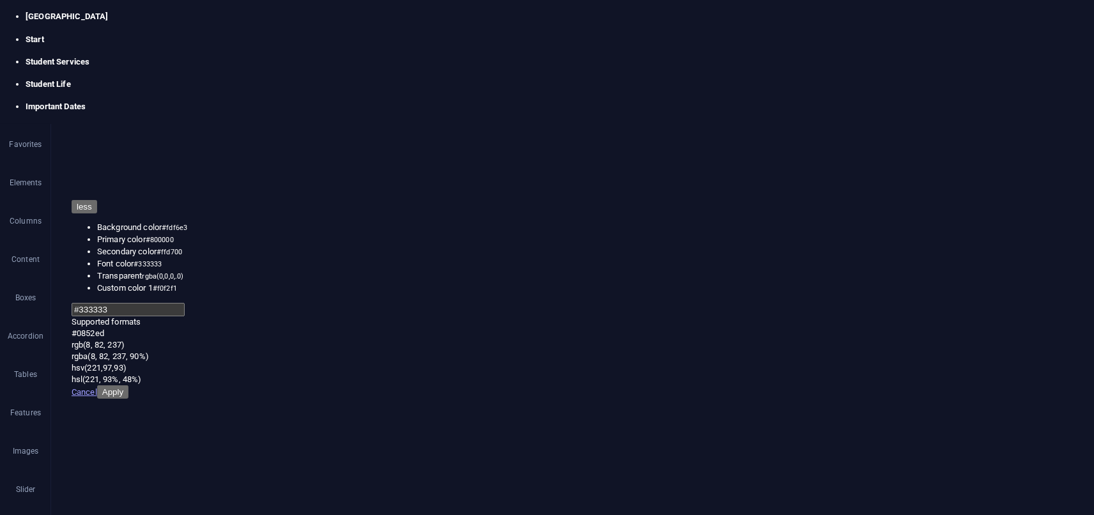
type textarea "<td class"
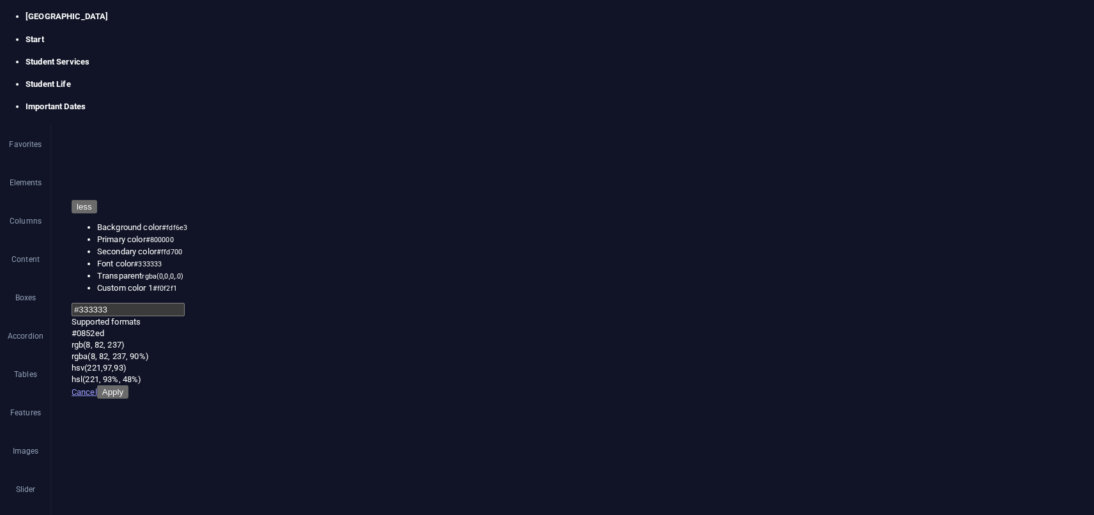
scroll to position [0, 0]
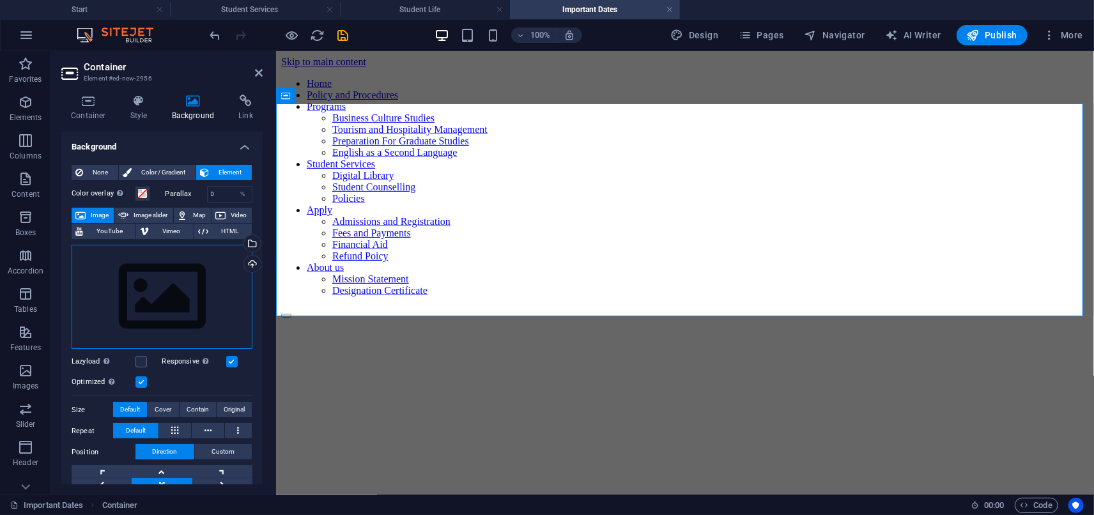
drag, startPoint x: 142, startPoint y: 283, endPoint x: 147, endPoint y: 279, distance: 6.8
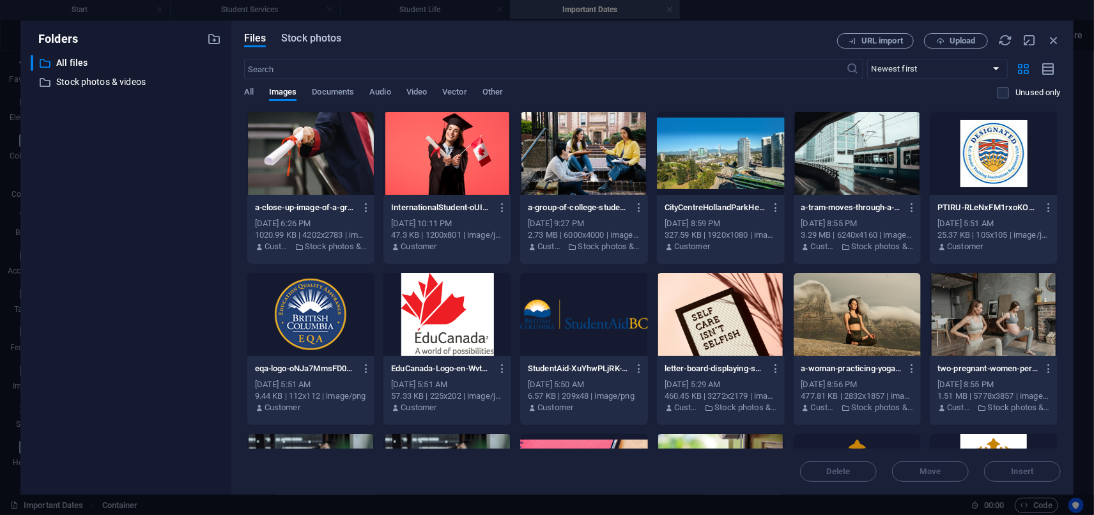
click at [297, 36] on span "Stock photos" at bounding box center [311, 38] width 60 height 15
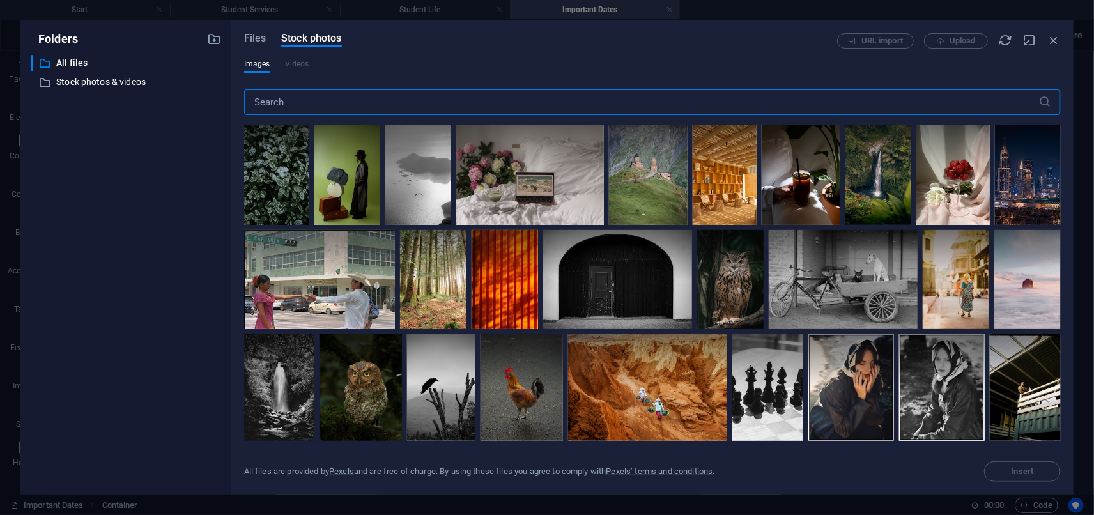
click at [322, 109] on input "text" at bounding box center [648, 102] width 808 height 26
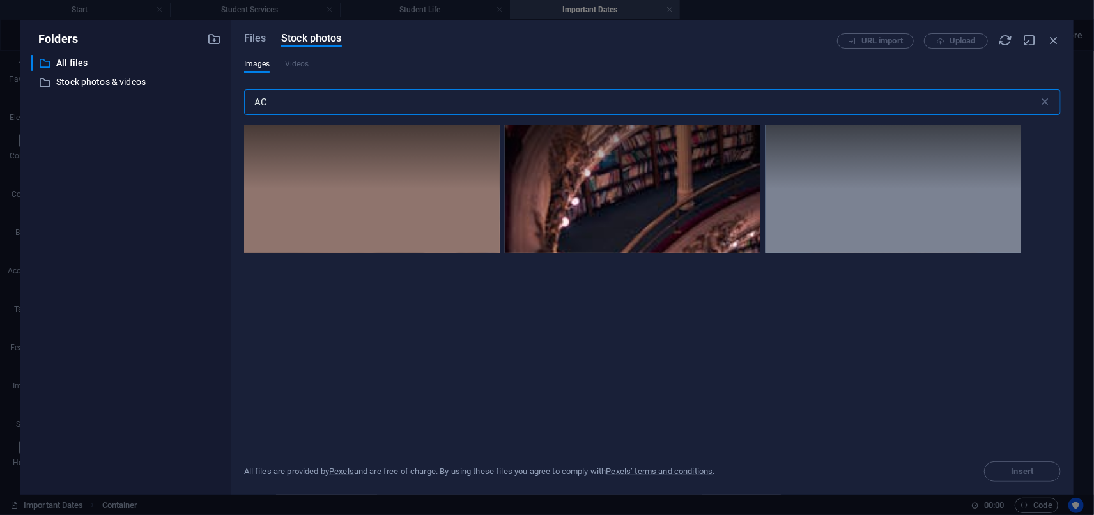
type input "A"
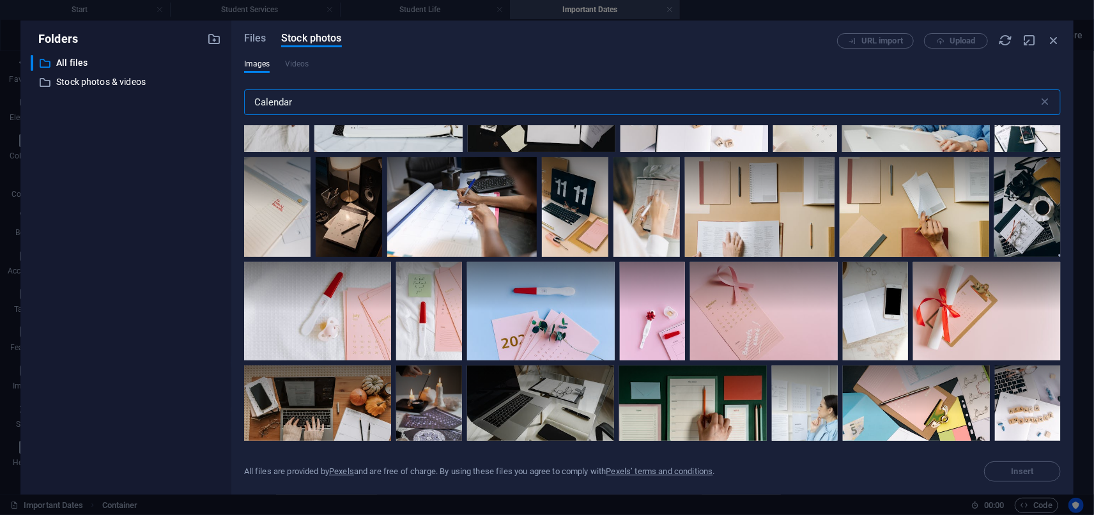
scroll to position [2485, 0]
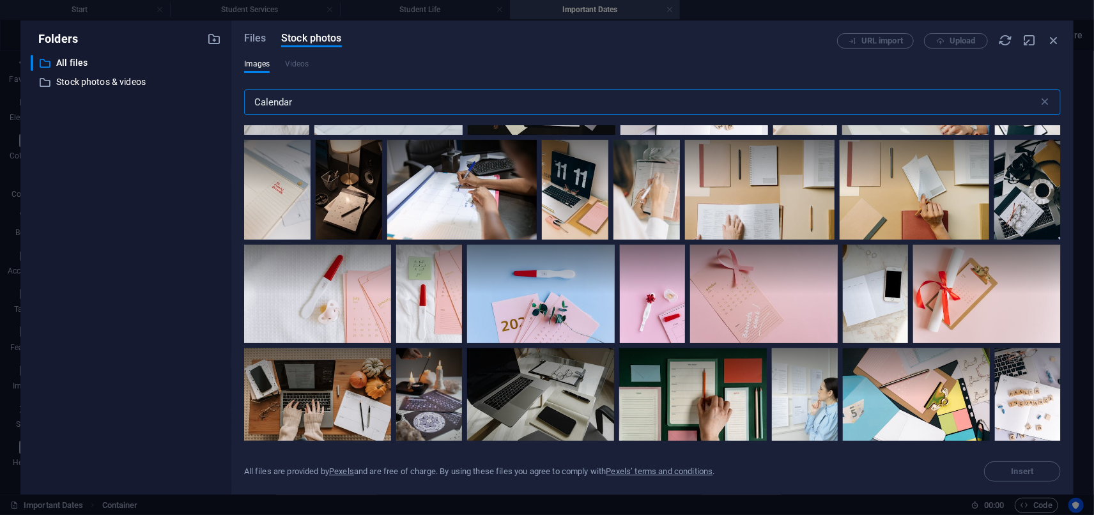
type input "Calendar"
click at [1061, 33] on icon "button" at bounding box center [1061, 33] width 0 height 0
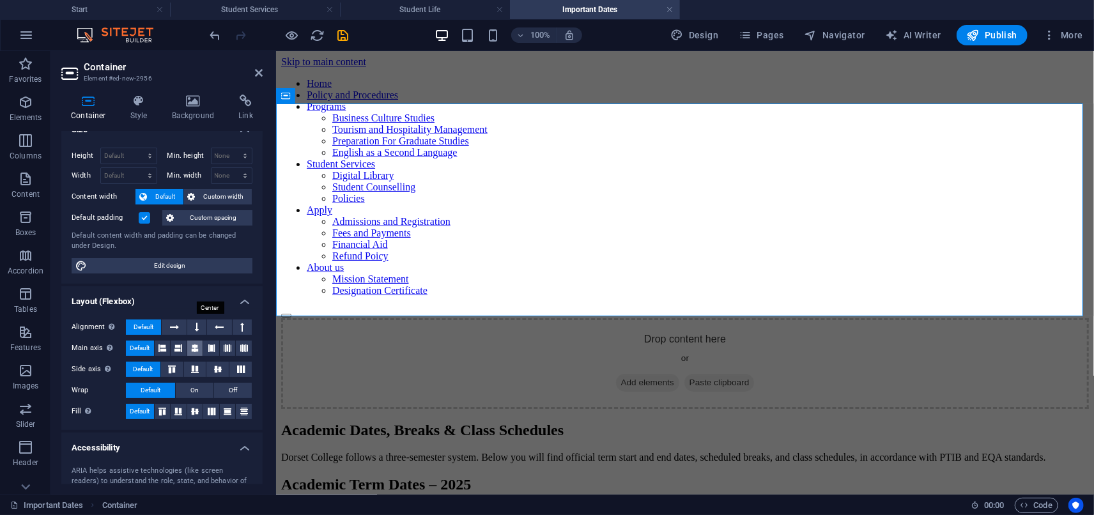
scroll to position [0, 0]
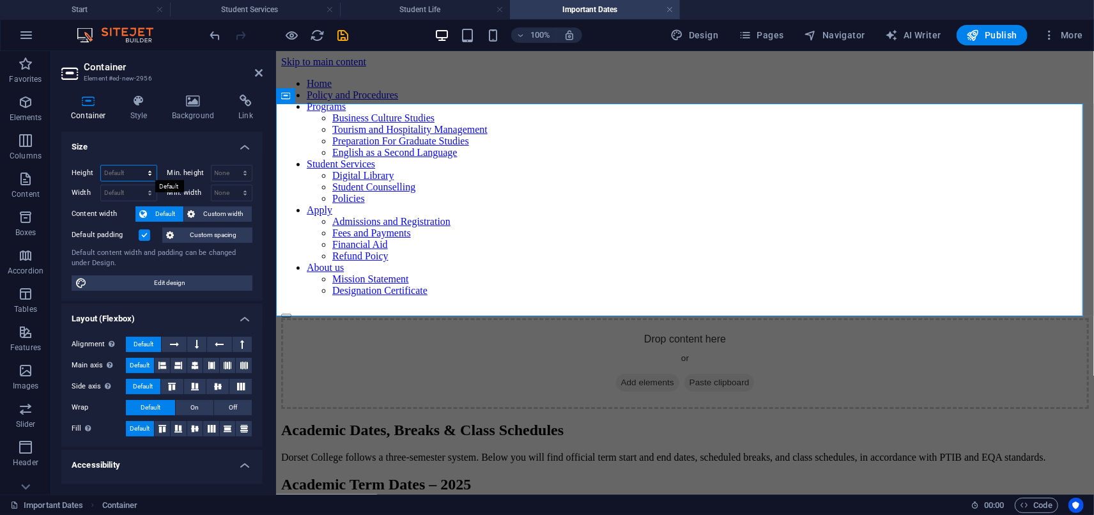
select select "%"
type input "50"
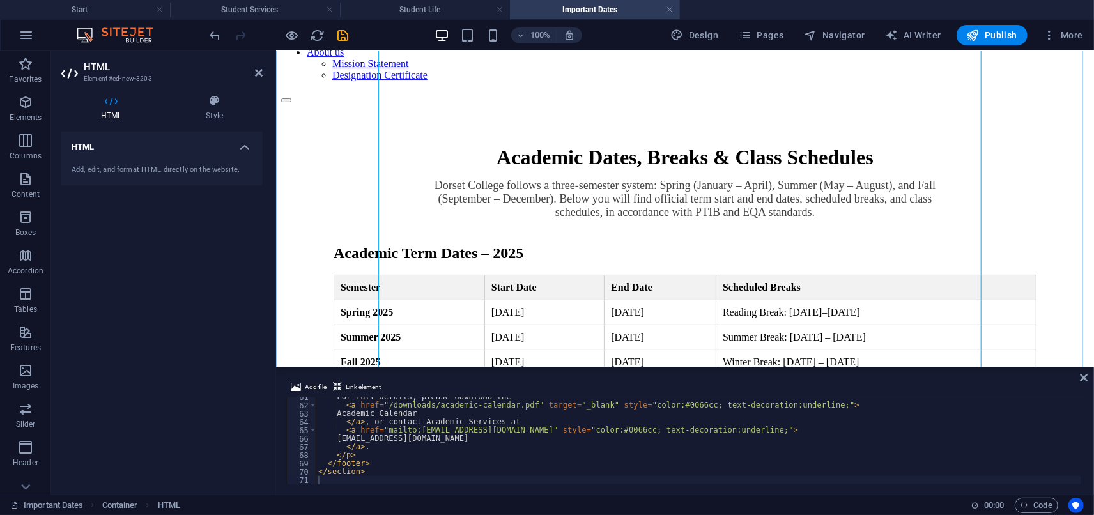
scroll to position [216, 0]
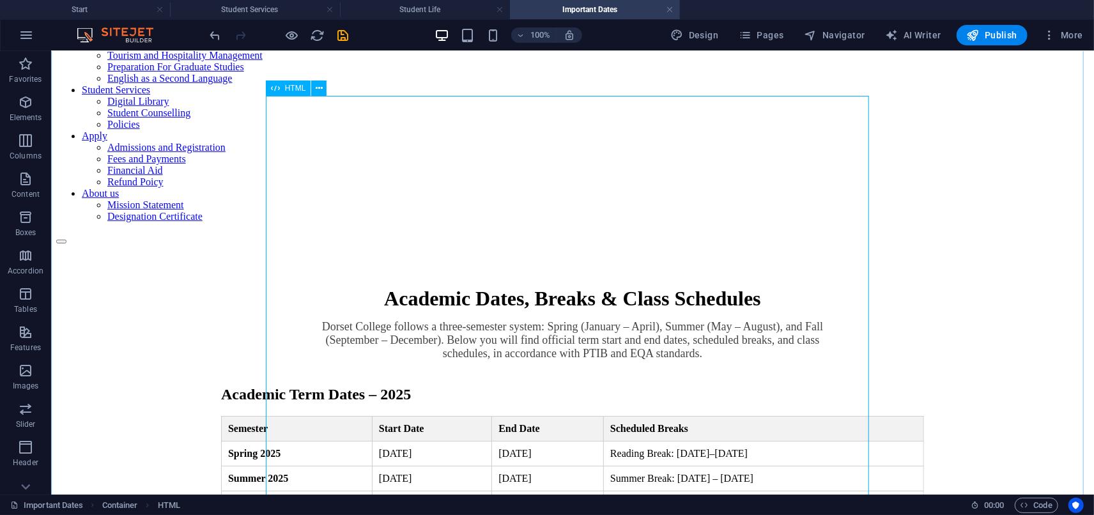
scroll to position [0, 0]
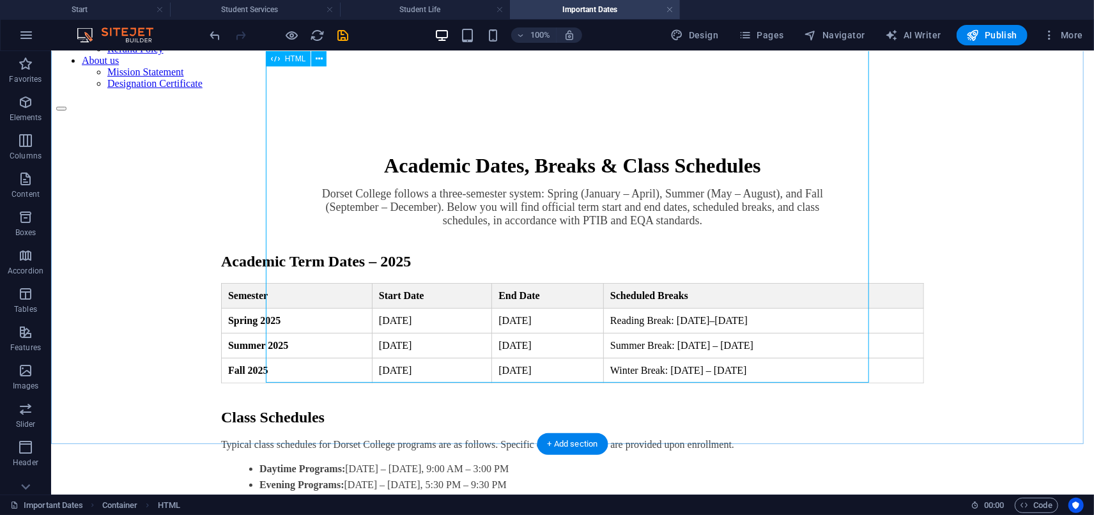
scroll to position [147, 0]
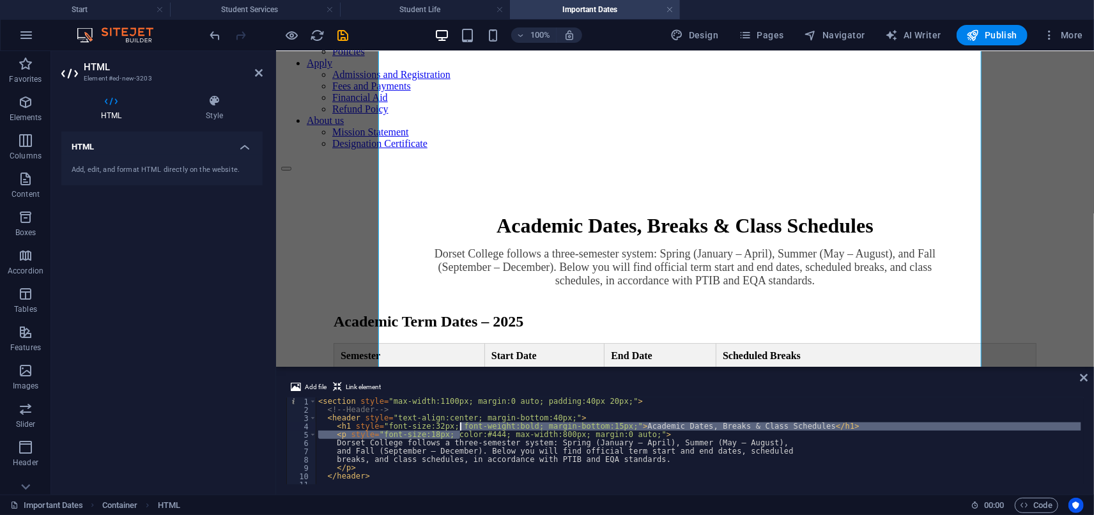
type textarea "</section>"
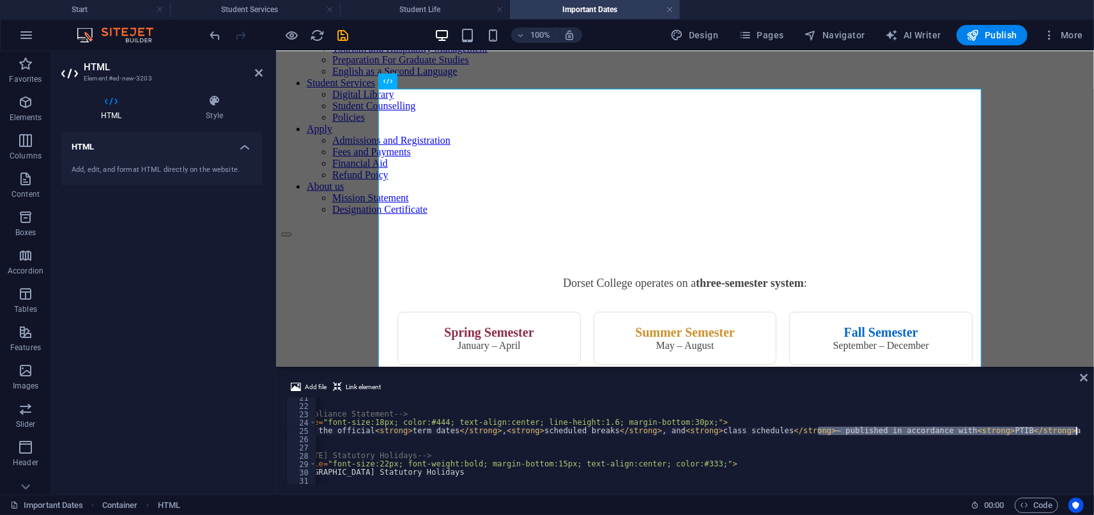
scroll to position [0, 169]
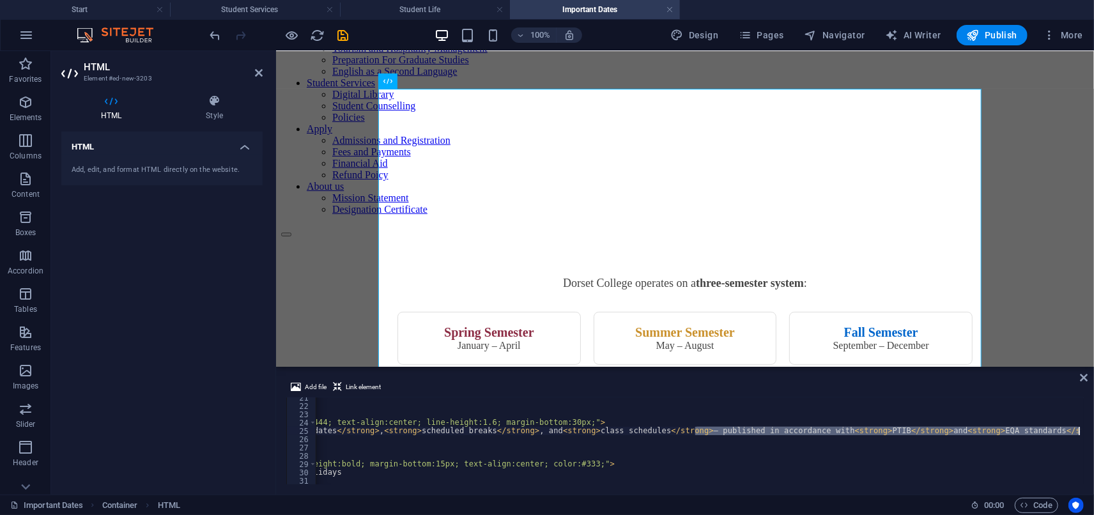
drag, startPoint x: 867, startPoint y: 432, endPoint x: 1083, endPoint y: 433, distance: 215.4
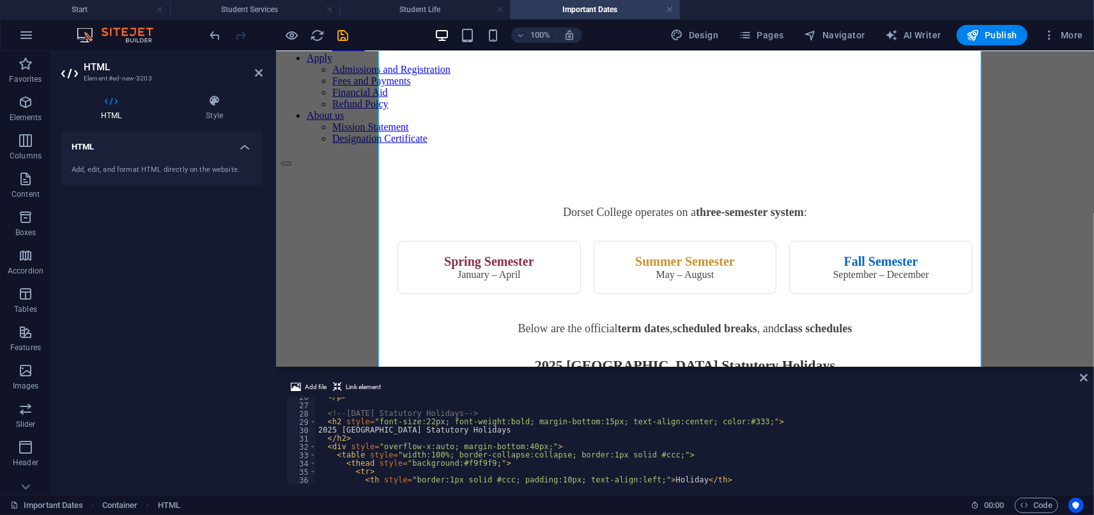
scroll to position [212, 0]
drag, startPoint x: 507, startPoint y: 430, endPoint x: 332, endPoint y: 431, distance: 175.1
paste textarea "Holidays & Campus Closures 2025"
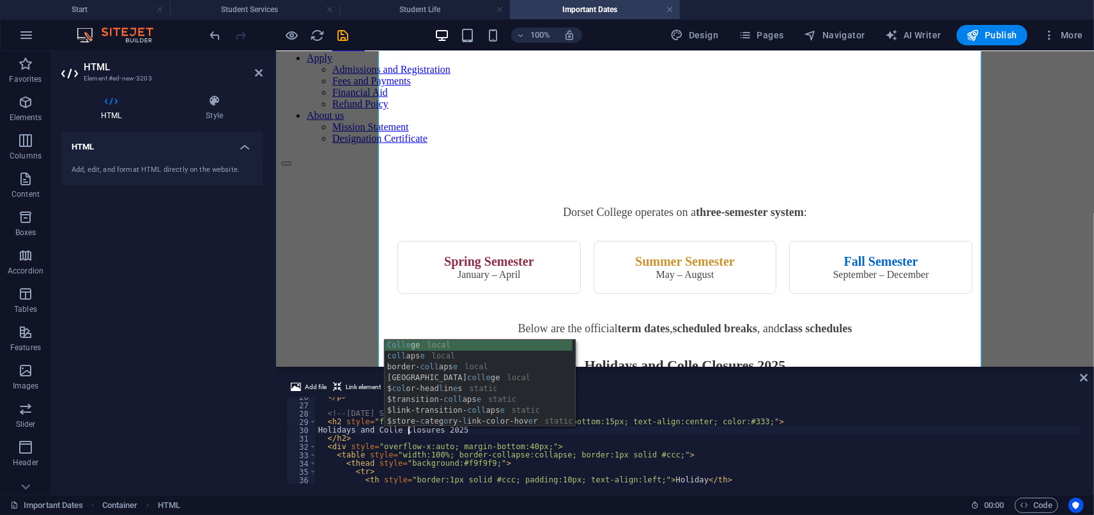
scroll to position [0, 8]
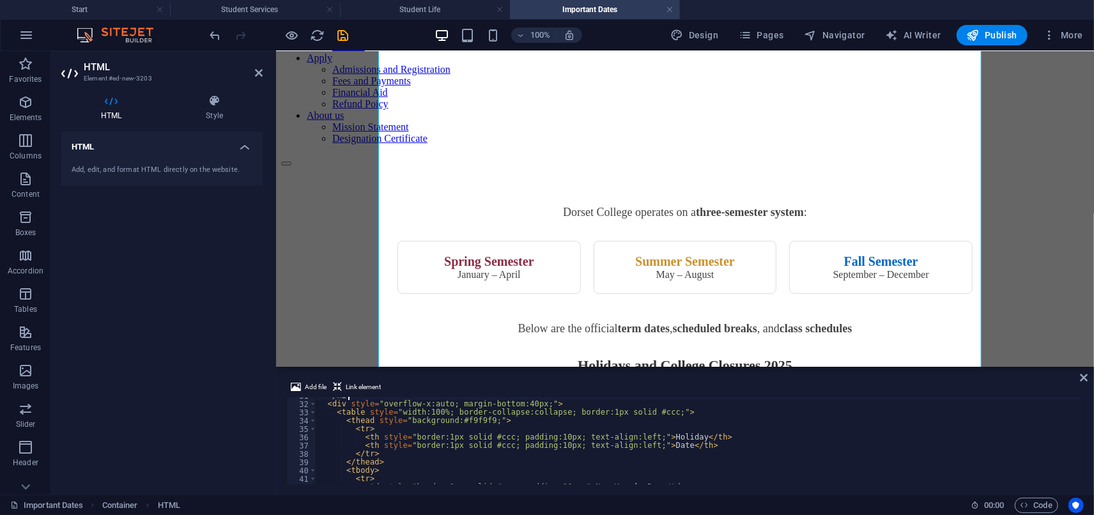
scroll to position [254, 0]
type textarea "</h2>"
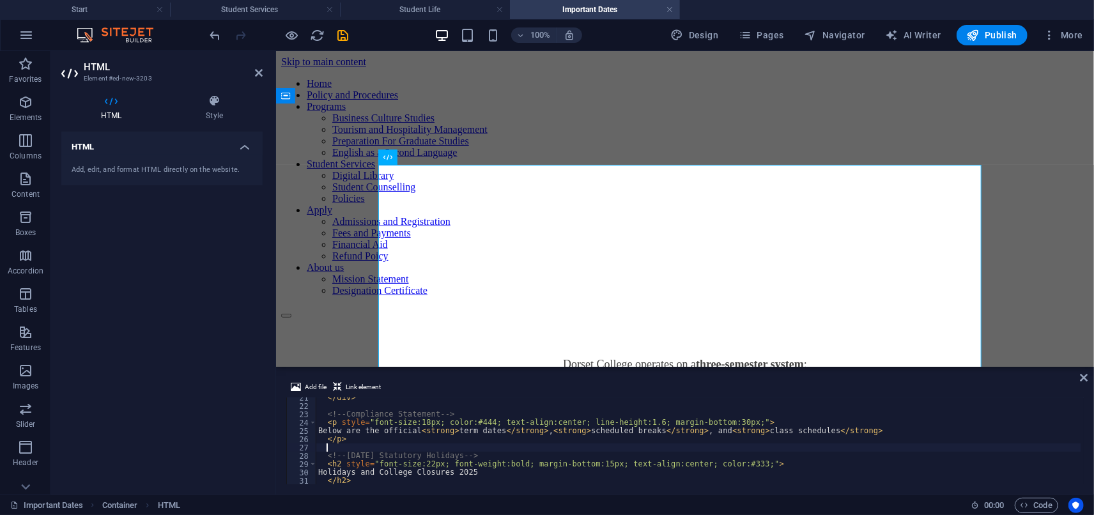
scroll to position [0, 0]
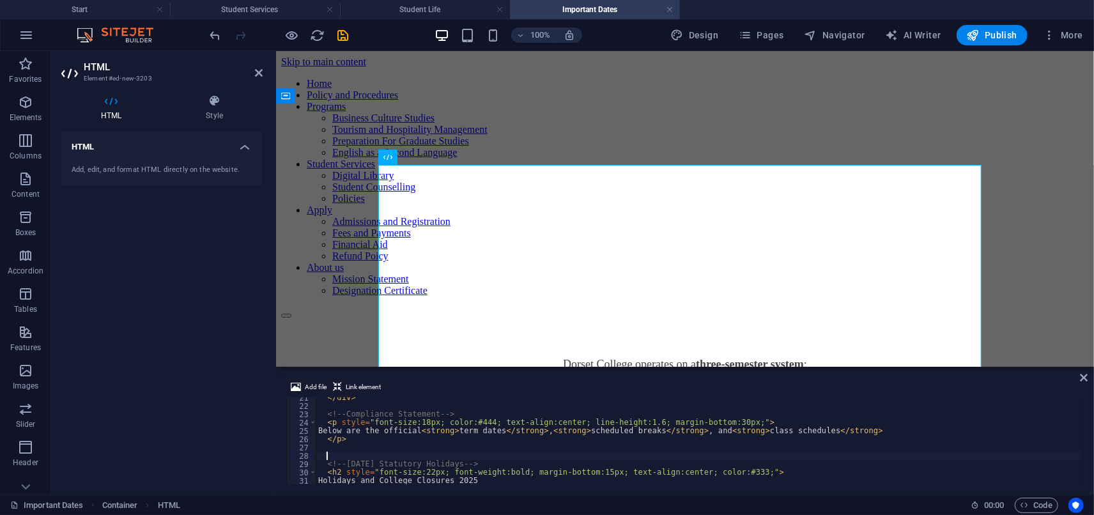
paste textarea
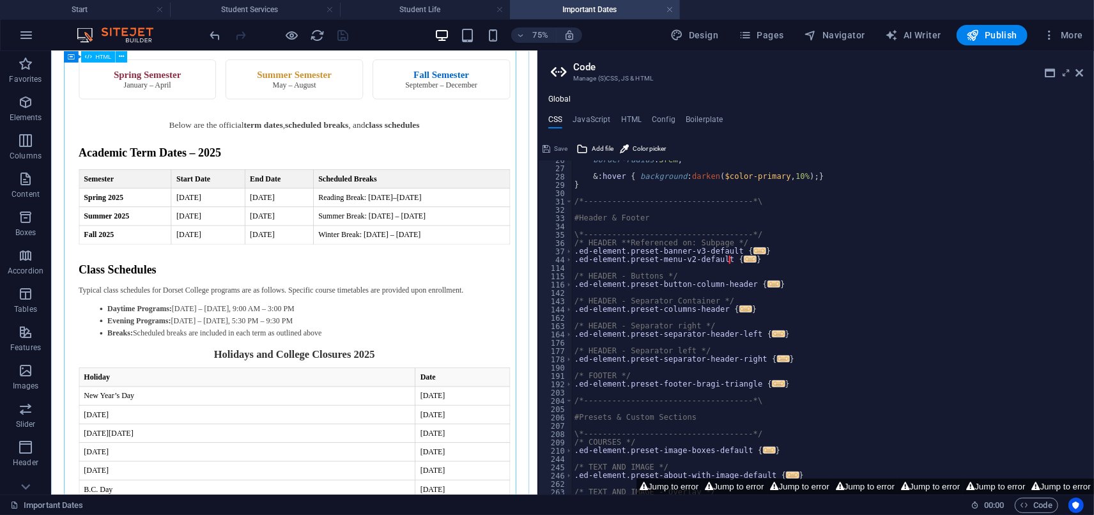
scroll to position [289, 0]
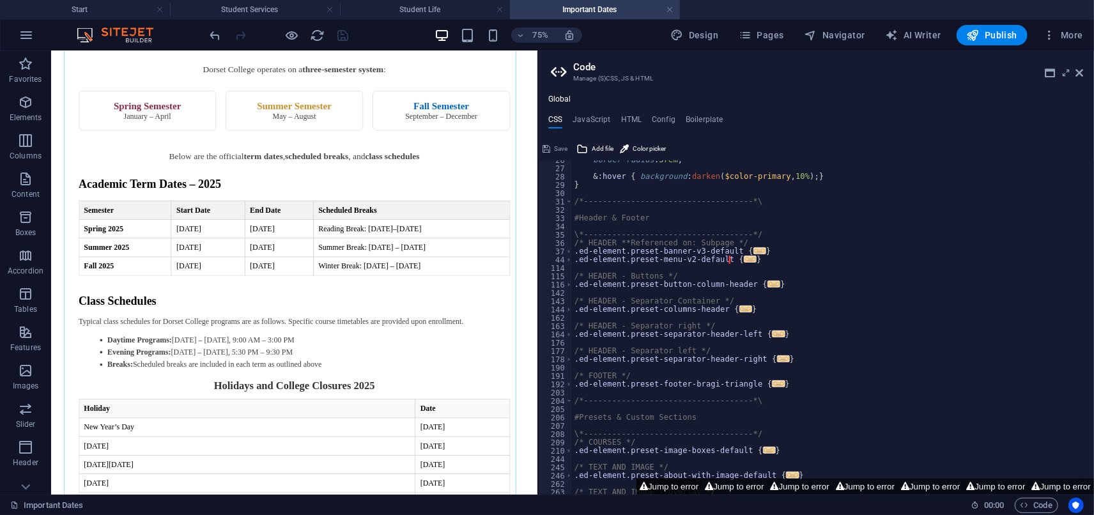
type textarea "@include menu-v2("
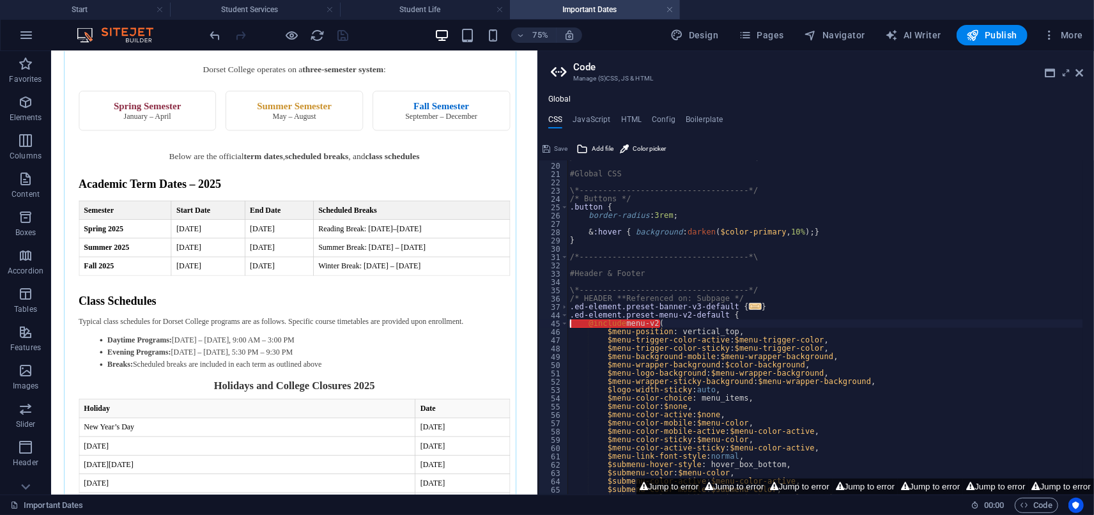
scroll to position [157, 0]
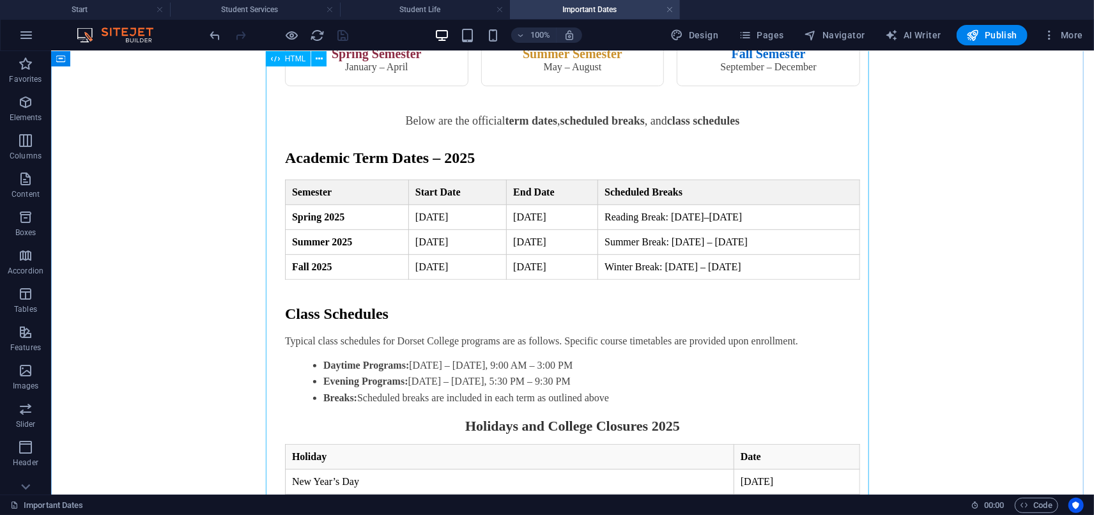
scroll to position [218, 0]
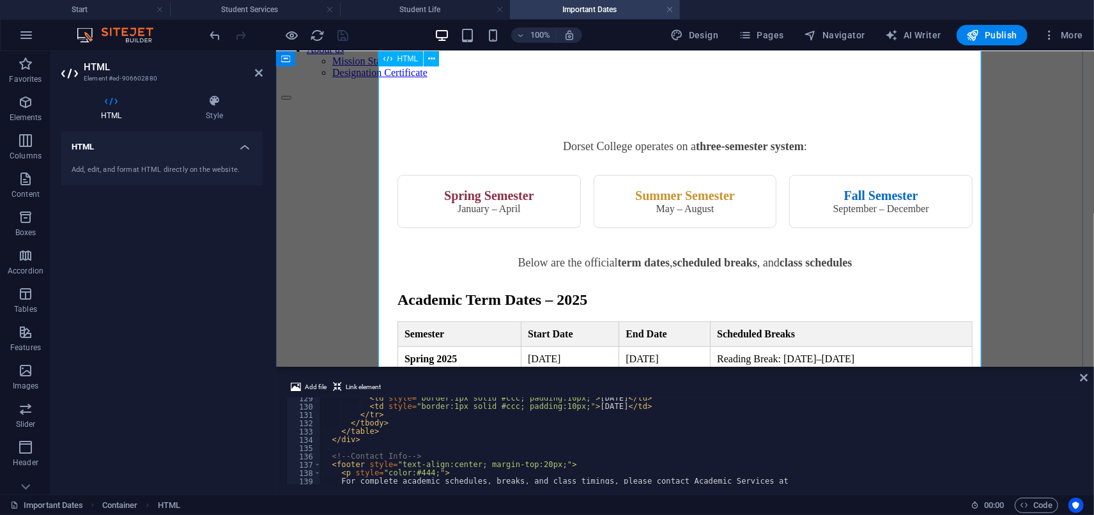
scroll to position [76, 0]
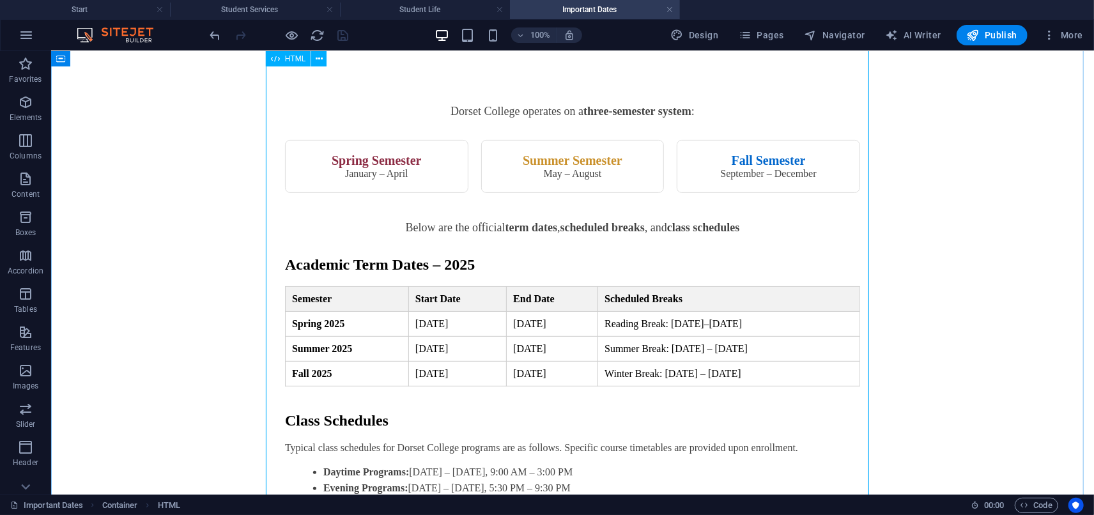
scroll to position [218, 0]
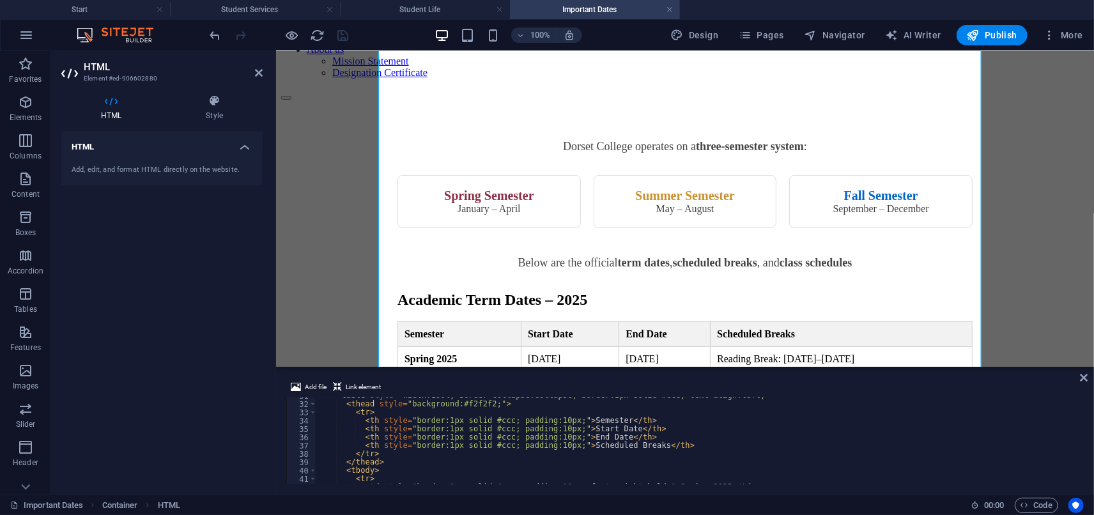
scroll to position [297, 0]
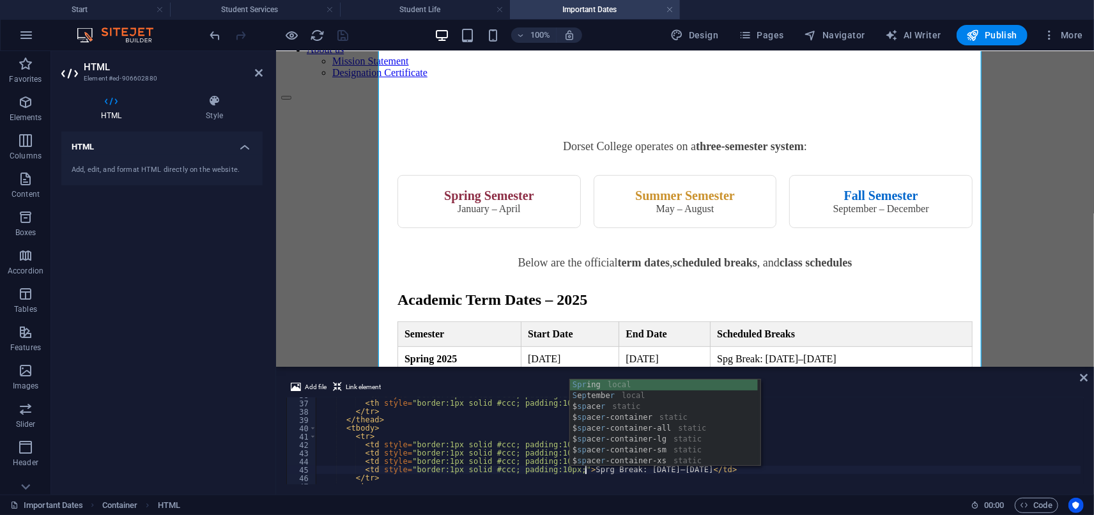
scroll to position [0, 22]
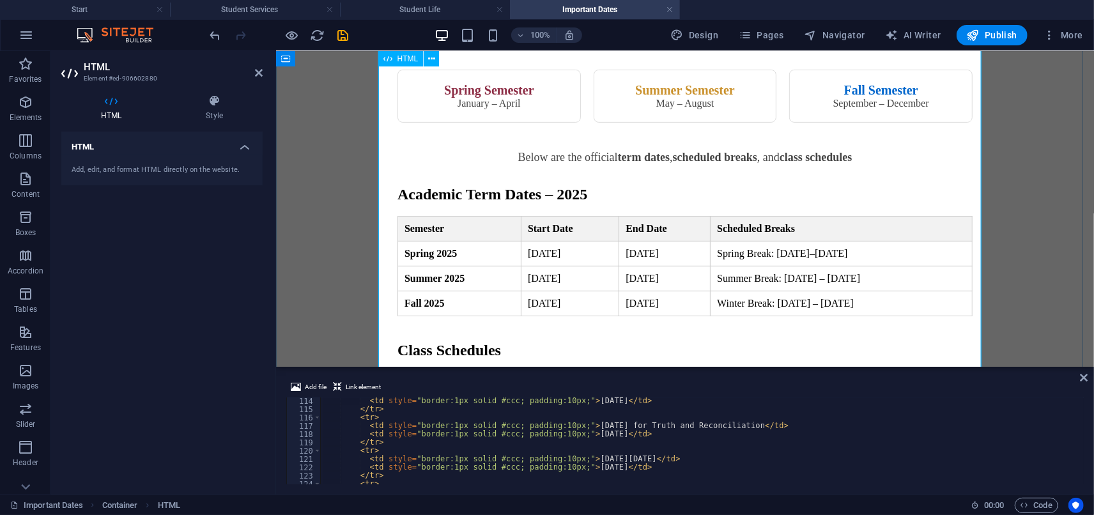
scroll to position [294, 0]
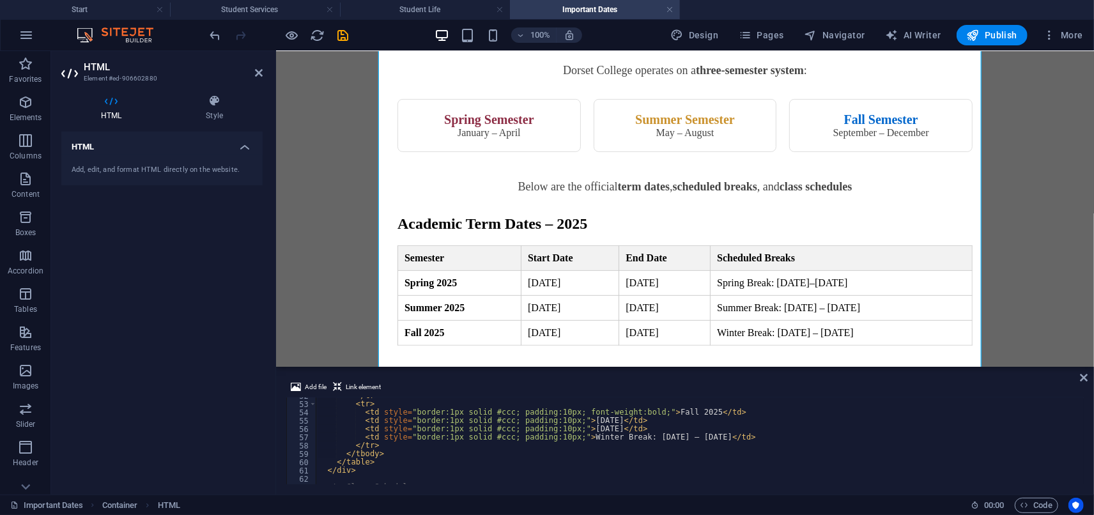
scroll to position [514, 0]
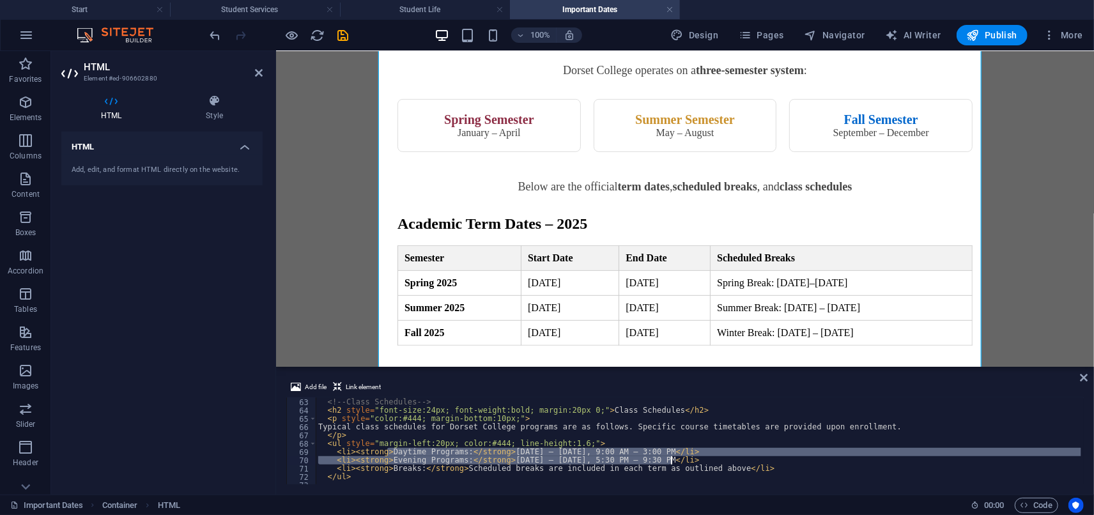
drag, startPoint x: 386, startPoint y: 452, endPoint x: 676, endPoint y: 463, distance: 290.4
type textarea "</p>"
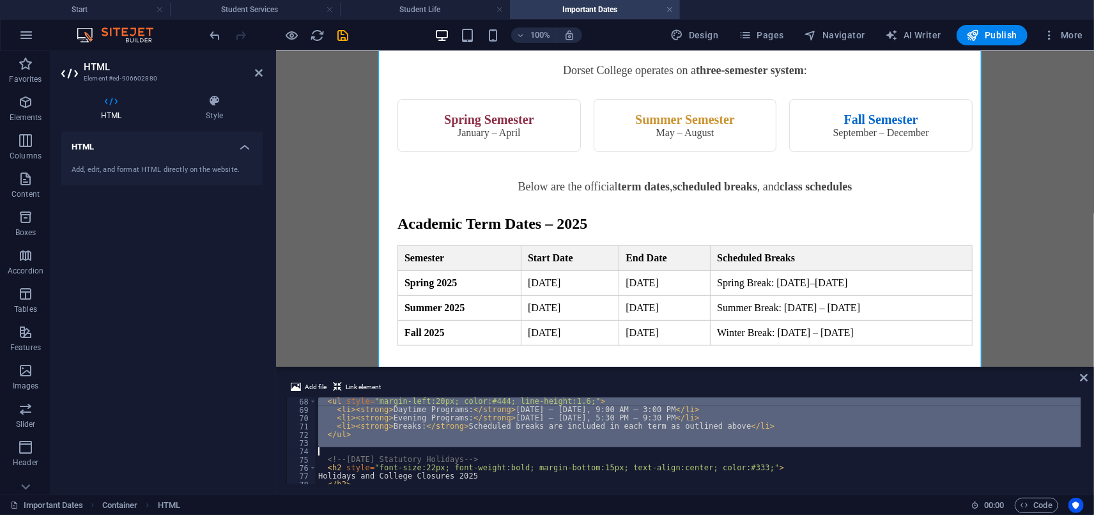
scroll to position [557, 0]
drag, startPoint x: 326, startPoint y: 445, endPoint x: 399, endPoint y: 449, distance: 73.6
paste textarea
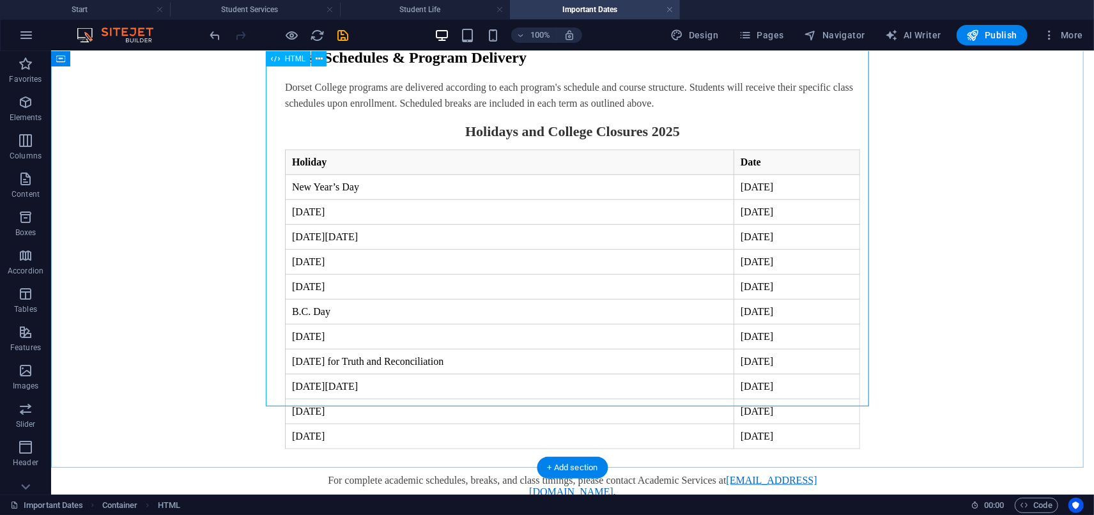
scroll to position [649, 0]
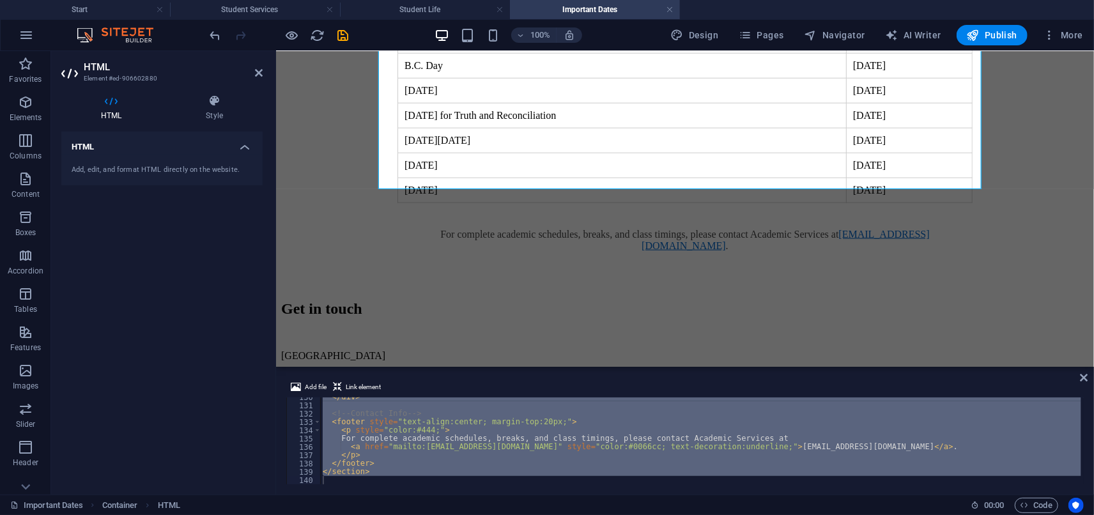
scroll to position [1033, 0]
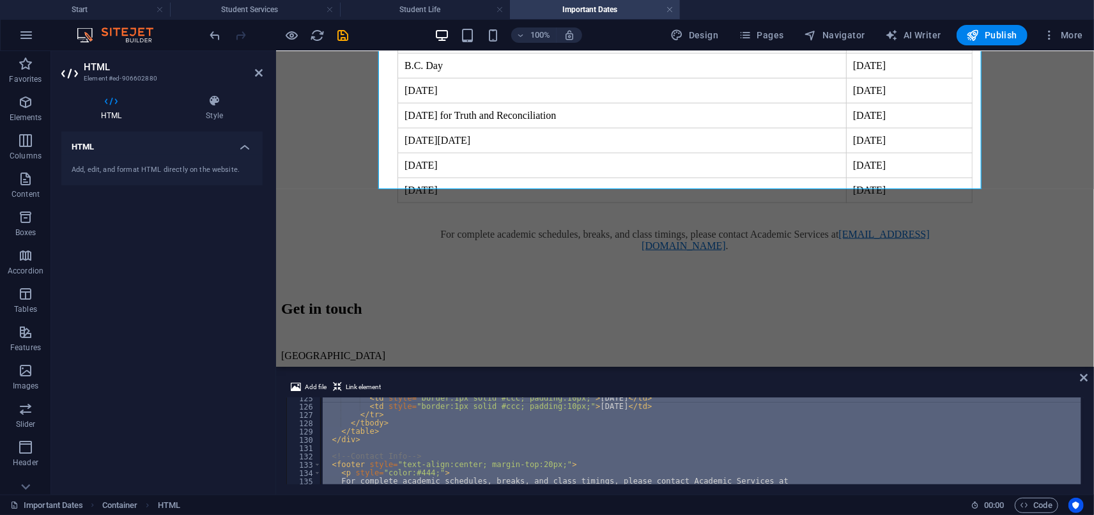
type textarea "</div>"
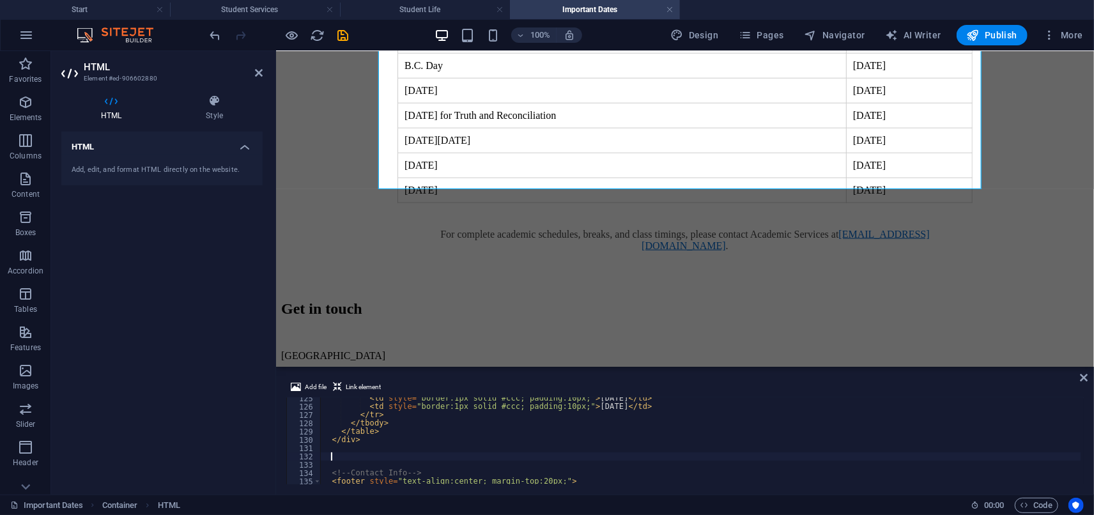
paste textarea
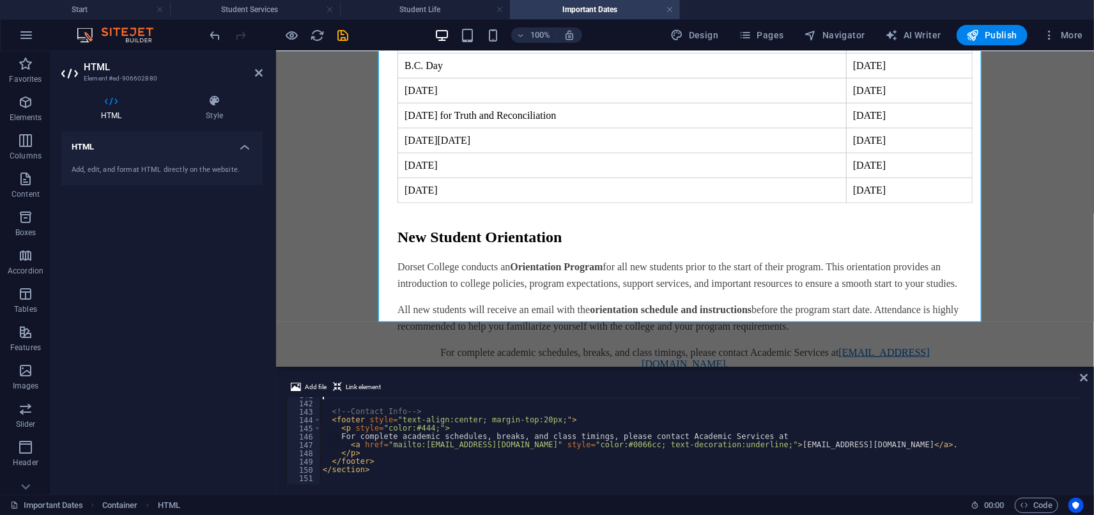
scroll to position [1170, 0]
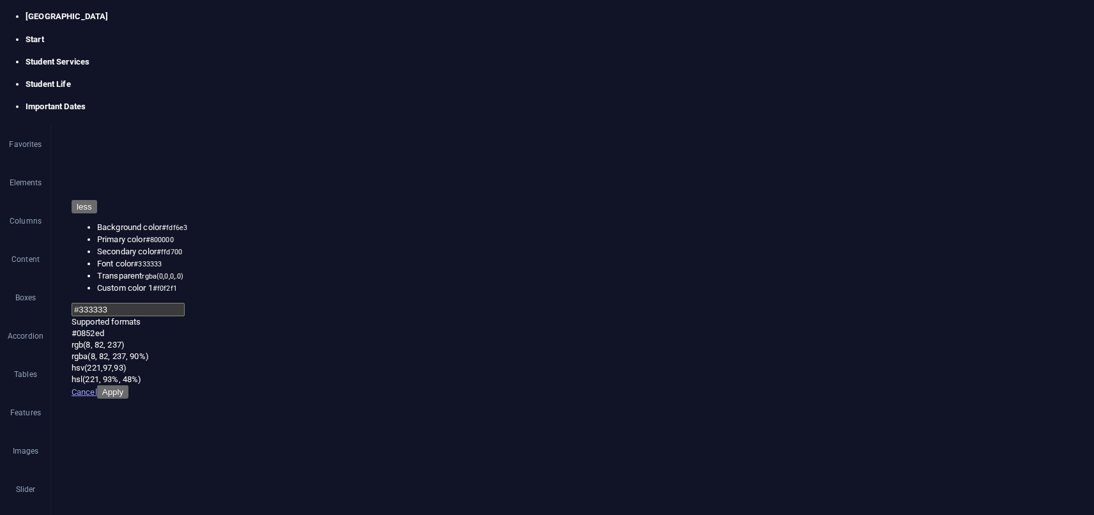
drag, startPoint x: 336, startPoint y: 430, endPoint x: 376, endPoint y: 433, distance: 39.8
drag, startPoint x: 342, startPoint y: 435, endPoint x: 800, endPoint y: 435, distance: 458.3
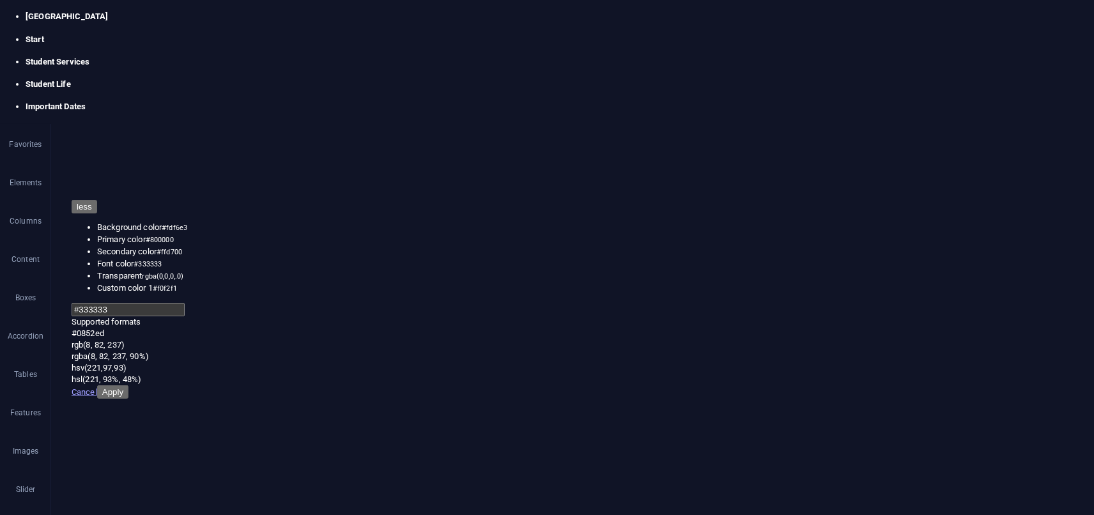
drag, startPoint x: 327, startPoint y: 421, endPoint x: 380, endPoint y: 460, distance: 65.5
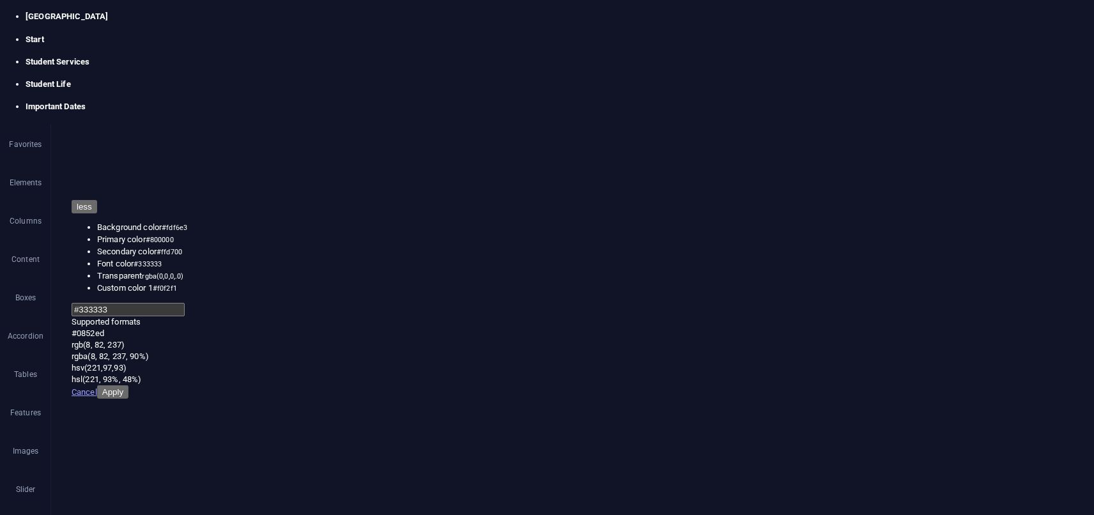
type textarea "</section>"
paste textarea
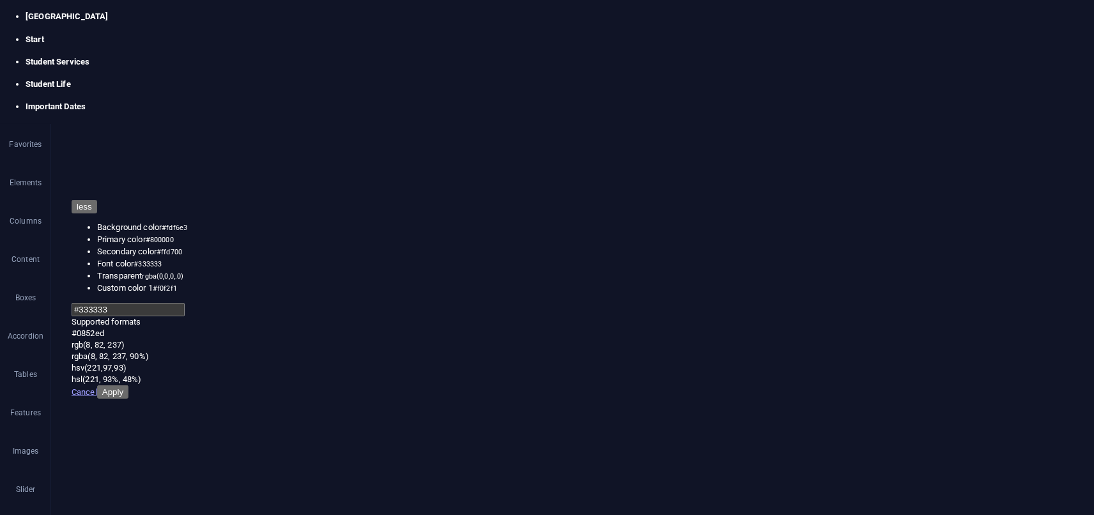
type textarea "</section>"
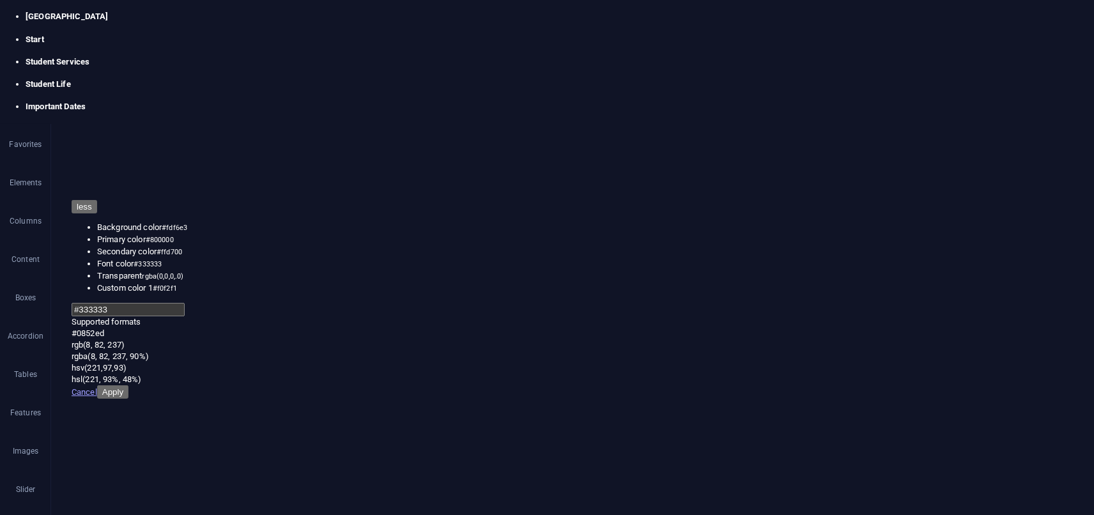
scroll to position [933, 0]
